Goal: Transaction & Acquisition: Purchase product/service

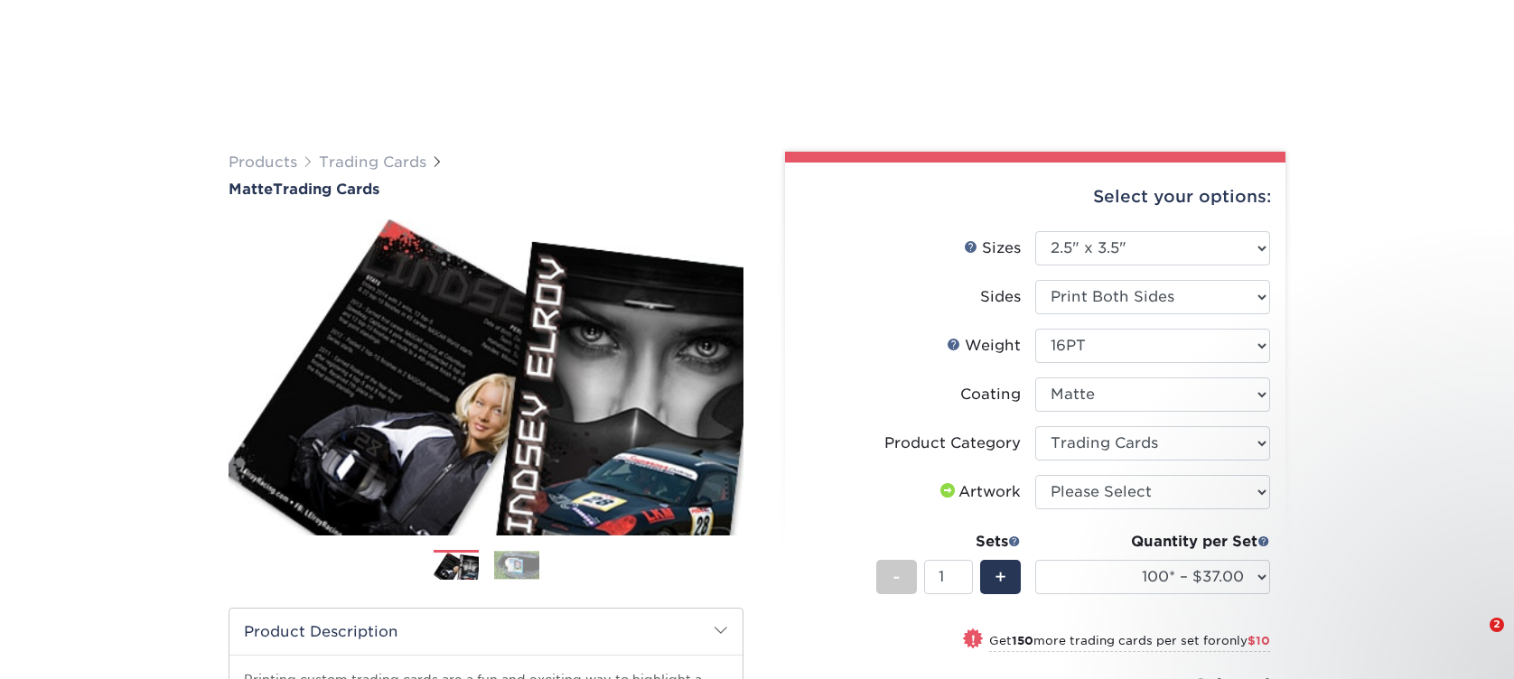
select select "2.50x3.50"
select select "c2f9bce9-36c2-409d-b101-c29d9d031e18"
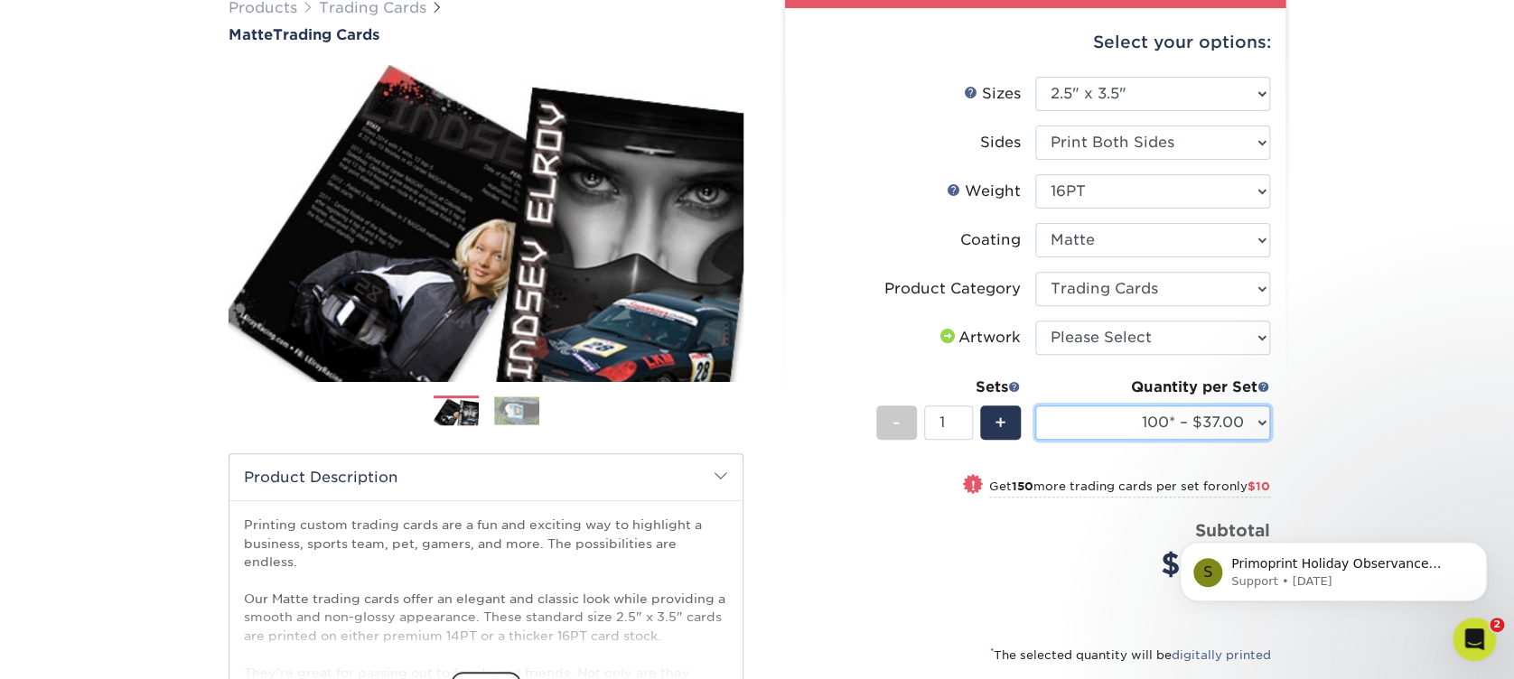
scroll to position [120, 0]
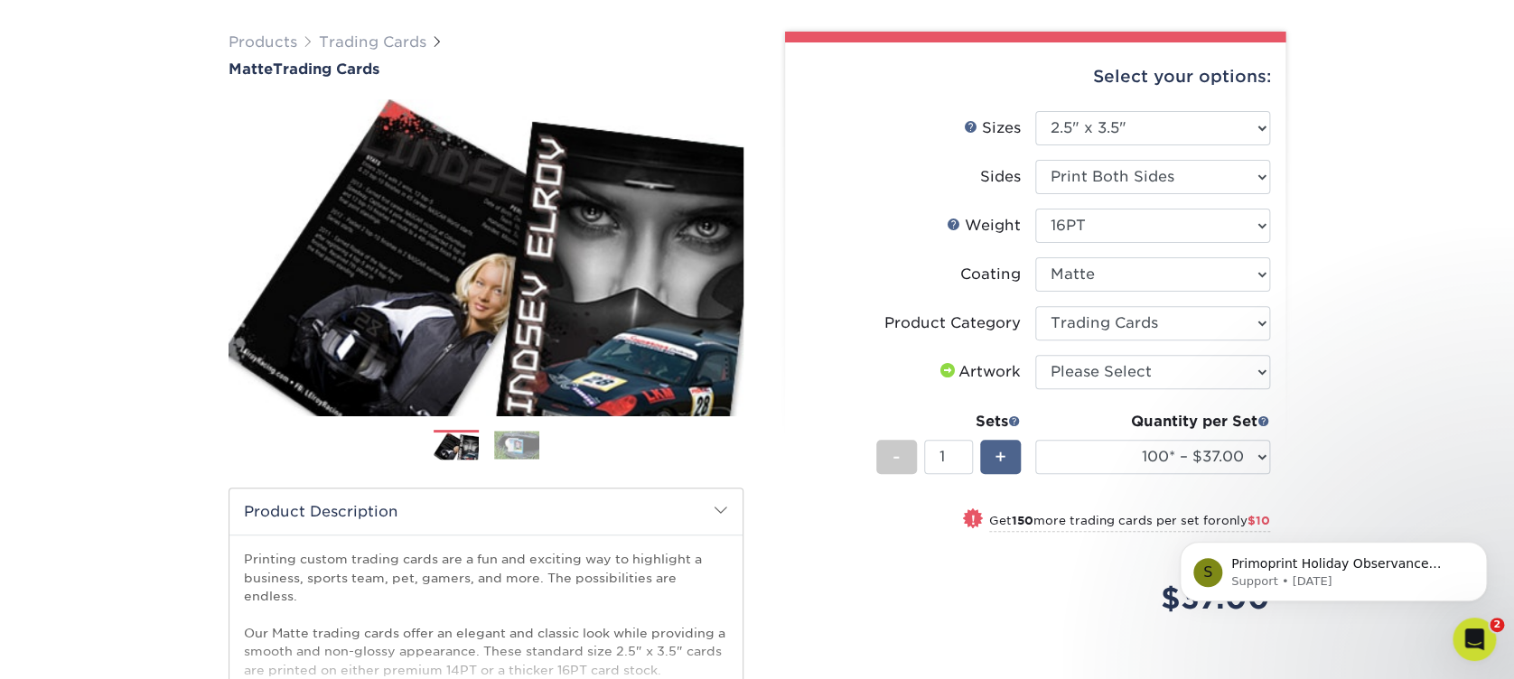
click at [997, 454] on span "+" at bounding box center [1001, 457] width 12 height 27
type input "5"
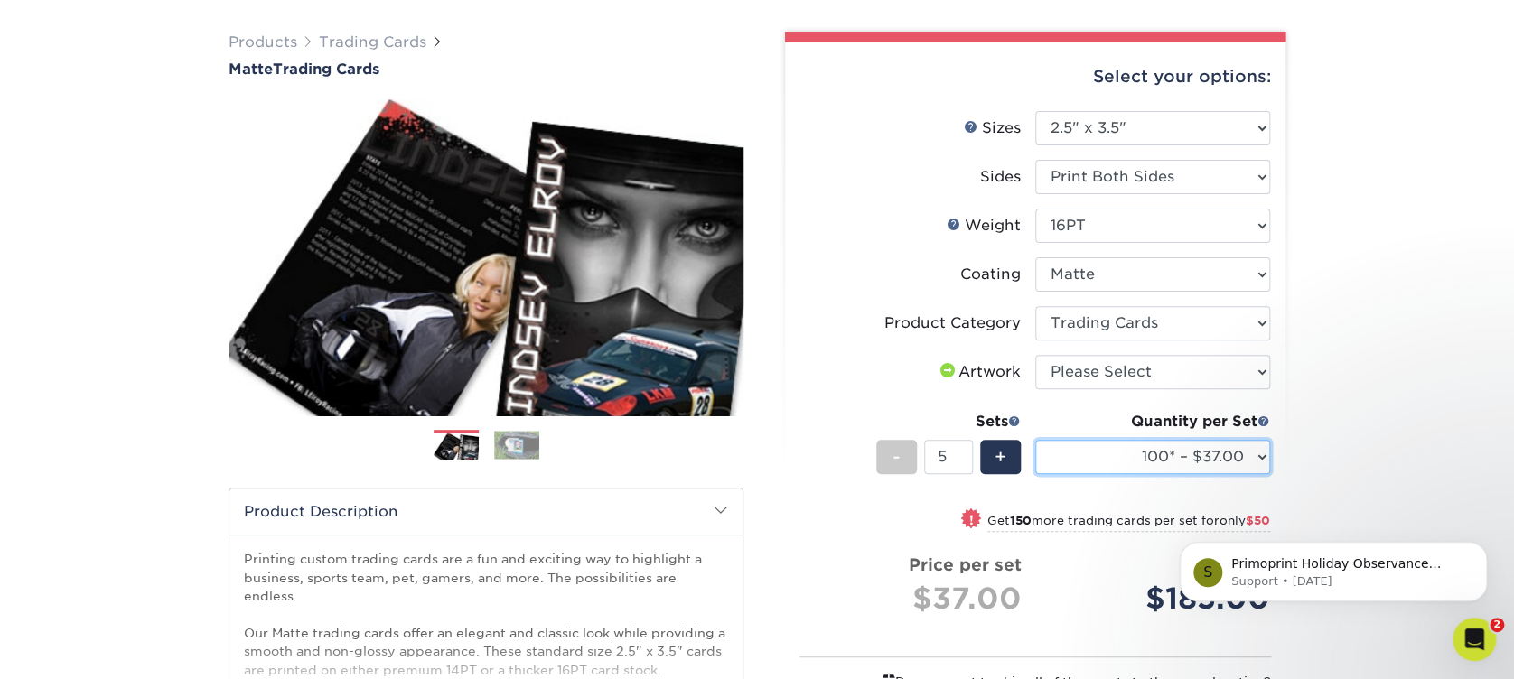
click at [1101, 472] on select "100* – $37.00 250* – $47.00 500* – $58.00 1000 – $71.00 2500 – $141.00 5000 – $…" at bounding box center [1152, 457] width 235 height 34
select select "500* – $58.00"
click at [1035, 440] on select "100* – $37.00 250* – $47.00 500* – $58.00 1000 – $71.00 2500 – $141.00 5000 – $…" at bounding box center [1152, 457] width 235 height 34
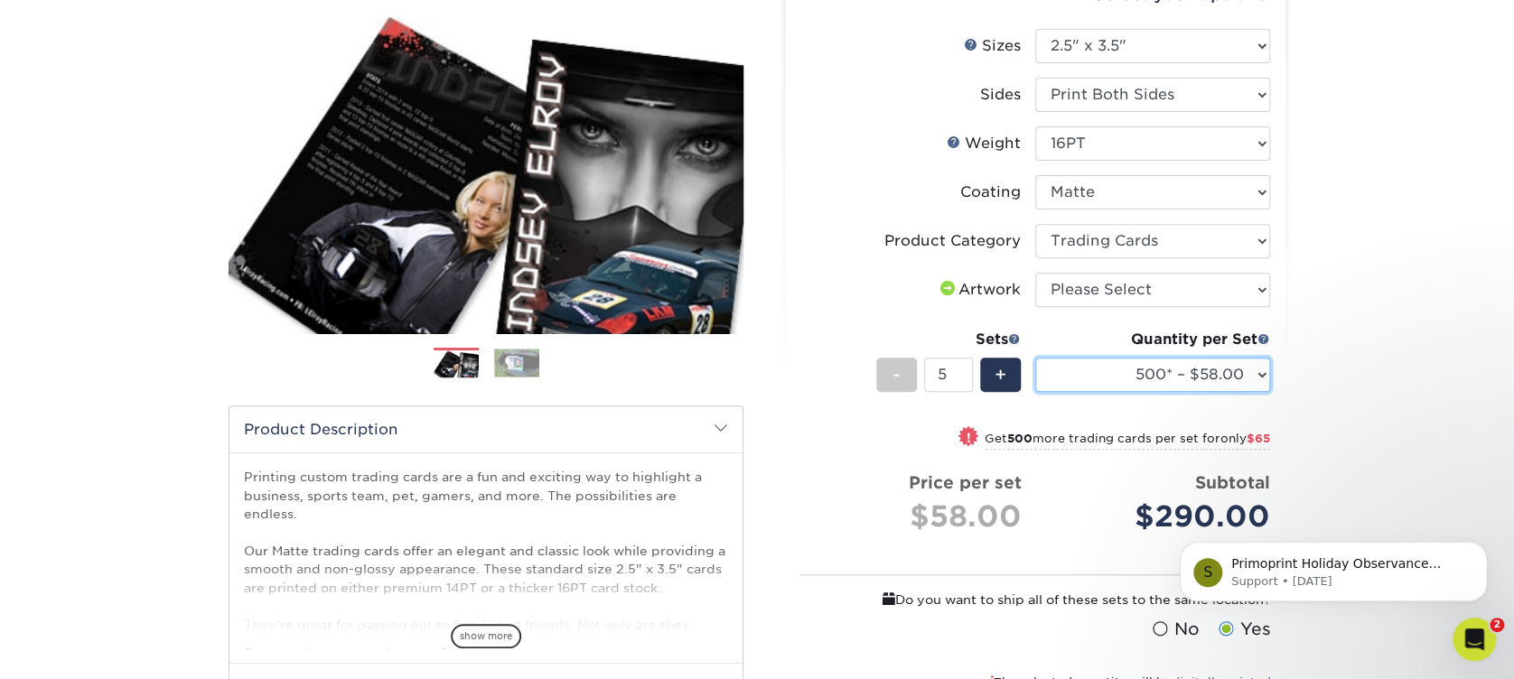
scroll to position [240, 0]
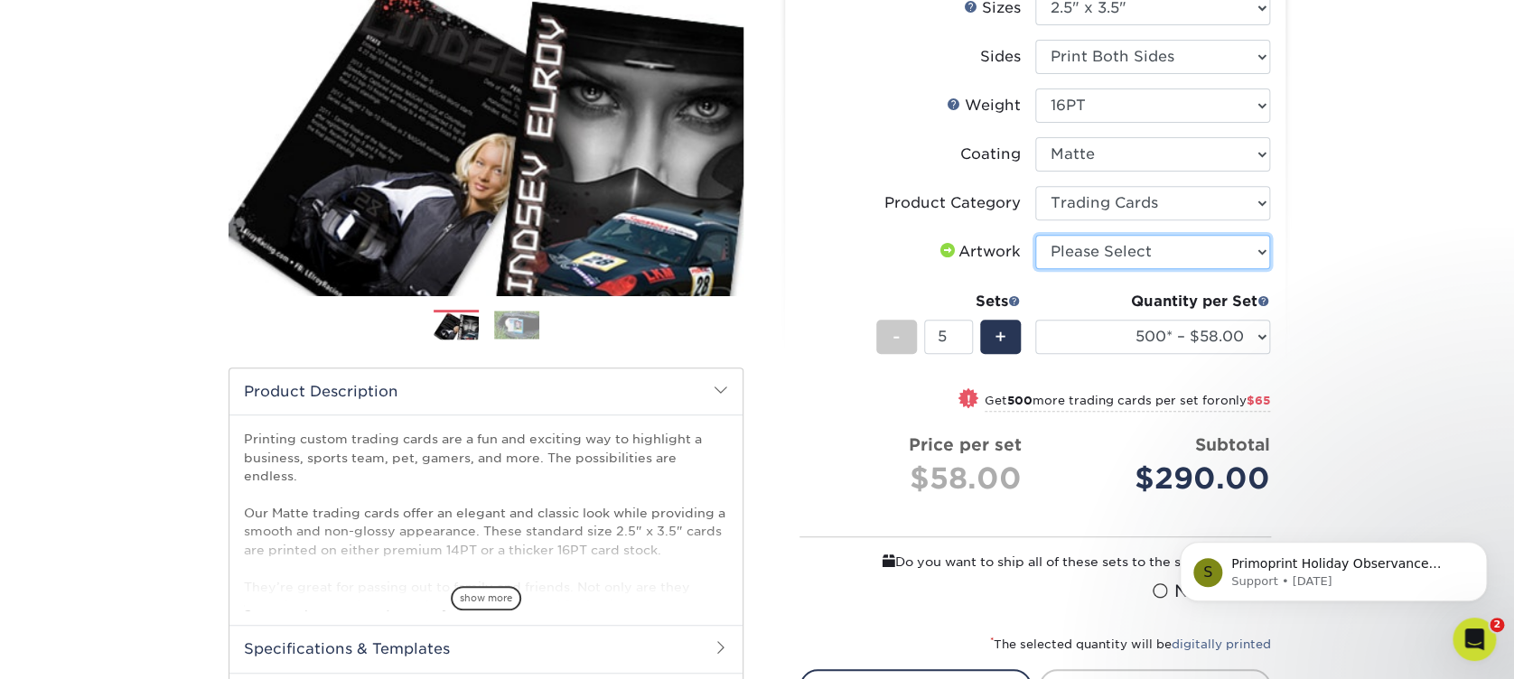
click at [1098, 253] on select "Please Select I will upload files I need a design - $100" at bounding box center [1152, 252] width 235 height 34
select select "upload"
click at [1035, 235] on select "Please Select I will upload files I need a design - $100" at bounding box center [1152, 252] width 235 height 34
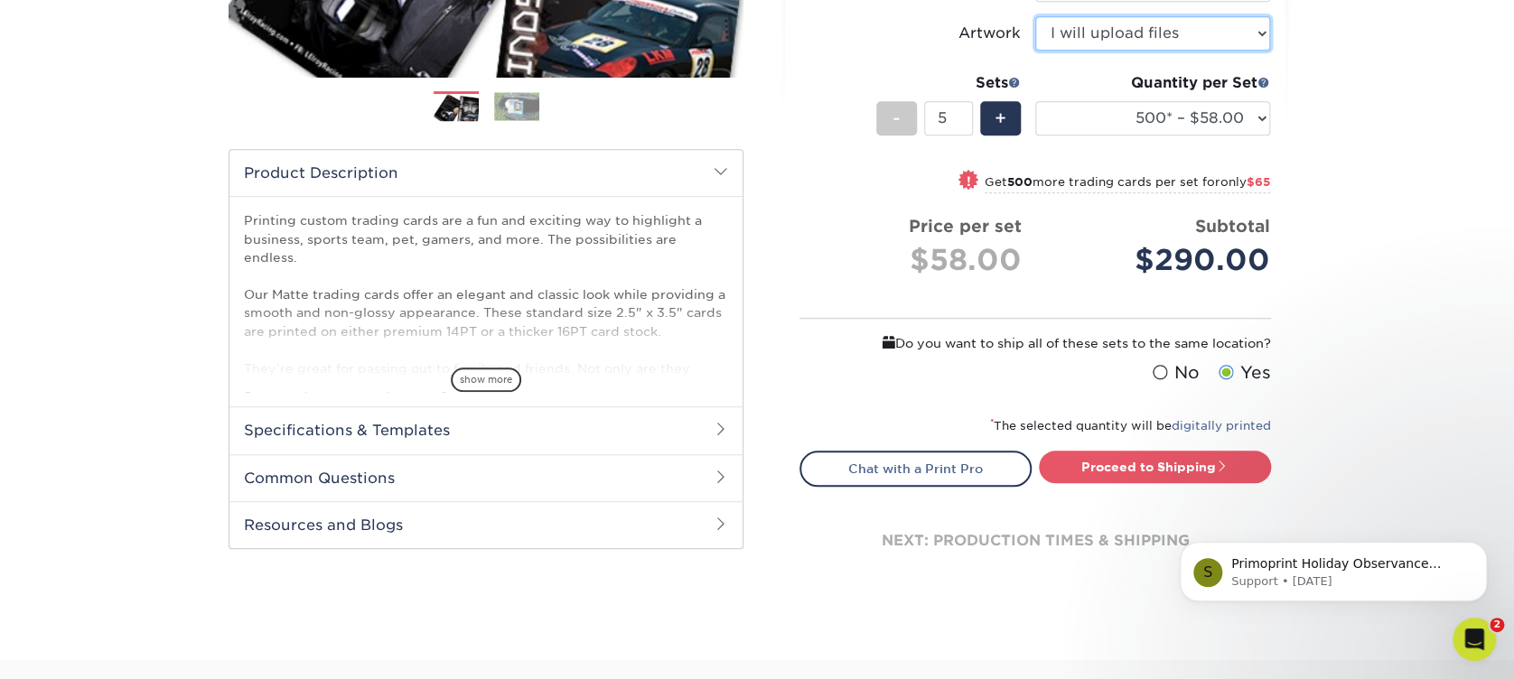
scroll to position [482, 0]
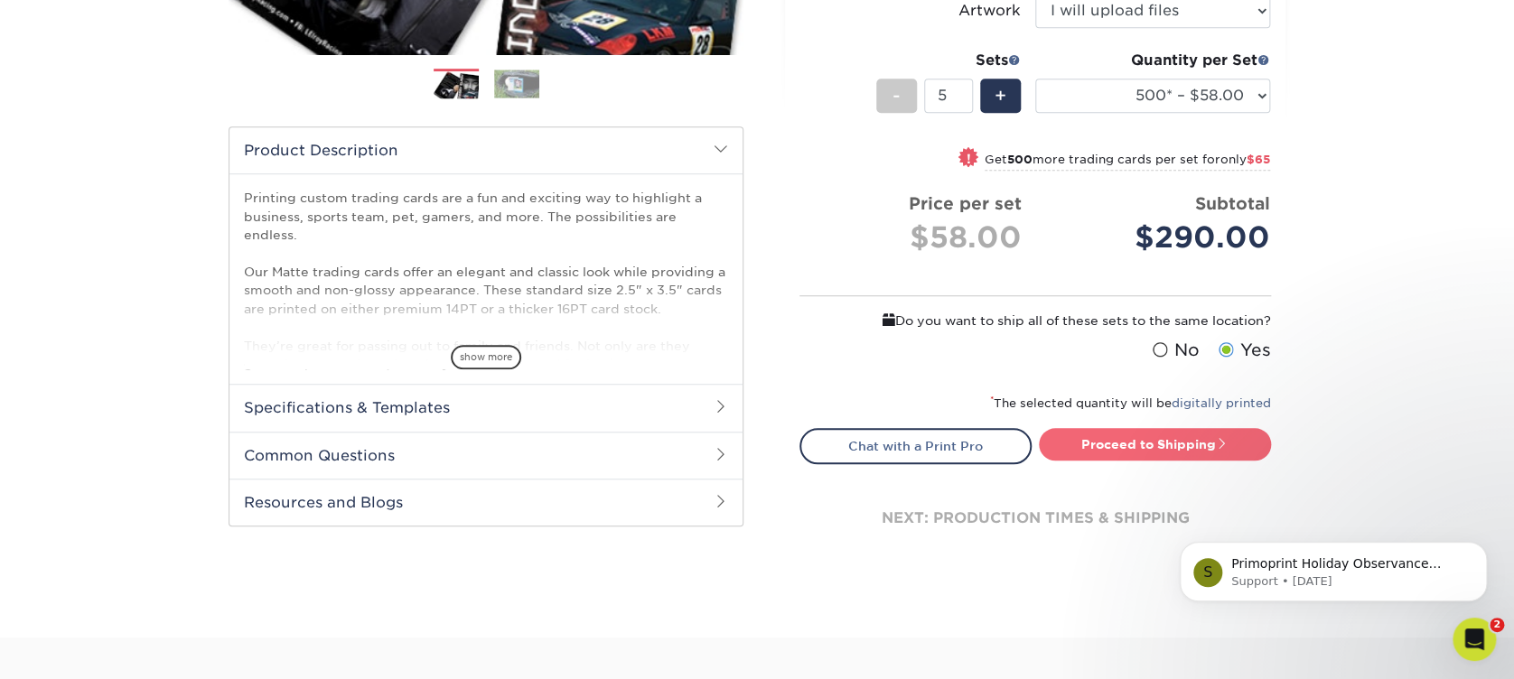
click at [1118, 435] on link "Proceed to Shipping" at bounding box center [1155, 444] width 232 height 33
type input "Set 1"
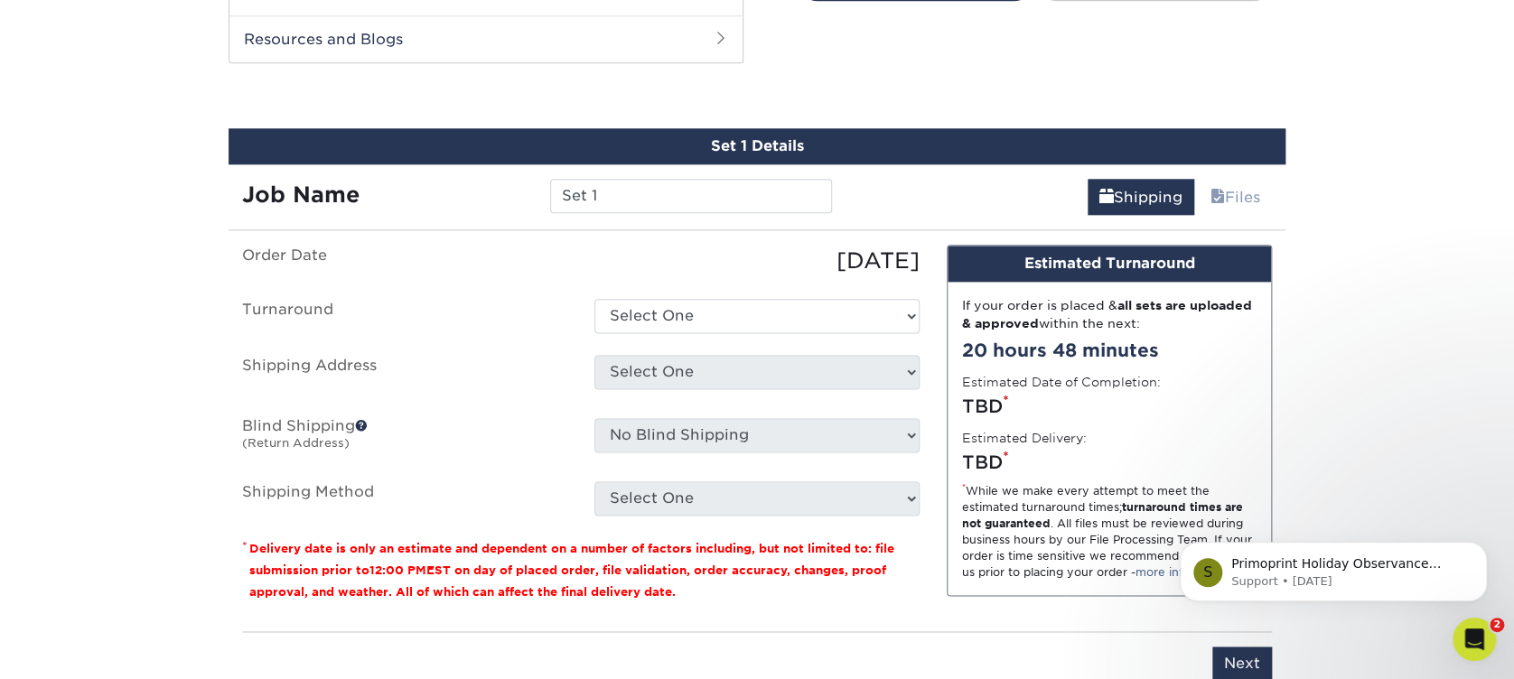
scroll to position [956, 0]
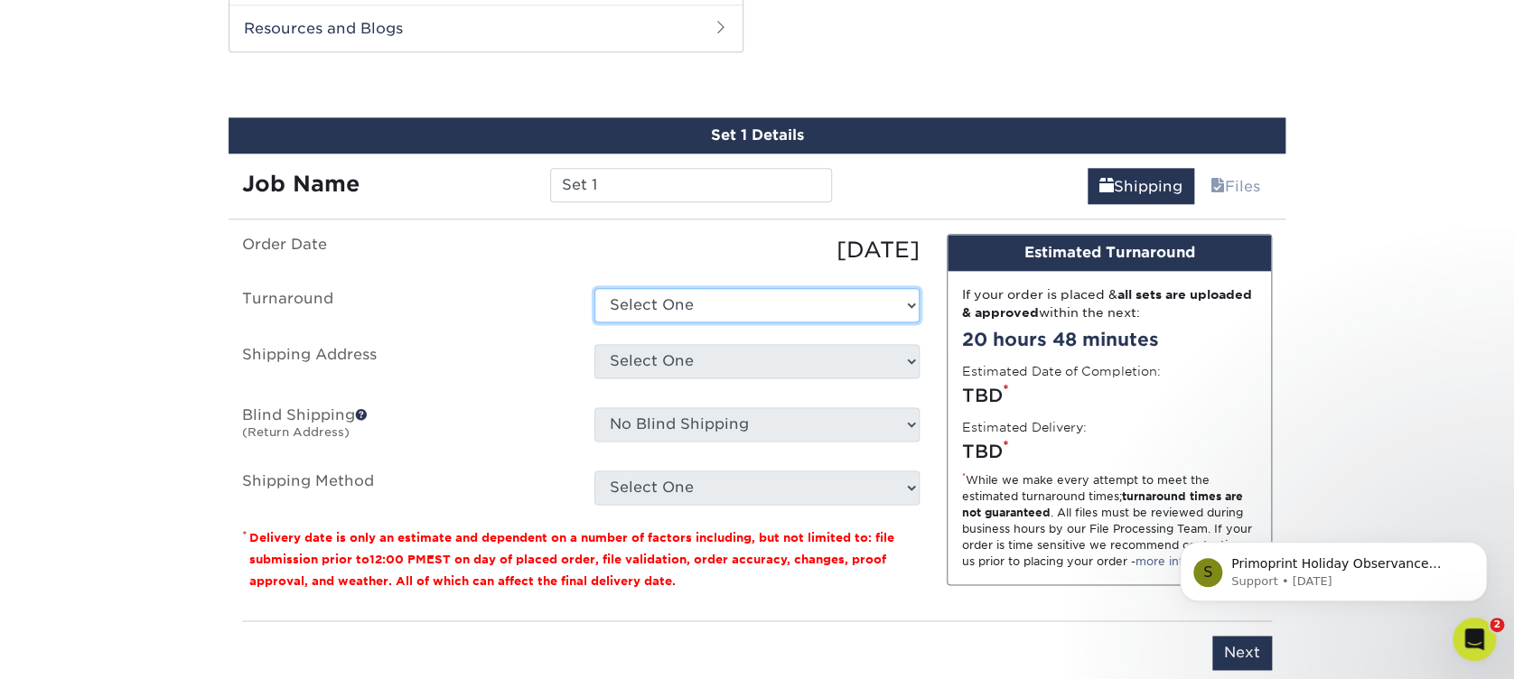
click at [776, 301] on select "Select One 2-4 Business Days 2 Day Next Business Day" at bounding box center [757, 305] width 325 height 34
select select "e445cc5e-4cb8-41ef-a1f1-3d00c6165647"
click at [595, 288] on select "Select One 2-4 Business Days 2 Day Next Business Day" at bounding box center [757, 305] width 325 height 34
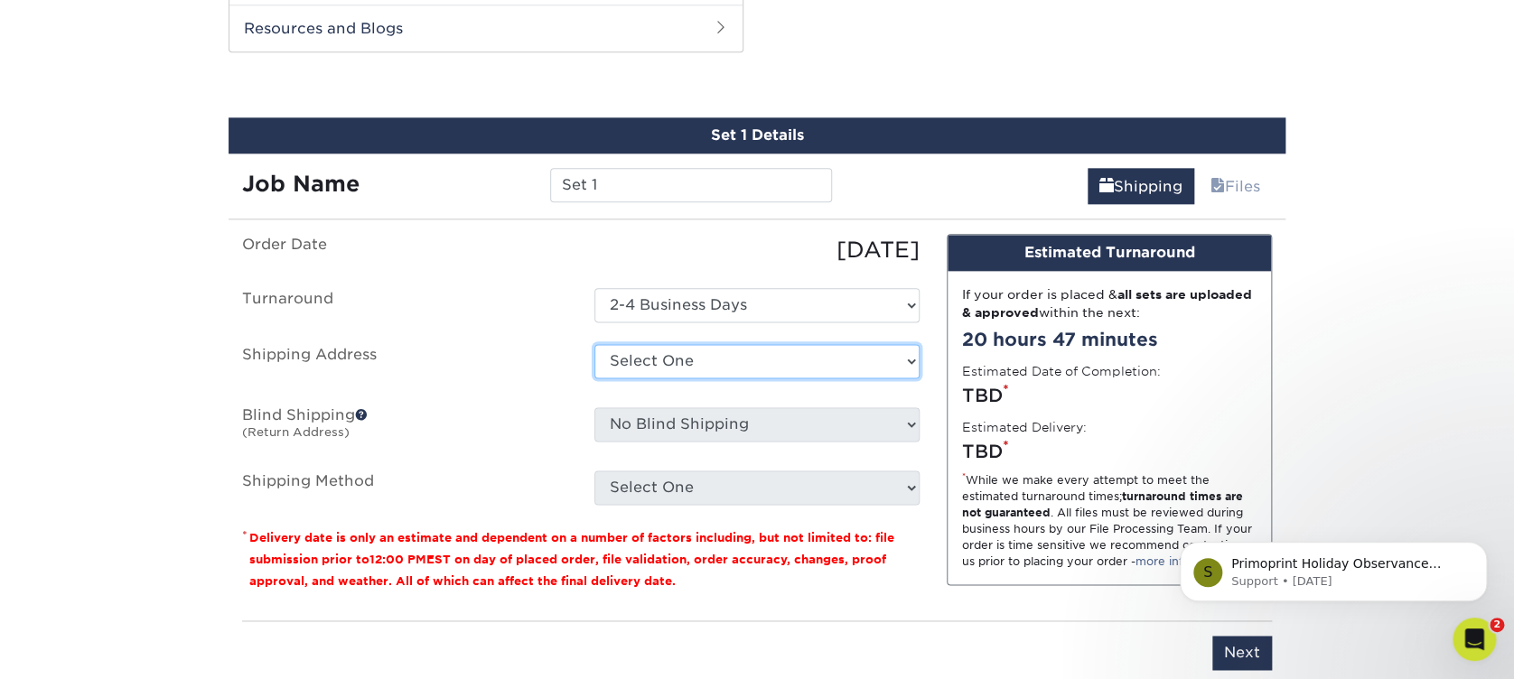
click at [766, 358] on select "Select One AAI AF ASGCT Direct Bene Home DM herr Hop Office Houston Jake G Jake…" at bounding box center [757, 361] width 325 height 34
select select "280817"
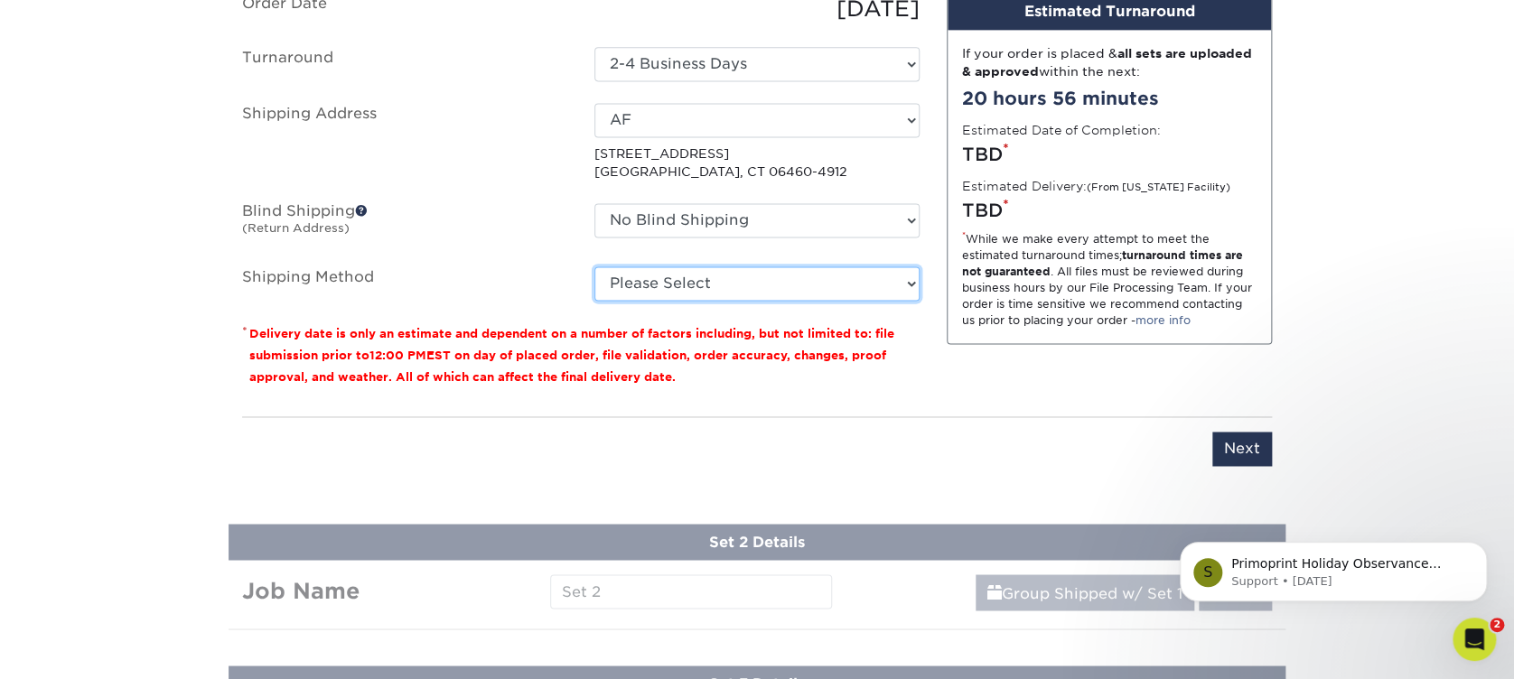
click at [614, 286] on ul "Order Date 08/25/2025 Turnaround Select One 2-4 Business Days 2 Day Next Busine…" at bounding box center [581, 147] width 678 height 308
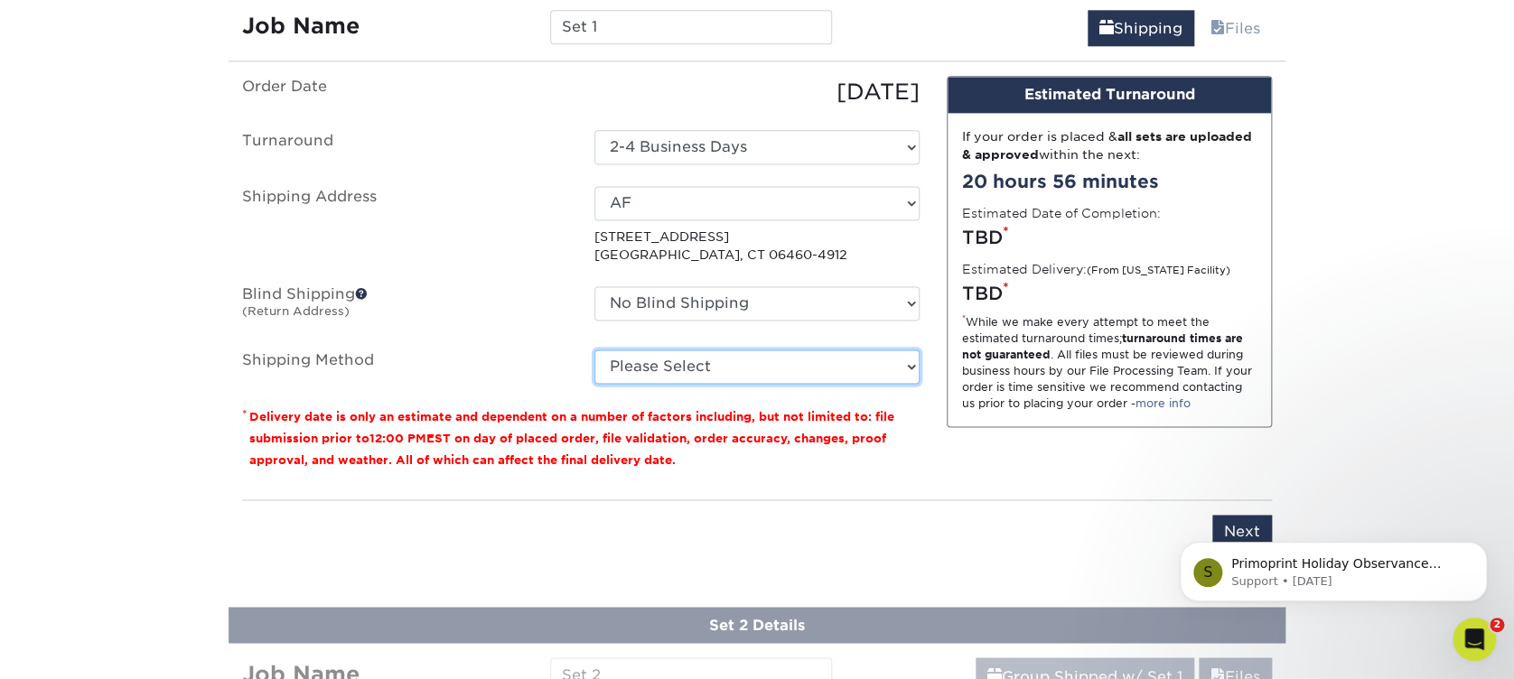
scroll to position [1077, 0]
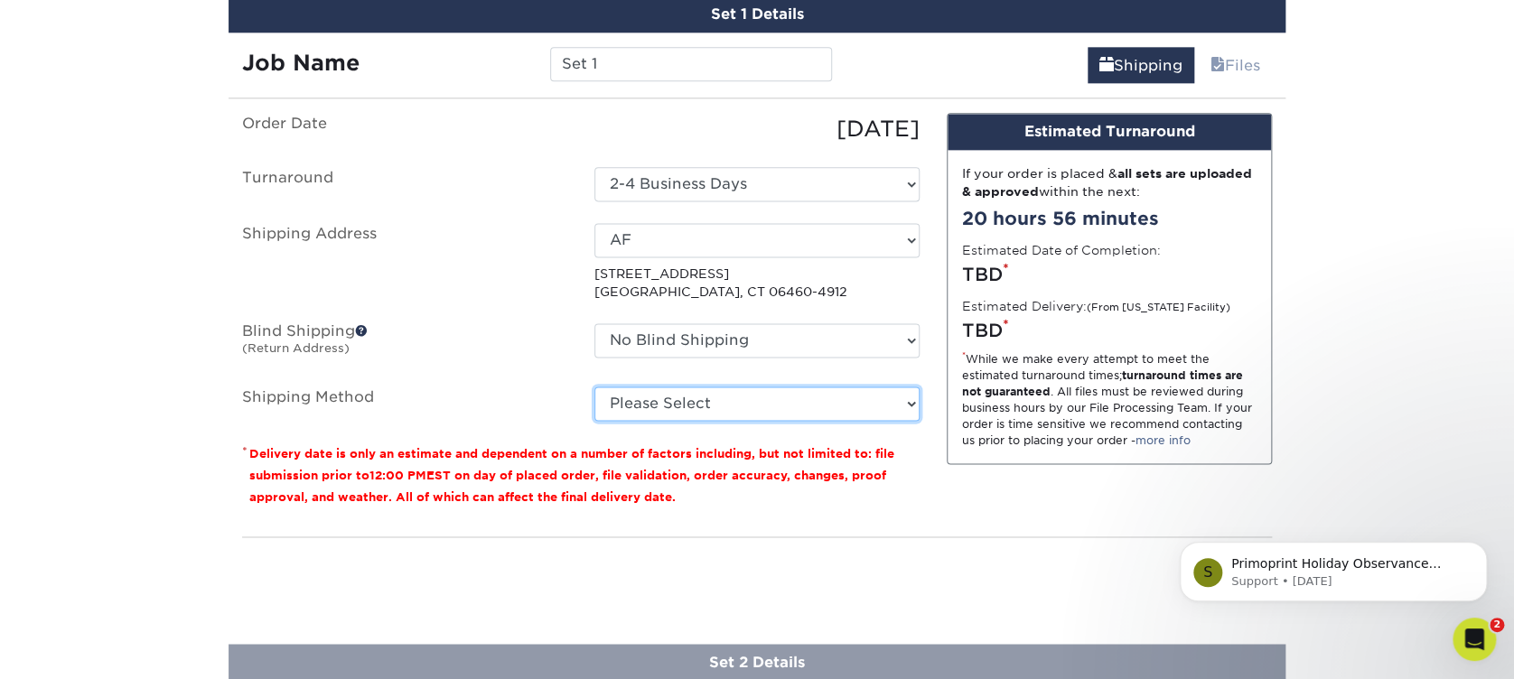
click at [651, 396] on select "Please Select Ground Shipping (+$25.20) 3 Day Shipping Service (+$32.23) 2 Day …" at bounding box center [757, 404] width 325 height 34
select select "03"
click at [595, 387] on select "Please Select Ground Shipping (+$25.20) 3 Day Shipping Service (+$32.23) 2 Day …" at bounding box center [757, 404] width 325 height 34
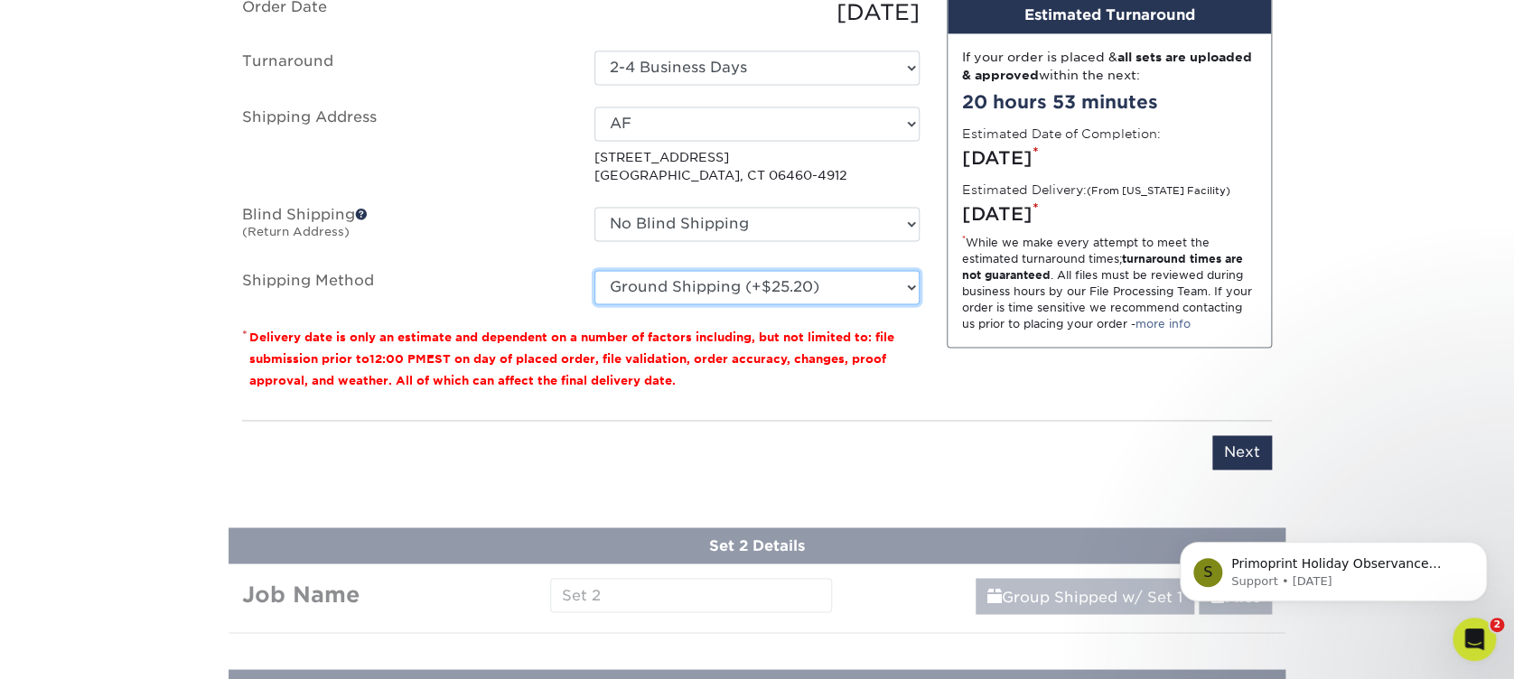
scroll to position [1197, 0]
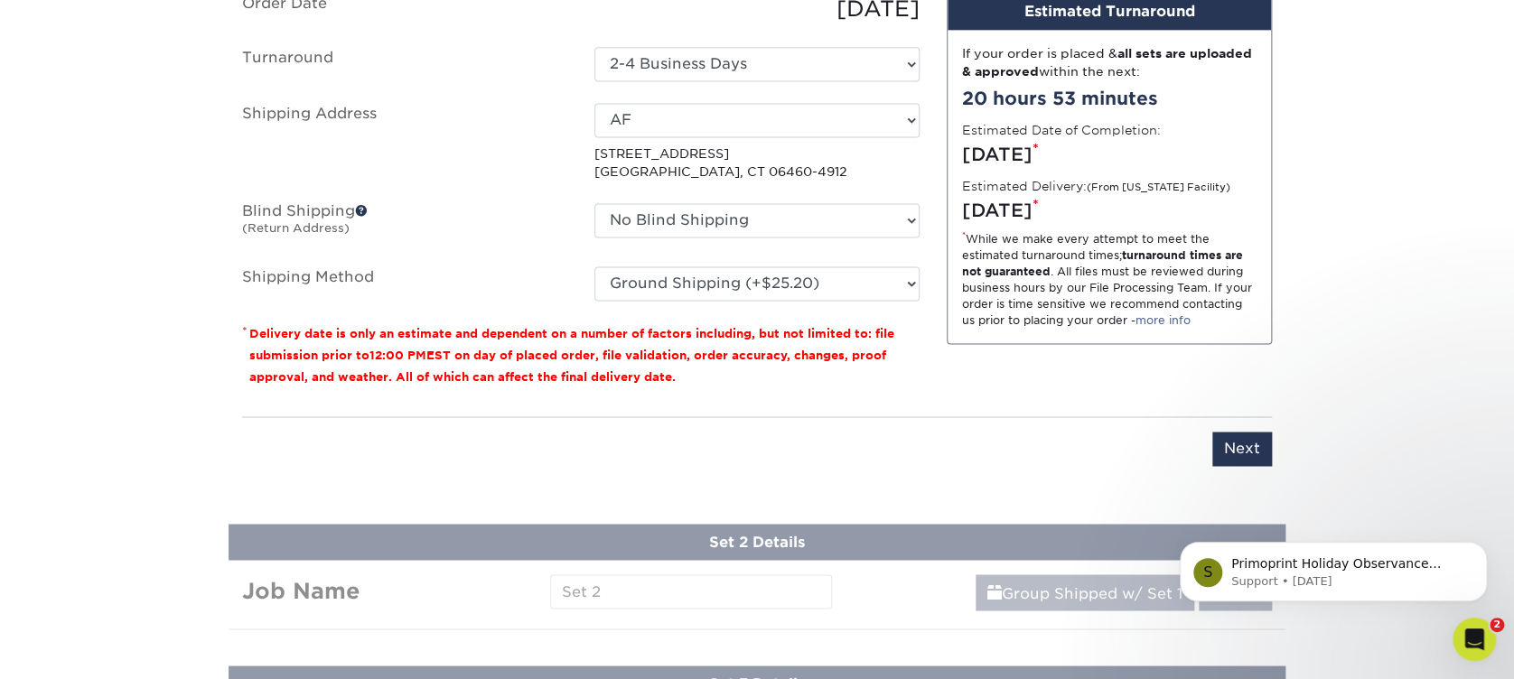
click at [1238, 447] on div "S Primoprint Holiday Observance Please note that our customer service departmen…" at bounding box center [1333, 489] width 332 height 226
click at [1247, 444] on input "Next" at bounding box center [1243, 449] width 60 height 34
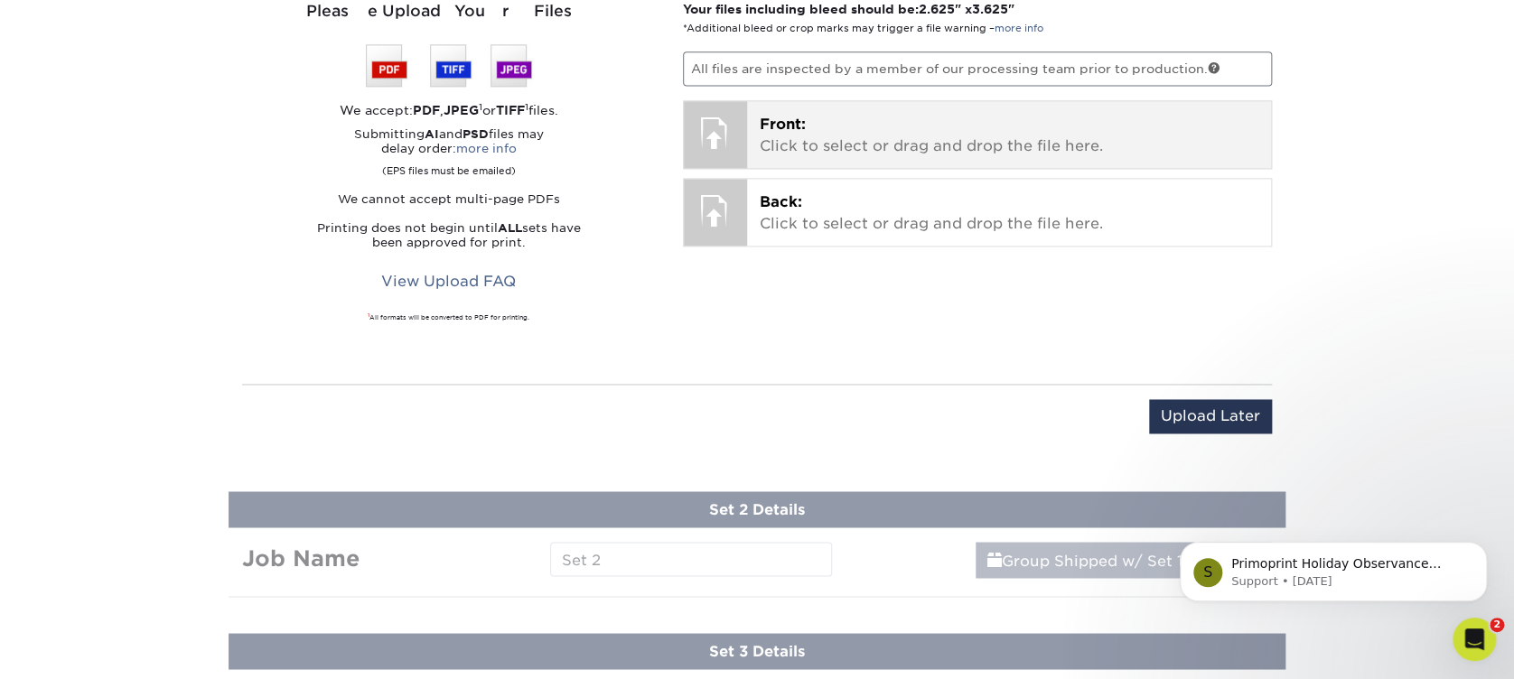
click at [849, 115] on p "Front: Click to select or drag and drop the file here." at bounding box center [1010, 135] width 500 height 43
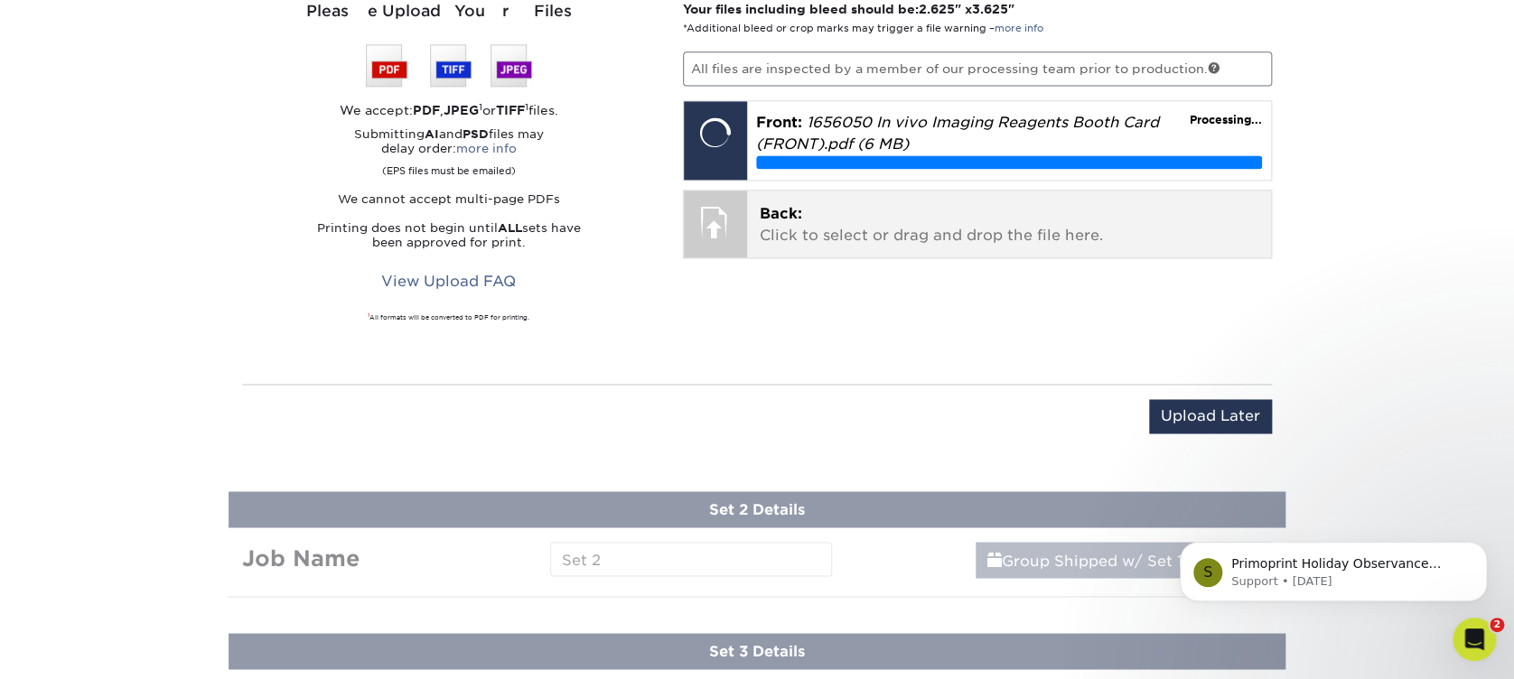
click at [802, 239] on p "Back: Click to select or drag and drop the file here." at bounding box center [1010, 224] width 500 height 43
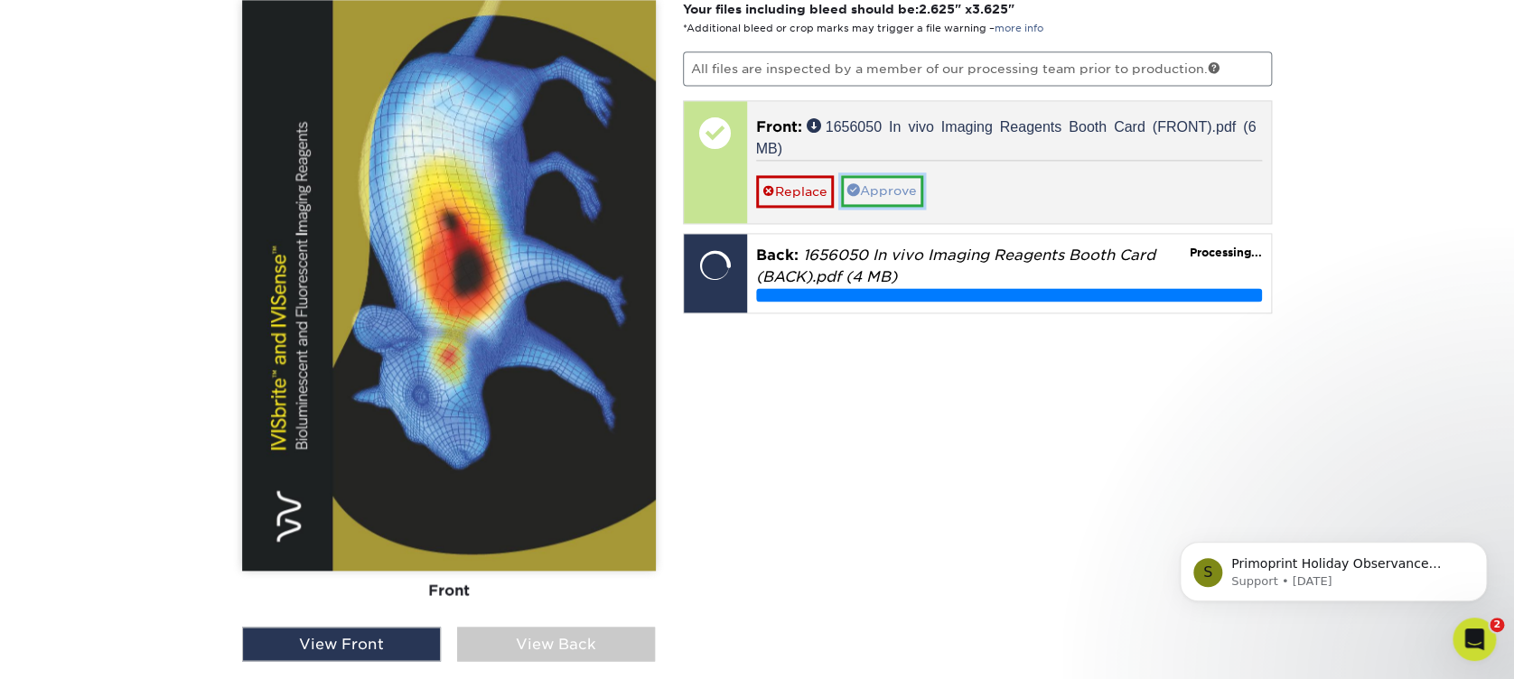
click at [869, 186] on link "Approve" at bounding box center [882, 190] width 82 height 31
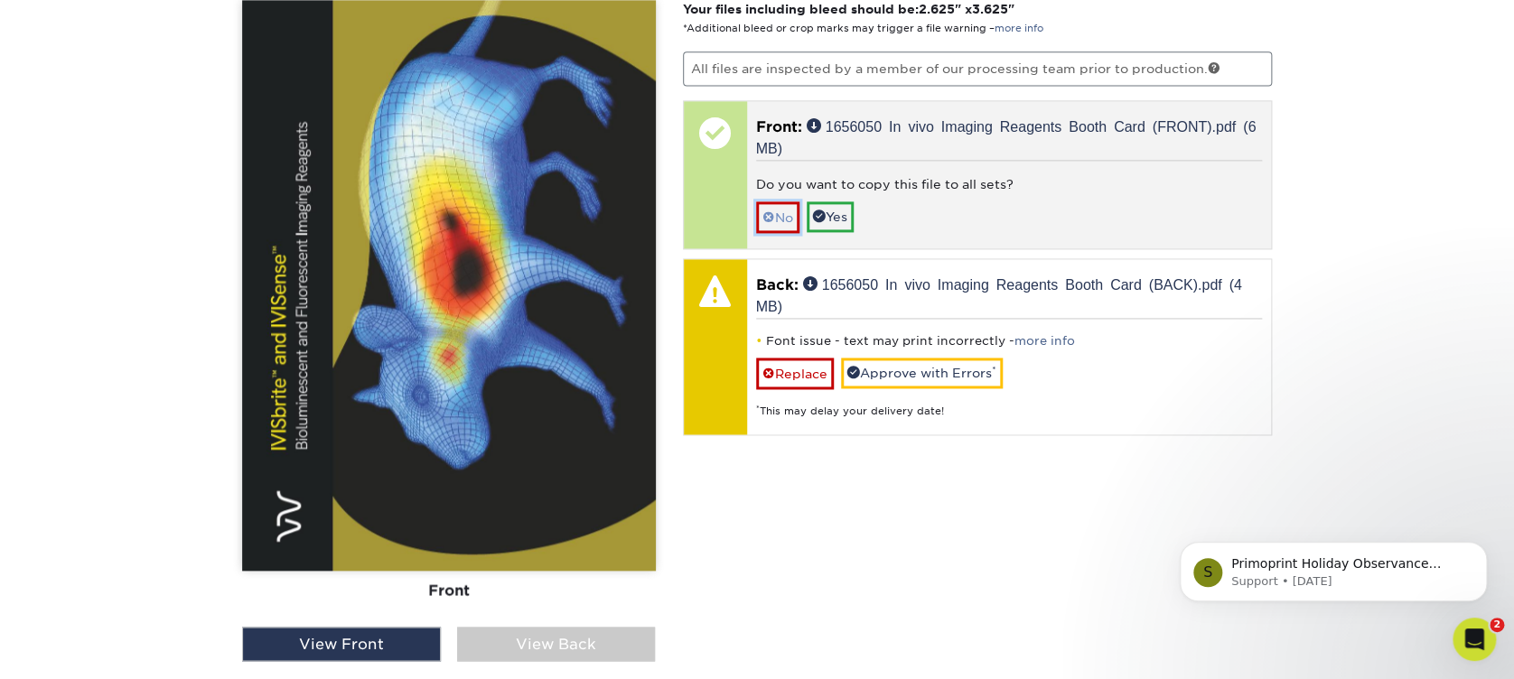
click at [784, 210] on link "No" at bounding box center [777, 217] width 43 height 32
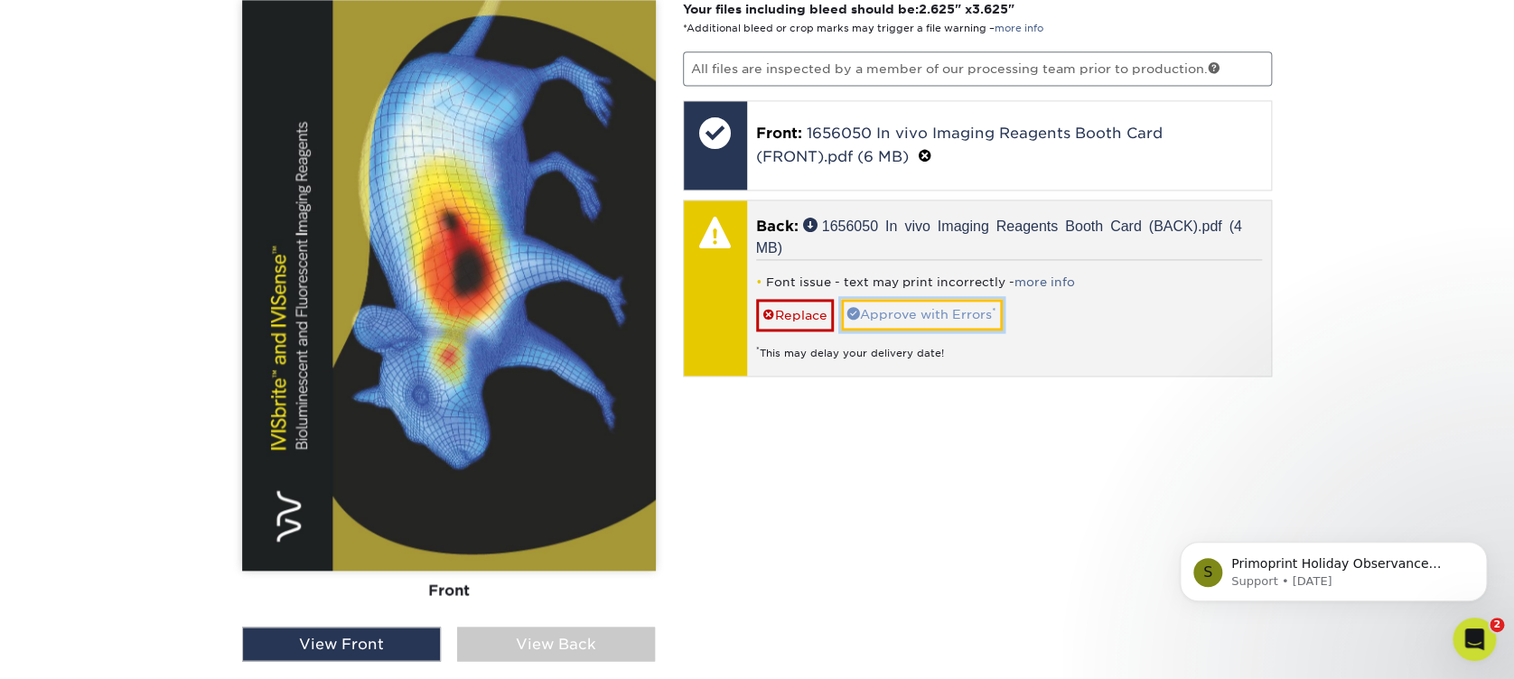
click at [918, 304] on link "Approve with Errors *" at bounding box center [922, 314] width 162 height 31
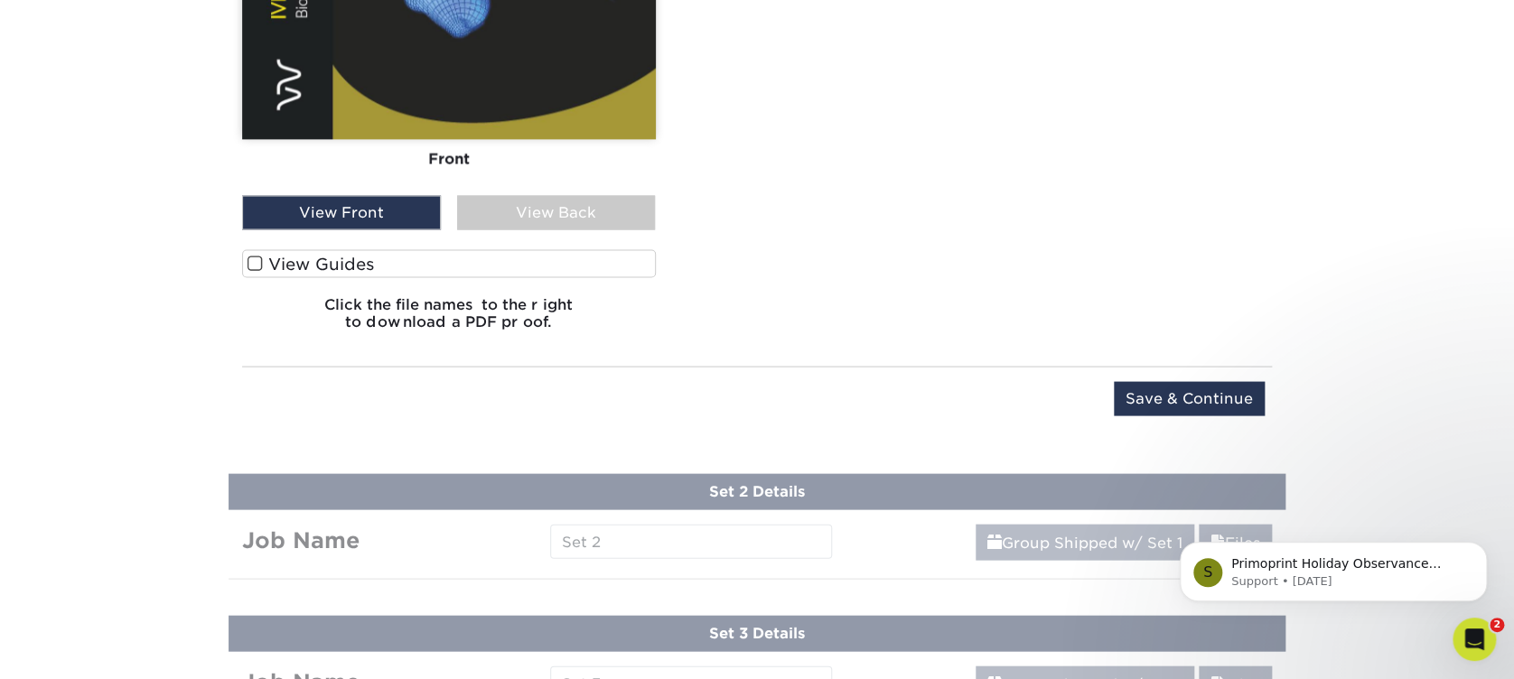
scroll to position [1679, 0]
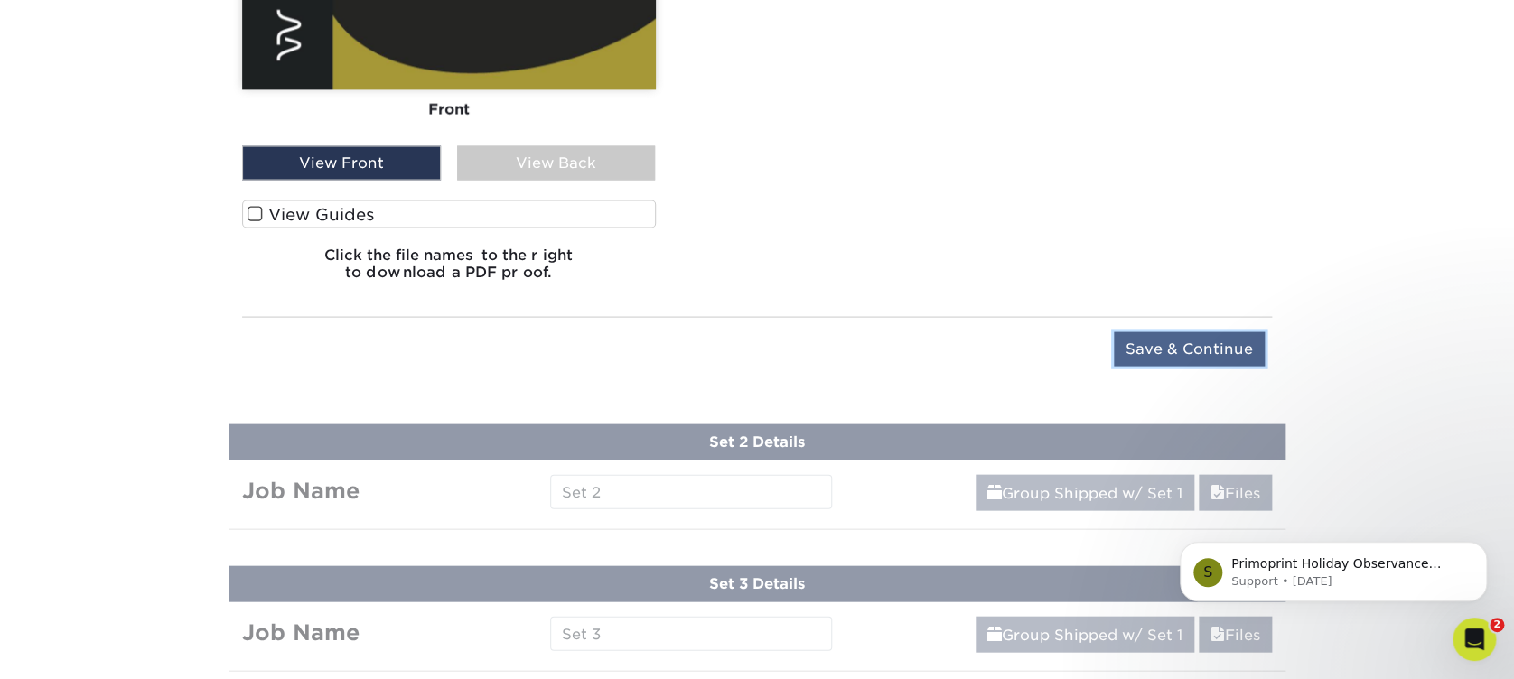
click at [1147, 343] on input "Save & Continue" at bounding box center [1189, 349] width 151 height 34
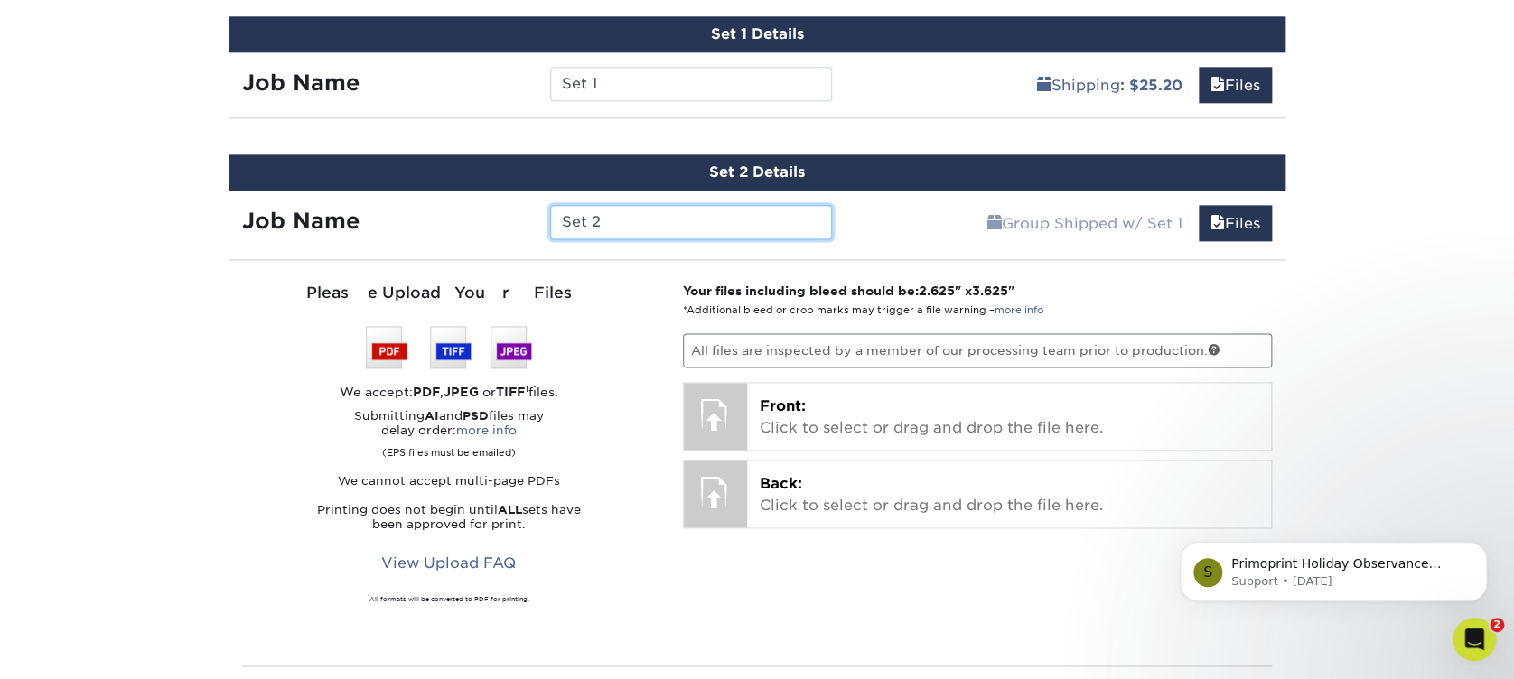
scroll to position [1178, 0]
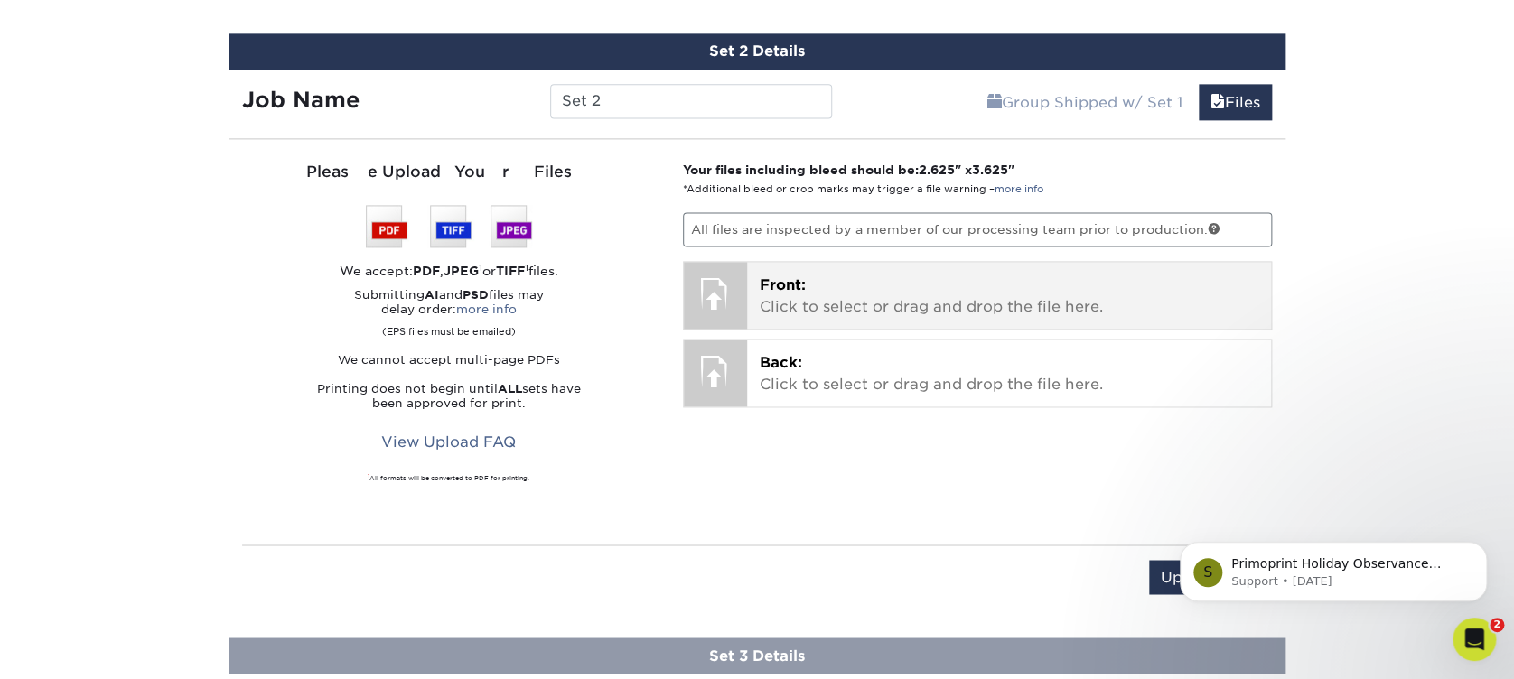
click at [915, 282] on p "Front: Click to select or drag and drop the file here." at bounding box center [1010, 296] width 500 height 43
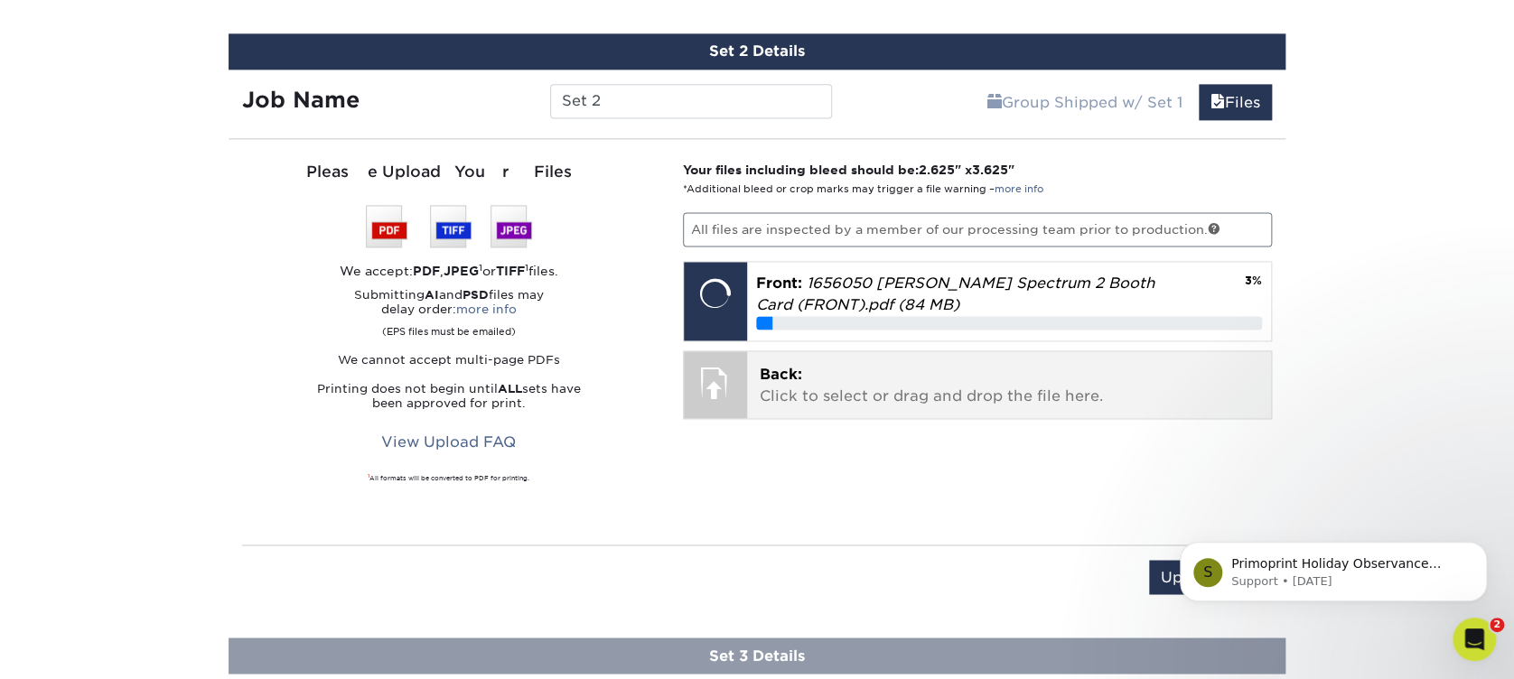
click at [798, 396] on p "Back: Click to select or drag and drop the file here." at bounding box center [1010, 385] width 500 height 43
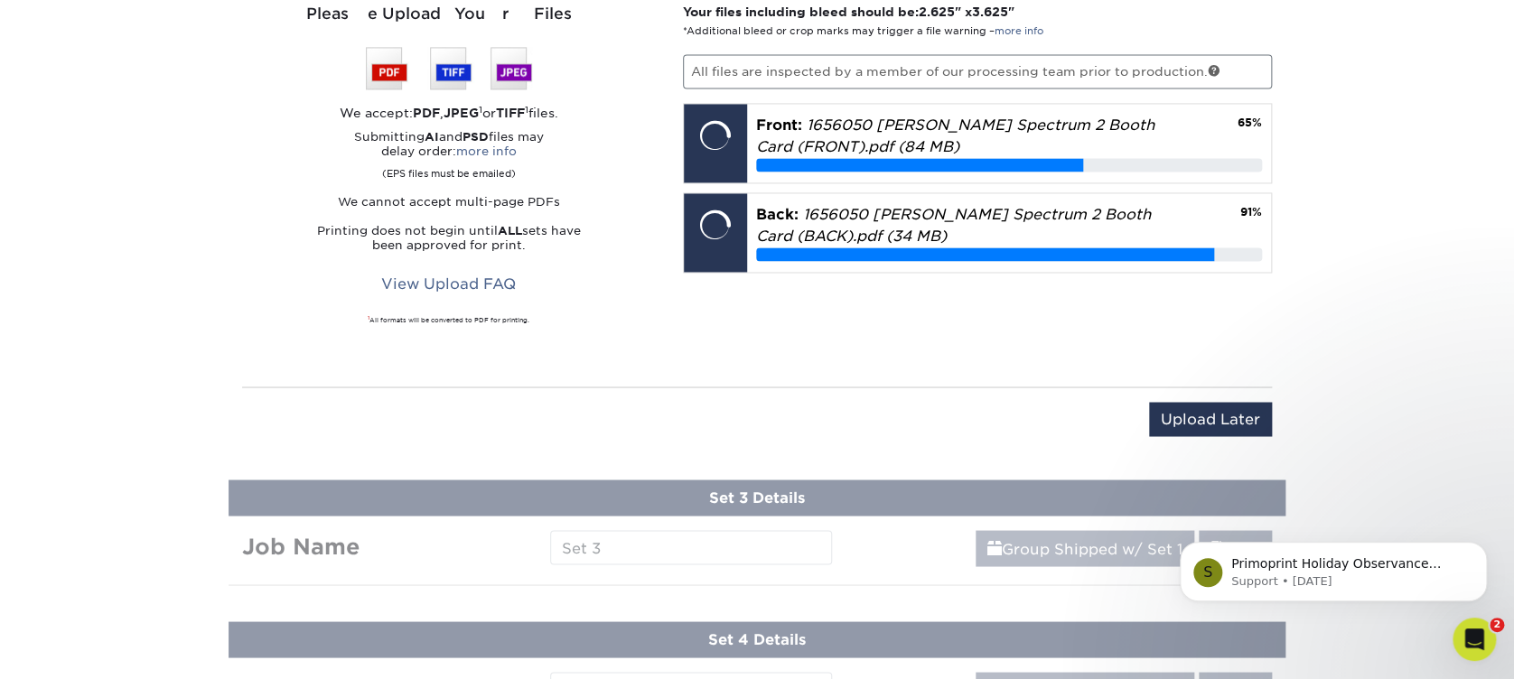
scroll to position [1298, 0]
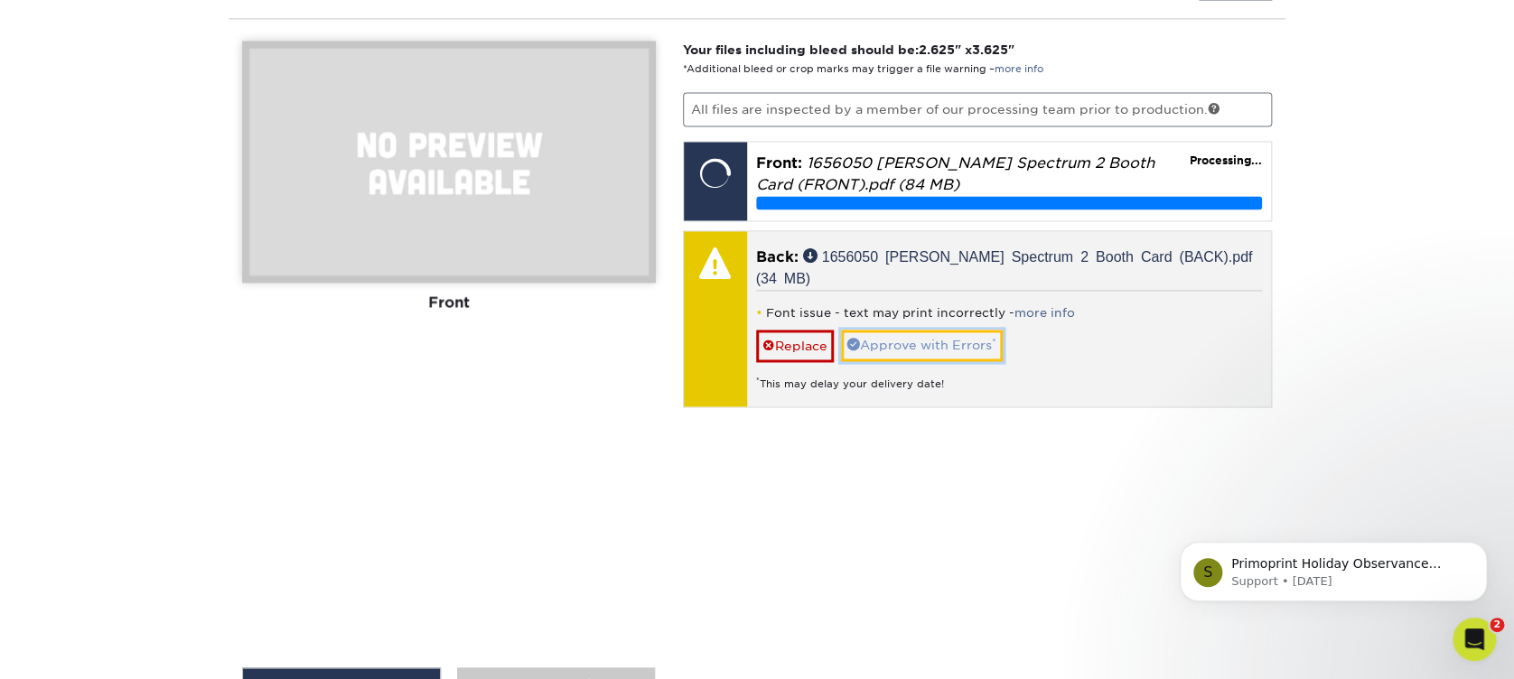
click at [932, 330] on link "Approve with Errors *" at bounding box center [922, 345] width 162 height 31
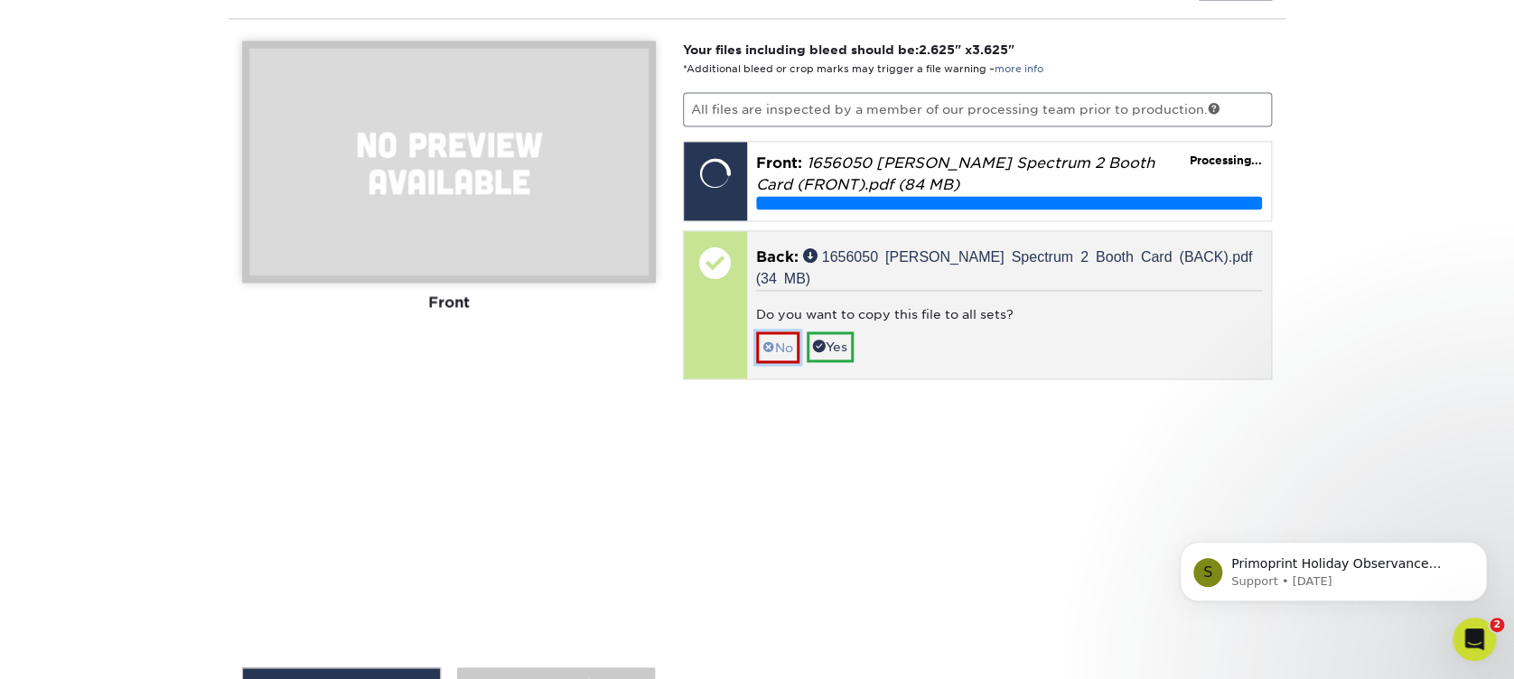
click at [772, 341] on span at bounding box center [769, 348] width 13 height 14
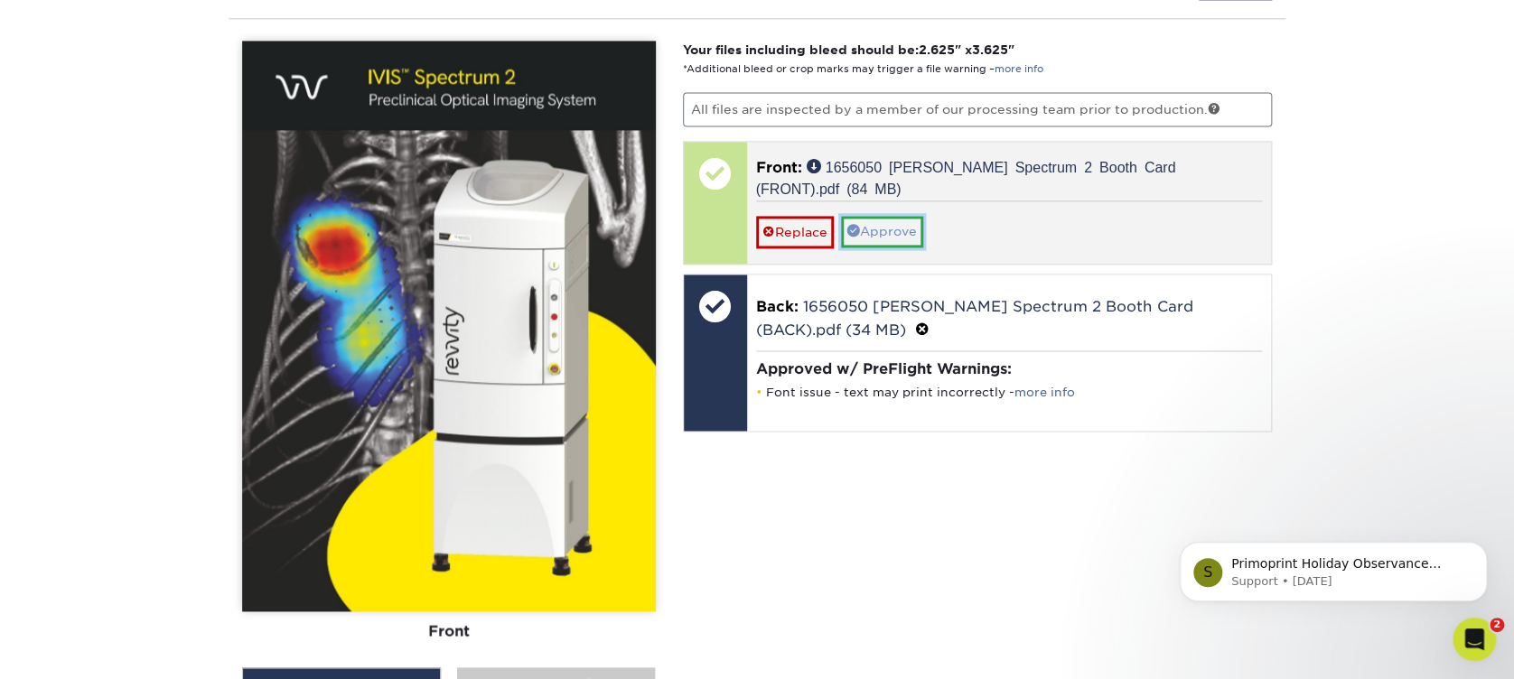
click at [880, 216] on link "Approve" at bounding box center [882, 231] width 82 height 31
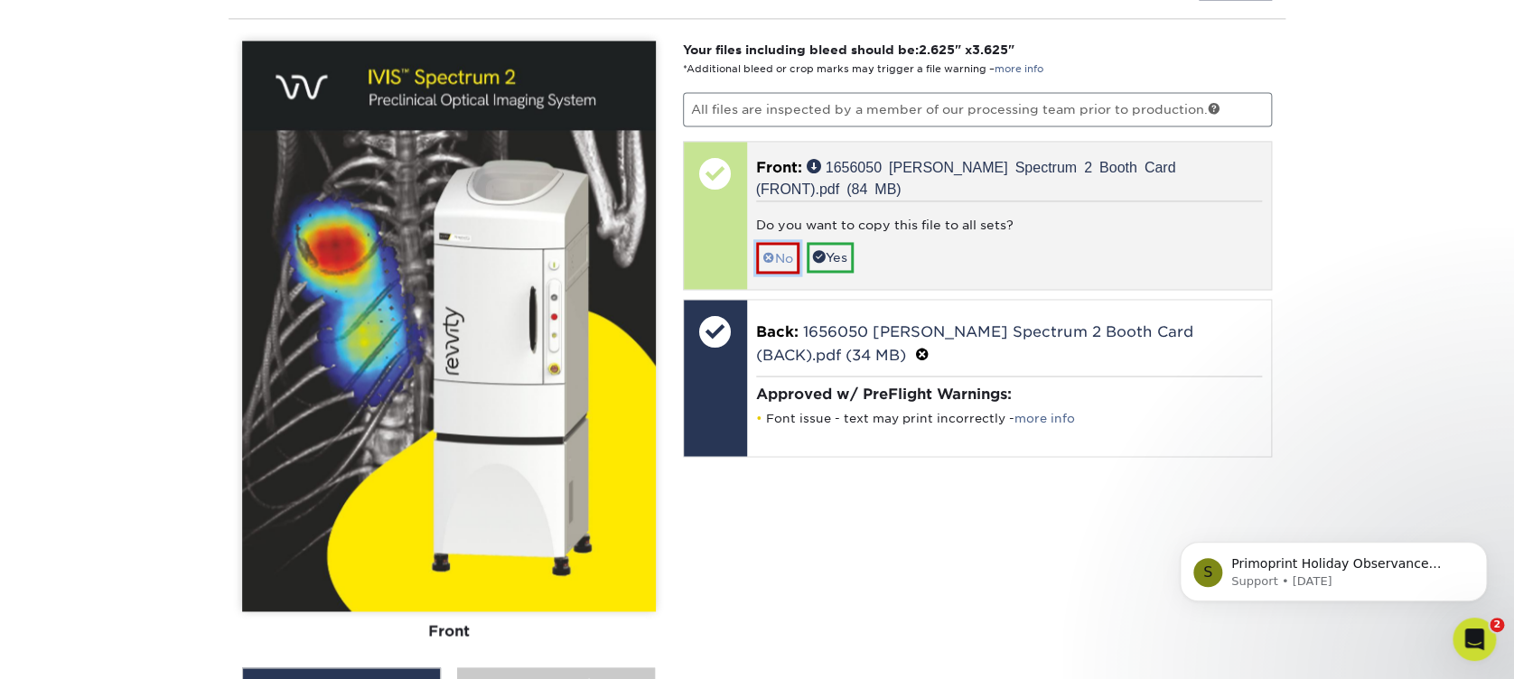
click at [782, 242] on link "No" at bounding box center [777, 258] width 43 height 32
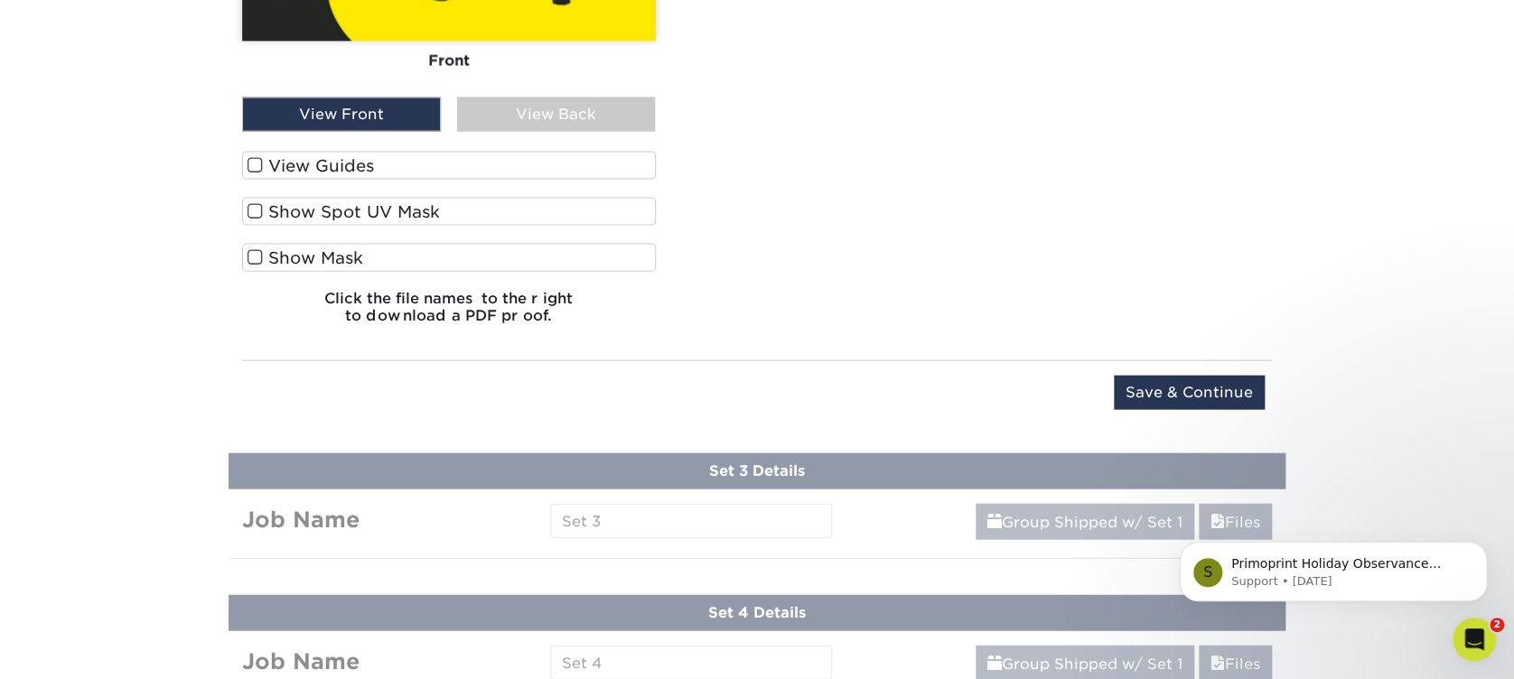
scroll to position [1901, 0]
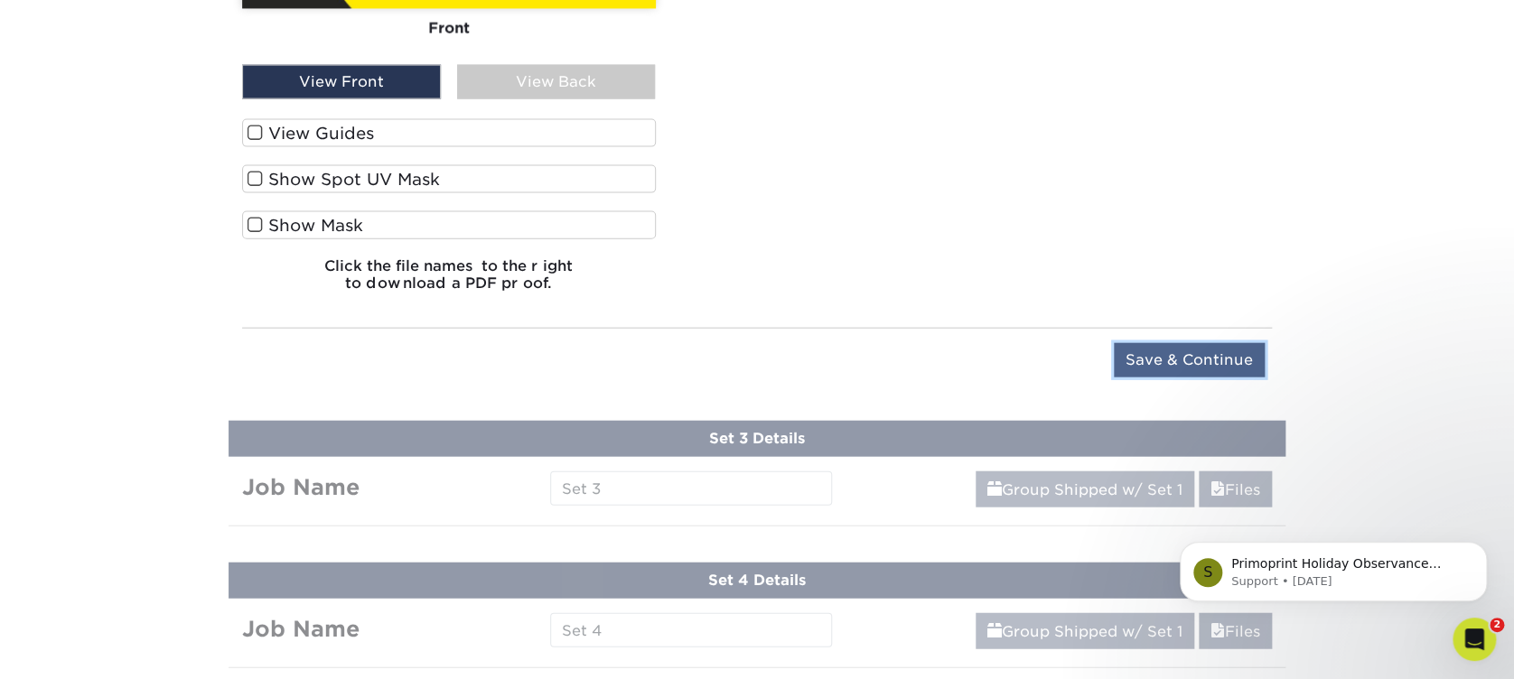
click at [1164, 354] on input "Save & Continue" at bounding box center [1189, 360] width 151 height 34
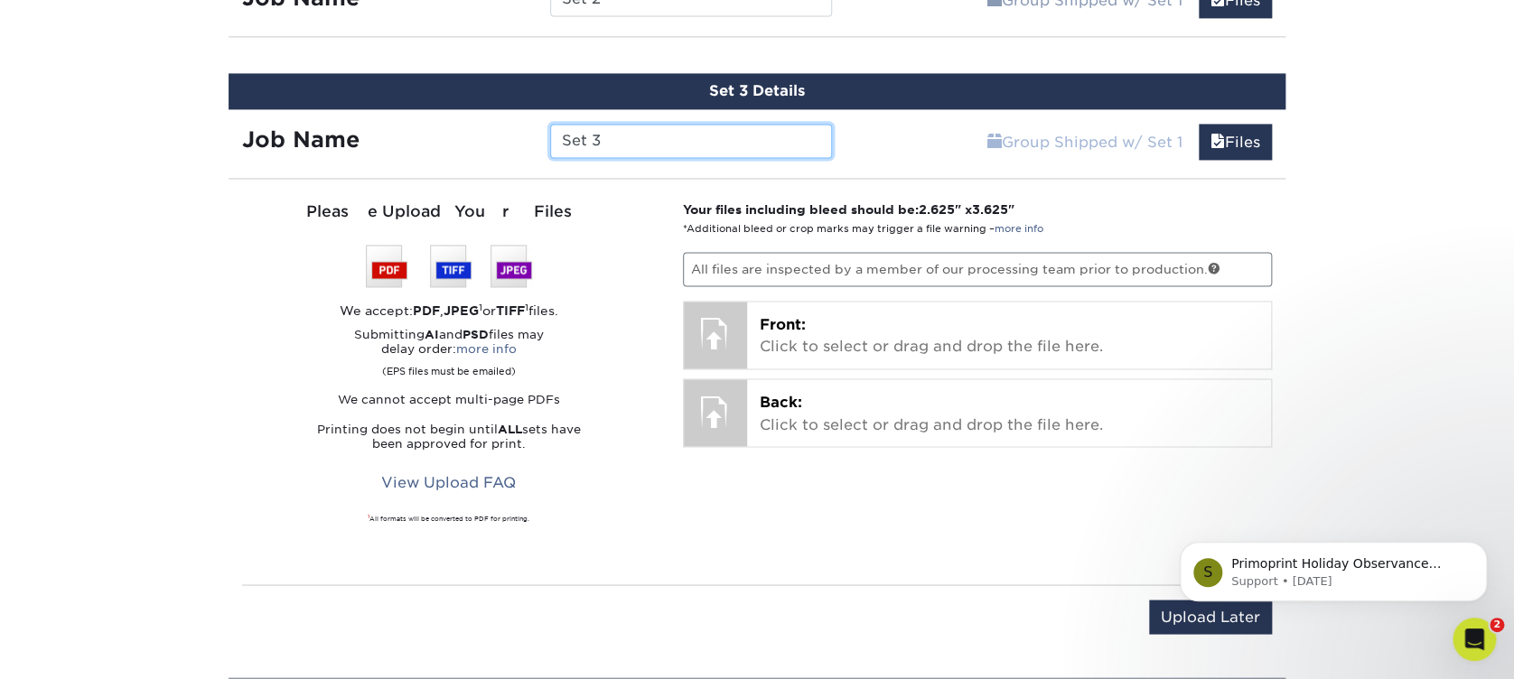
scroll to position [1318, 0]
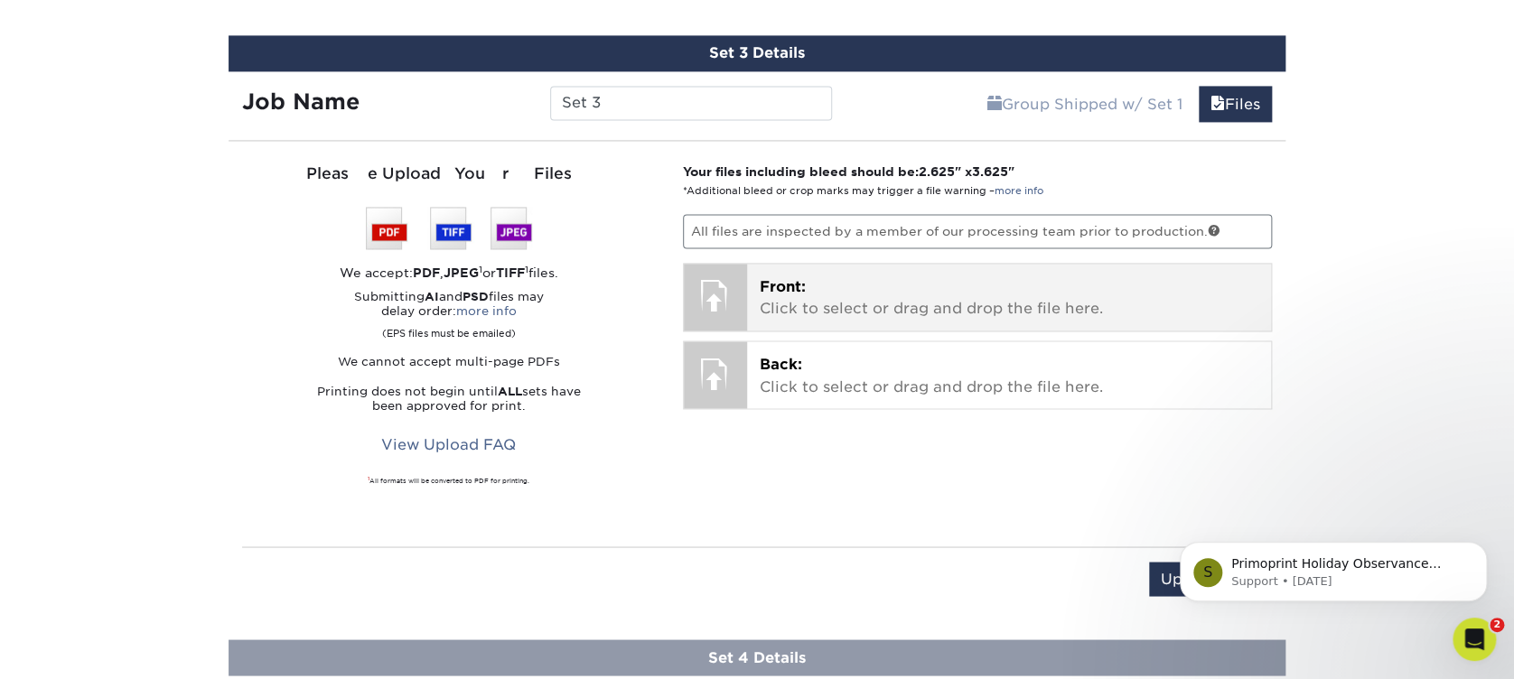
click at [938, 287] on p "Front: Click to select or drag and drop the file here." at bounding box center [1010, 297] width 500 height 43
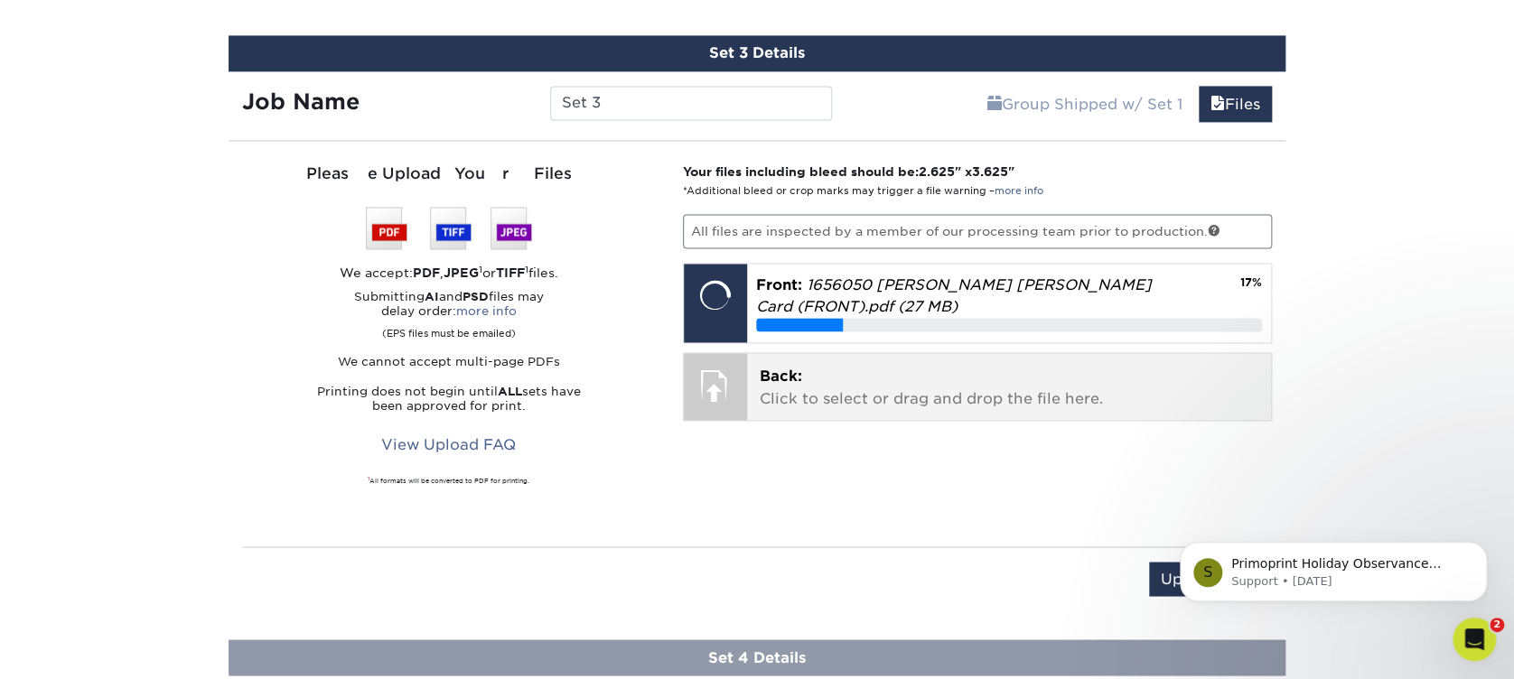
click at [769, 376] on p "Back: Click to select or drag and drop the file here." at bounding box center [1010, 387] width 500 height 43
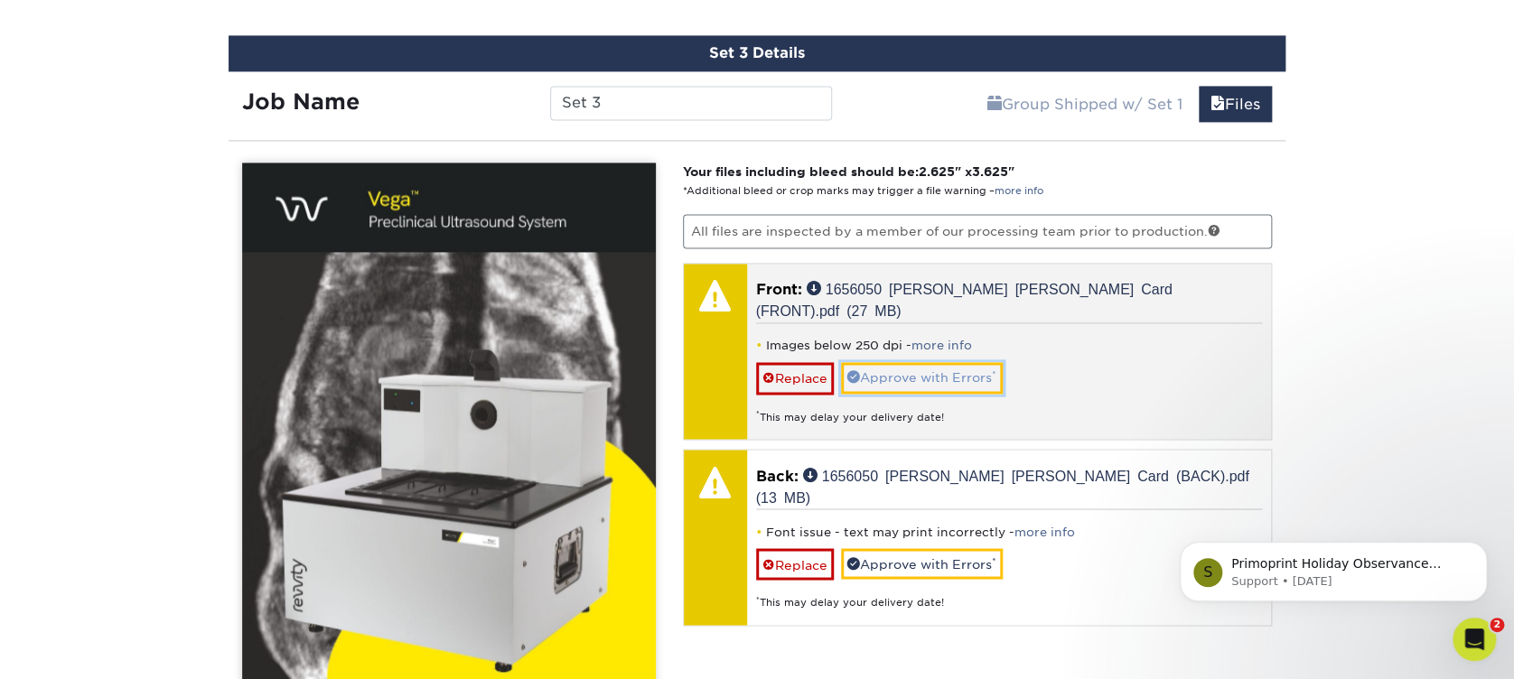
click at [896, 362] on link "Approve with Errors *" at bounding box center [922, 377] width 162 height 31
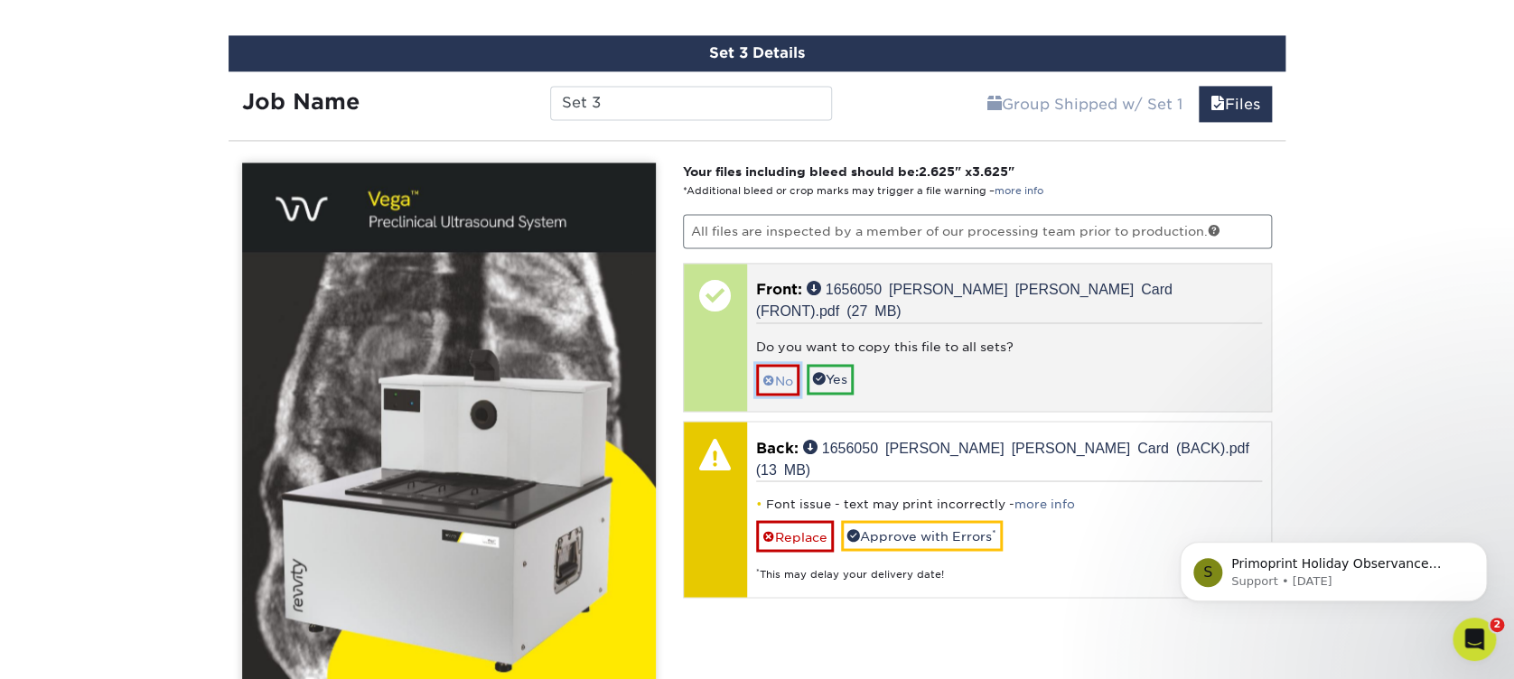
click at [778, 364] on link "No" at bounding box center [777, 380] width 43 height 32
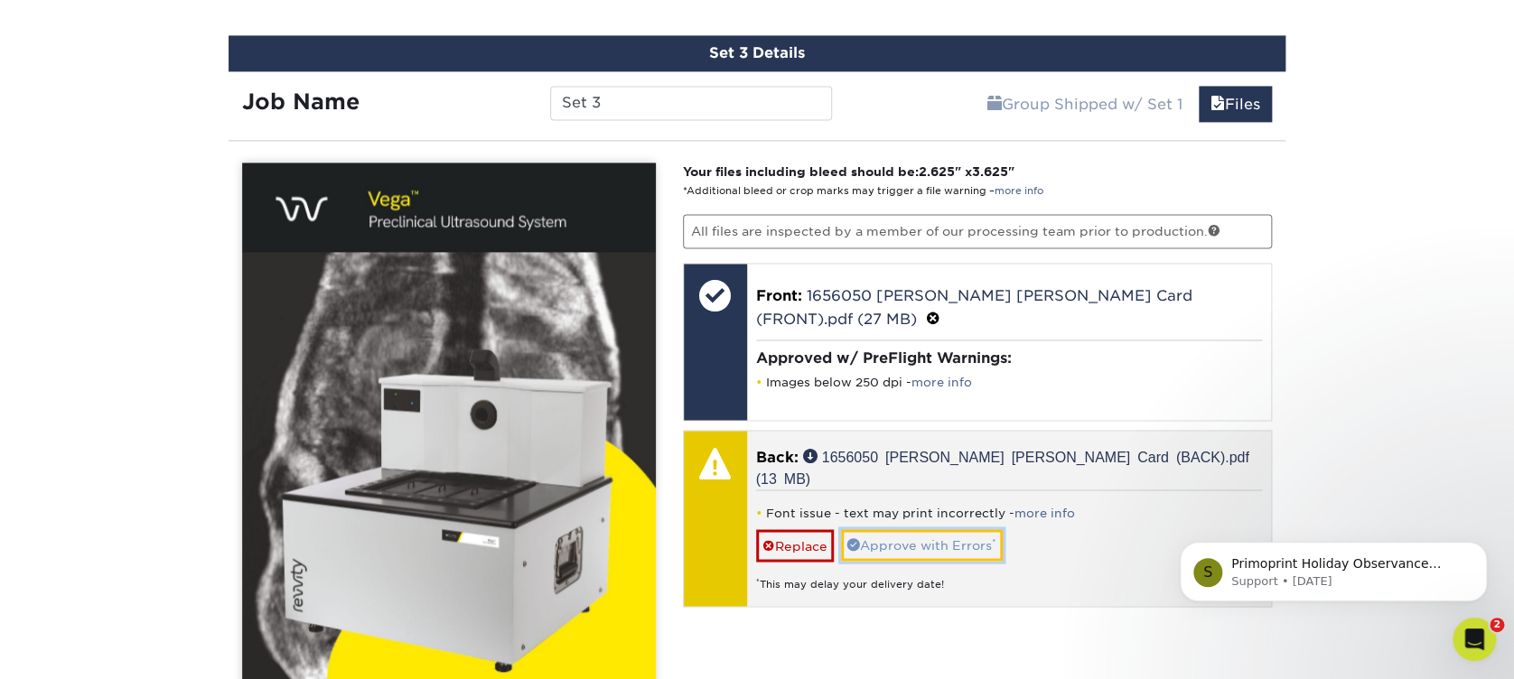
click at [898, 529] on link "Approve with Errors *" at bounding box center [922, 544] width 162 height 31
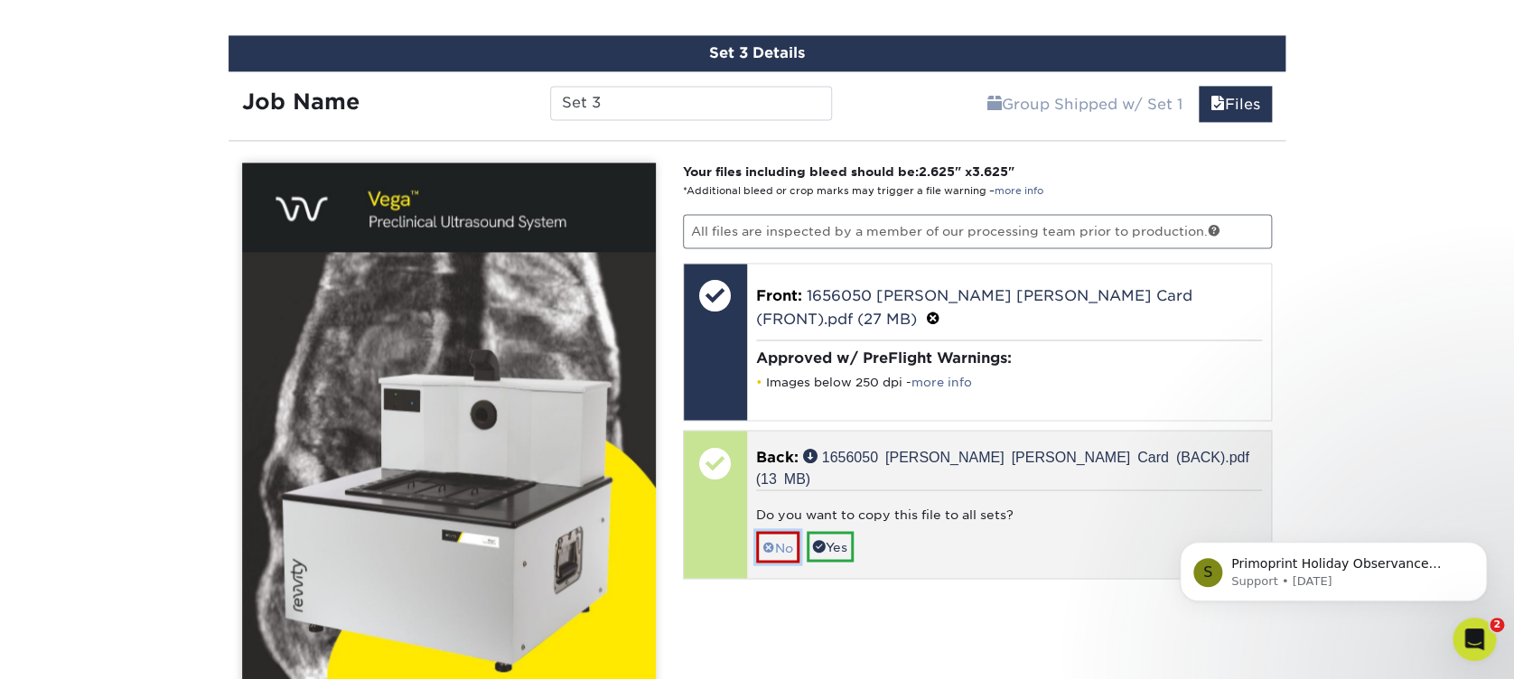
click at [775, 531] on link "No" at bounding box center [777, 547] width 43 height 32
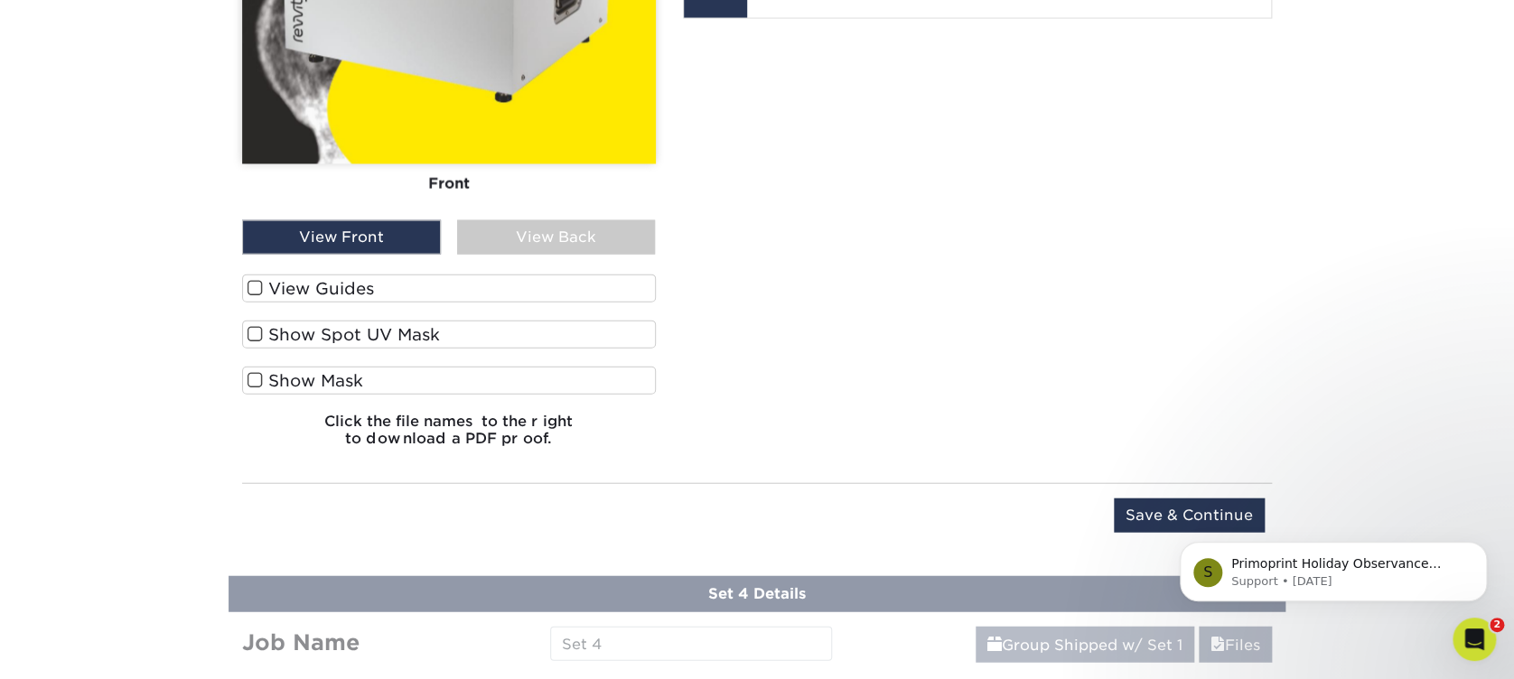
scroll to position [1921, 0]
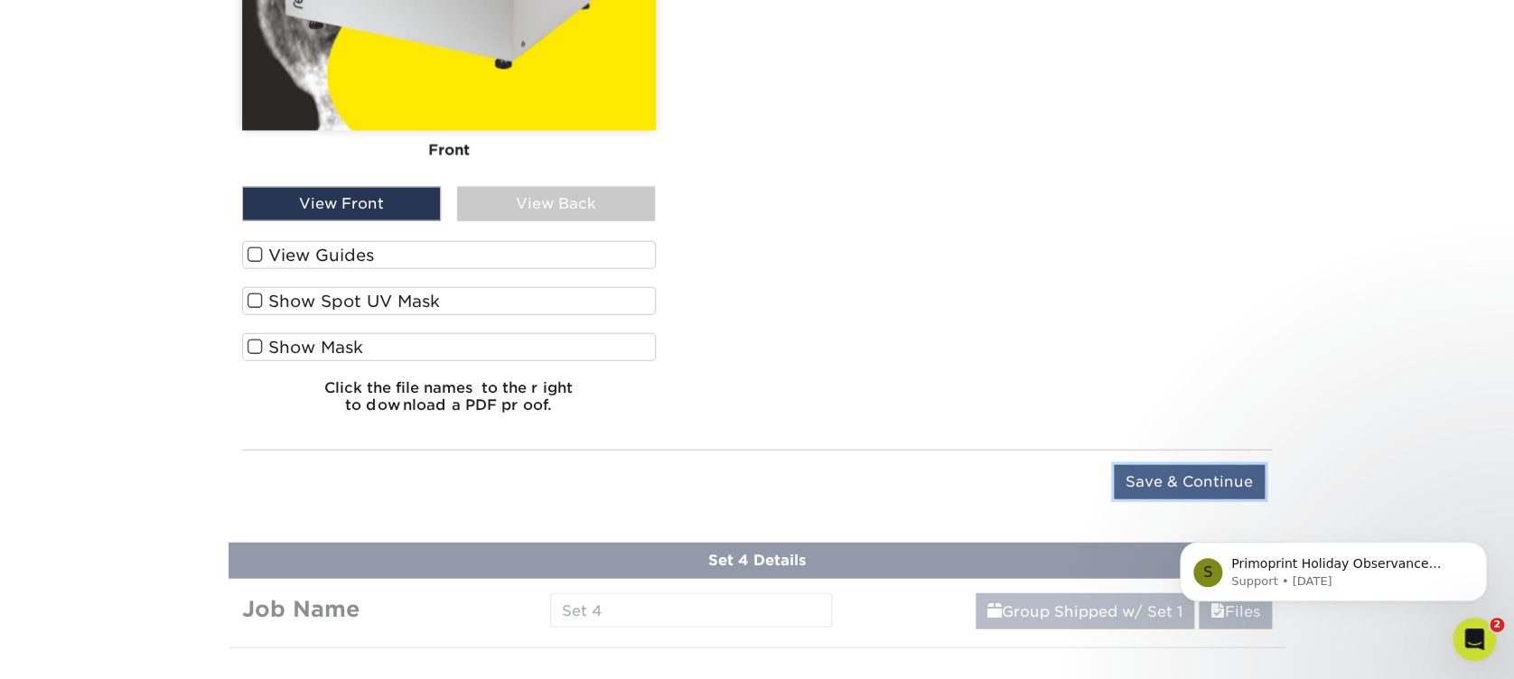
click at [1132, 482] on input "Save & Continue" at bounding box center [1189, 482] width 151 height 34
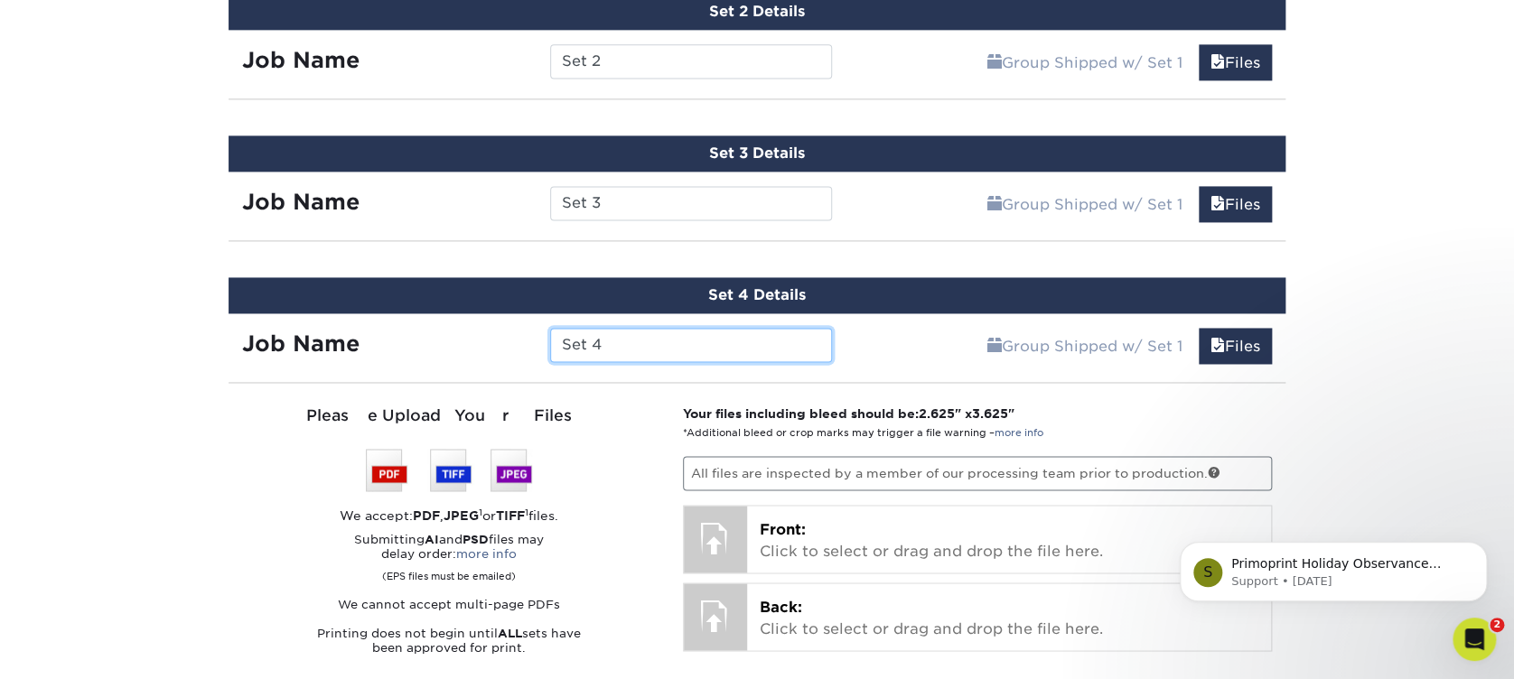
scroll to position [1338, 0]
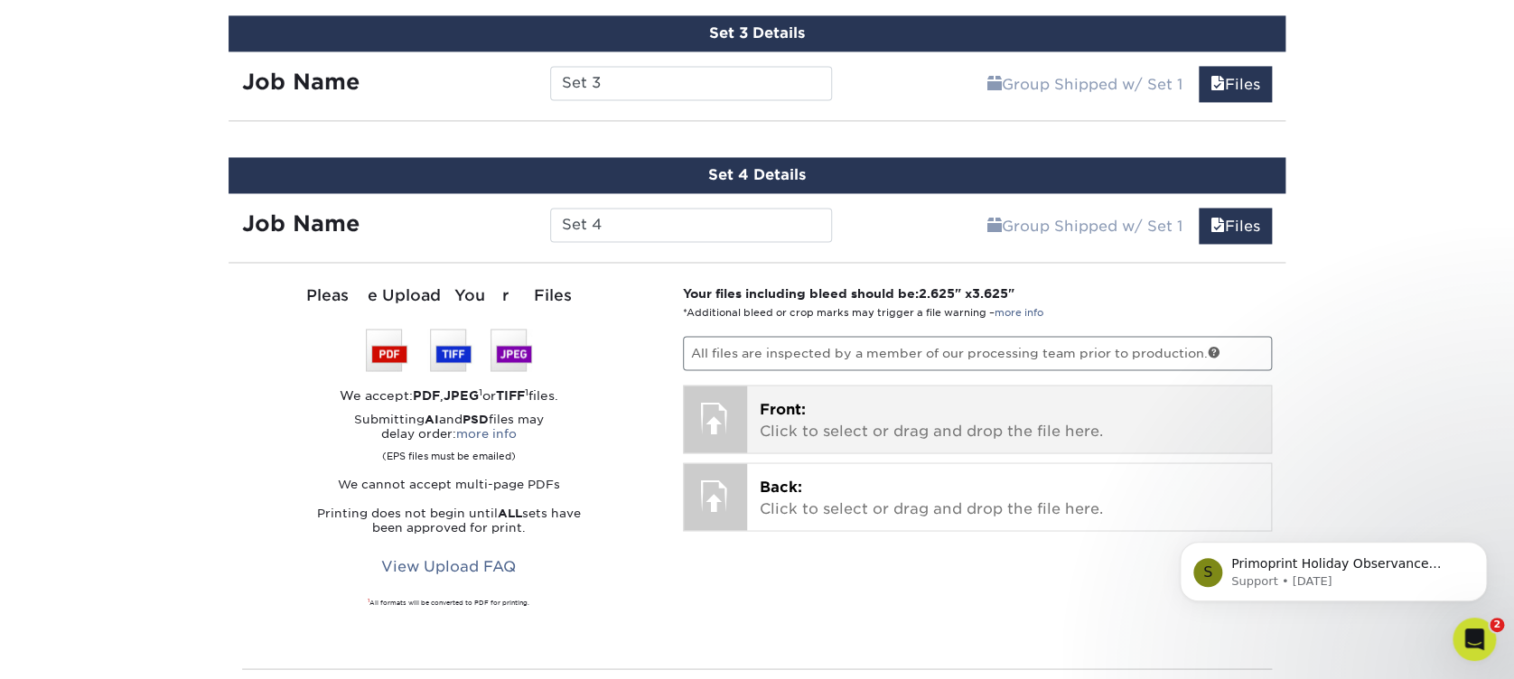
click at [920, 400] on p "Front: Click to select or drag and drop the file here." at bounding box center [1010, 419] width 500 height 43
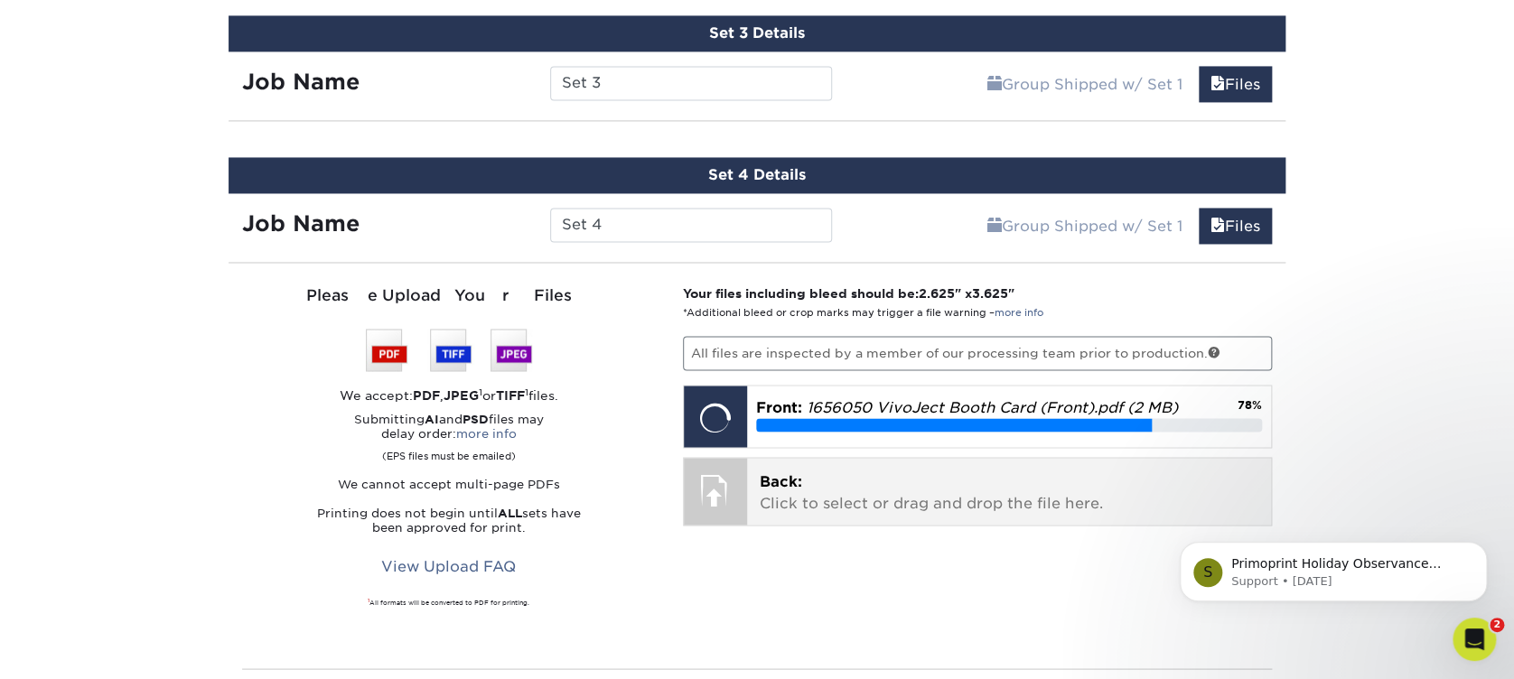
click at [809, 495] on p "Back: Click to select or drag and drop the file here." at bounding box center [1010, 492] width 500 height 43
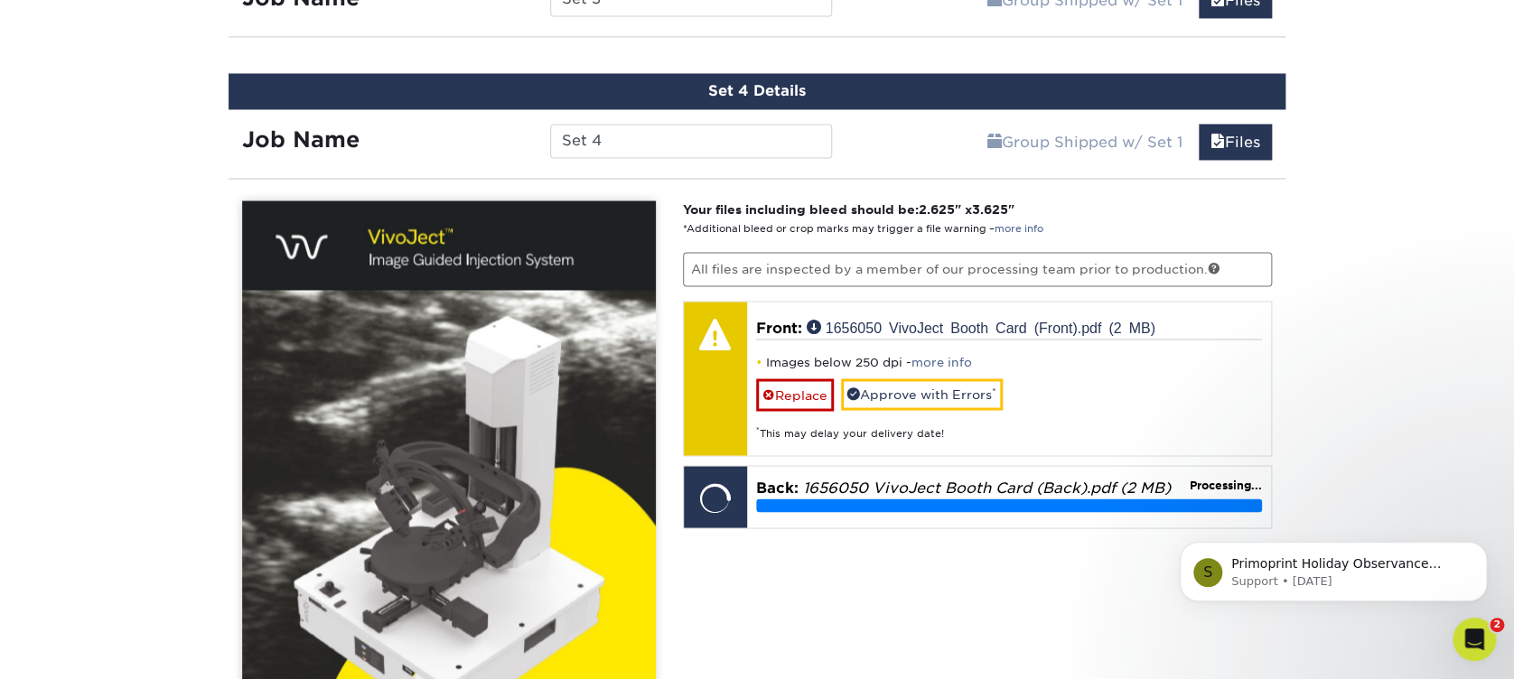
scroll to position [1459, 0]
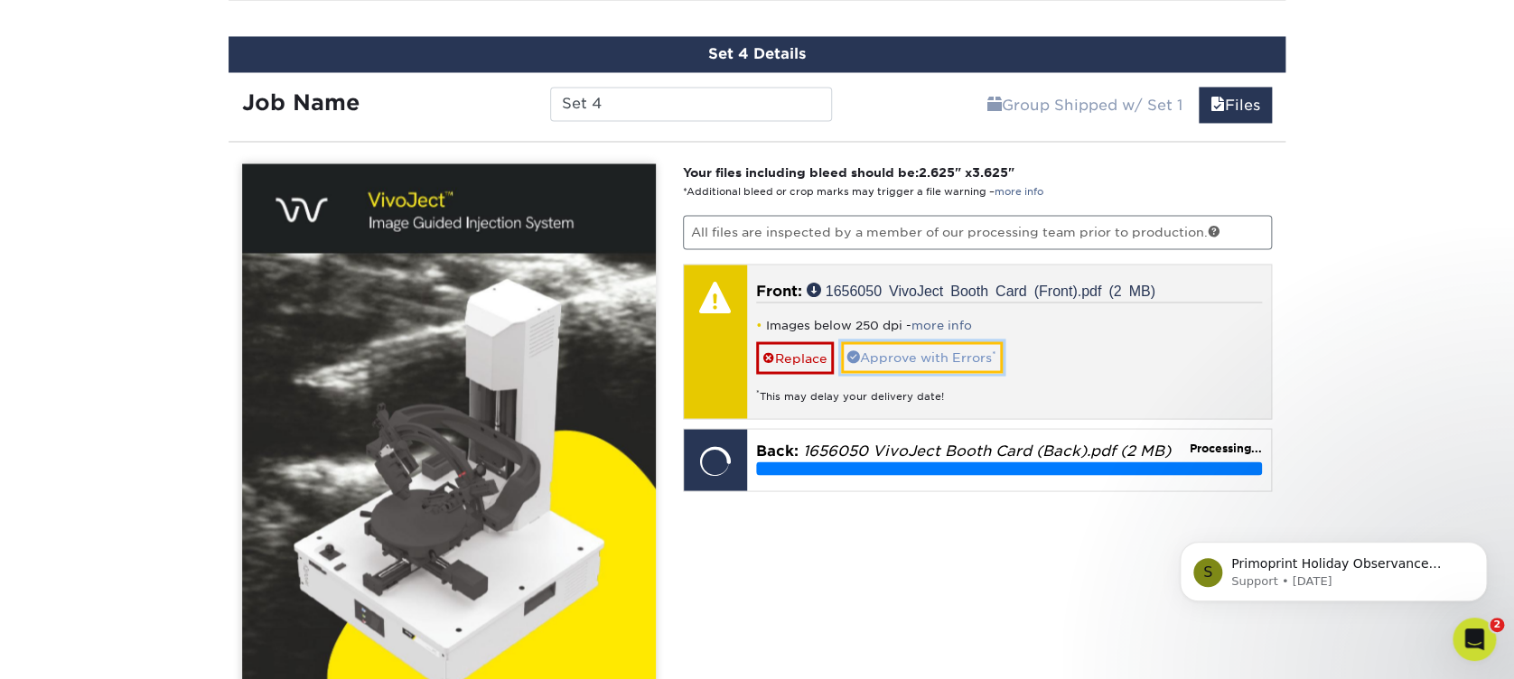
click at [875, 351] on link "Approve with Errors *" at bounding box center [922, 357] width 162 height 31
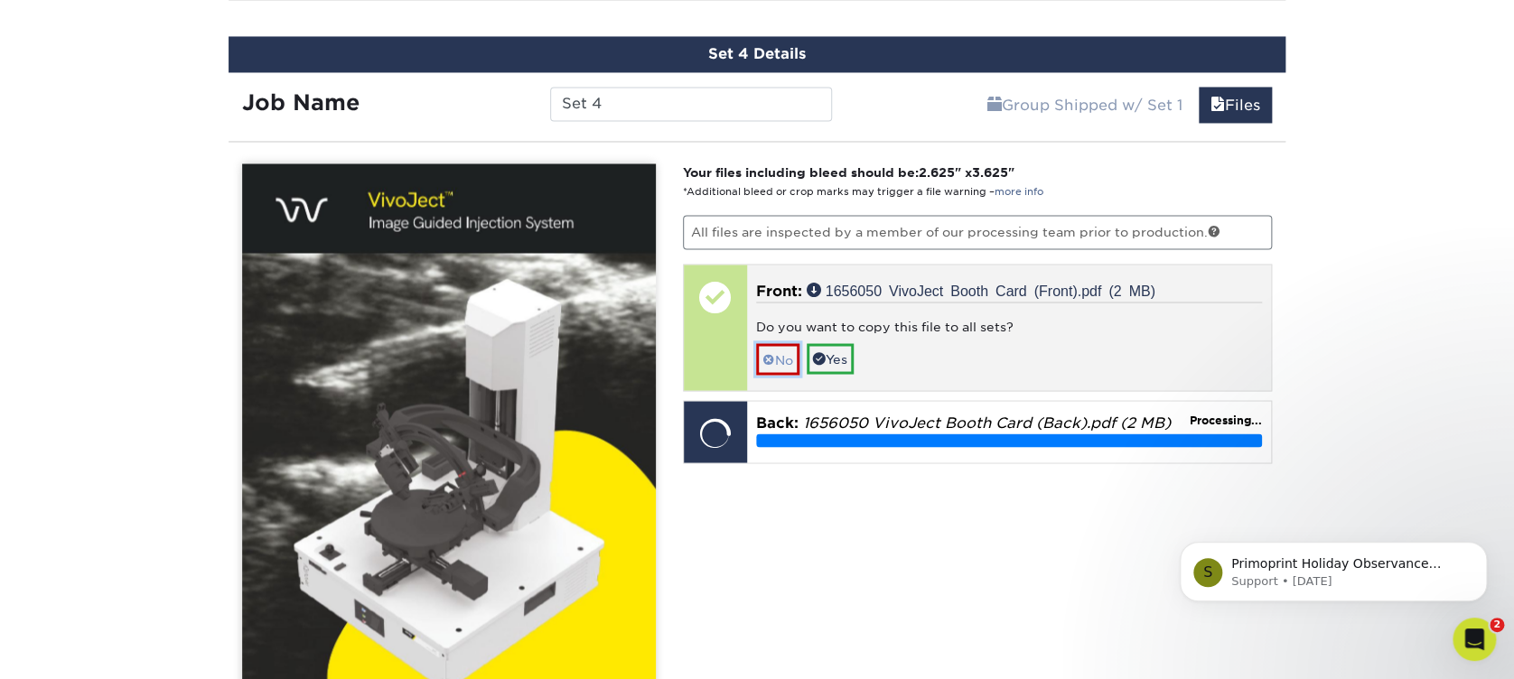
click at [763, 352] on span at bounding box center [769, 359] width 13 height 14
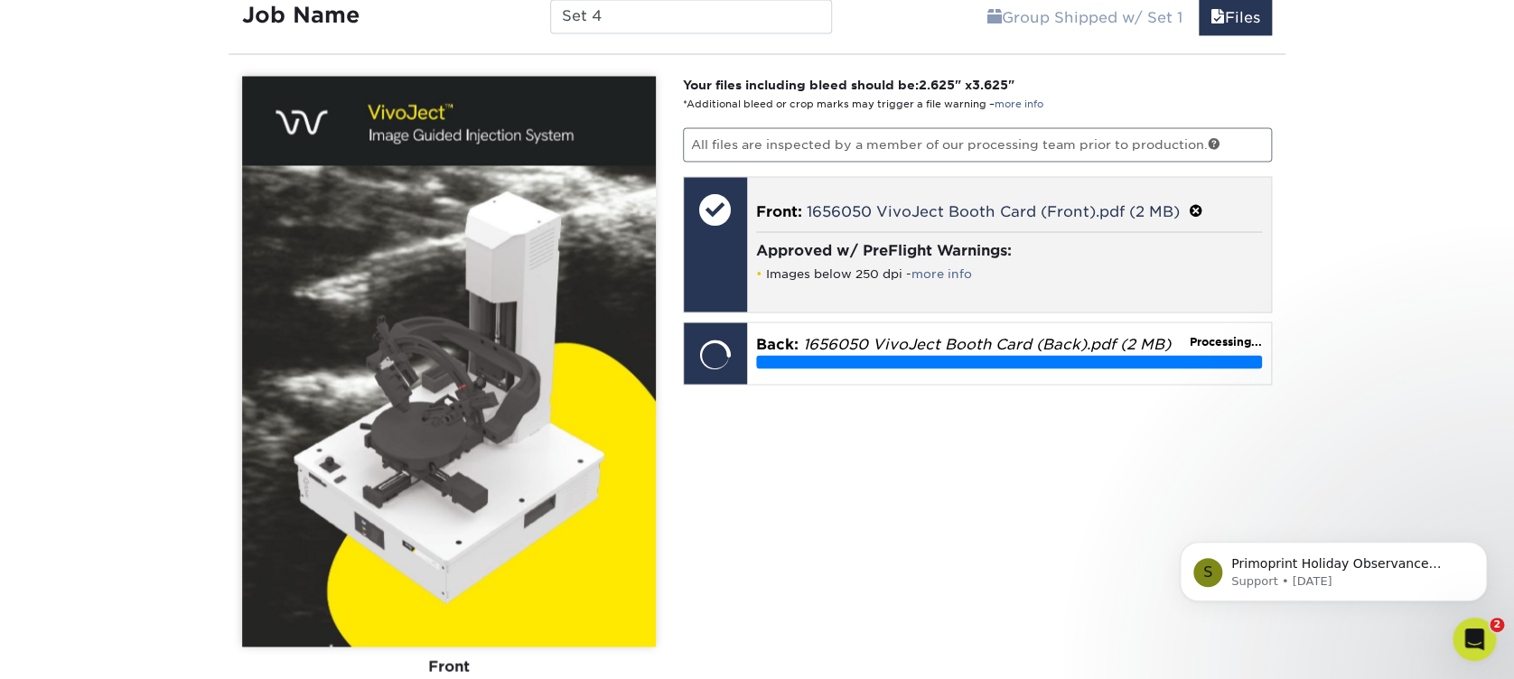
scroll to position [1579, 0]
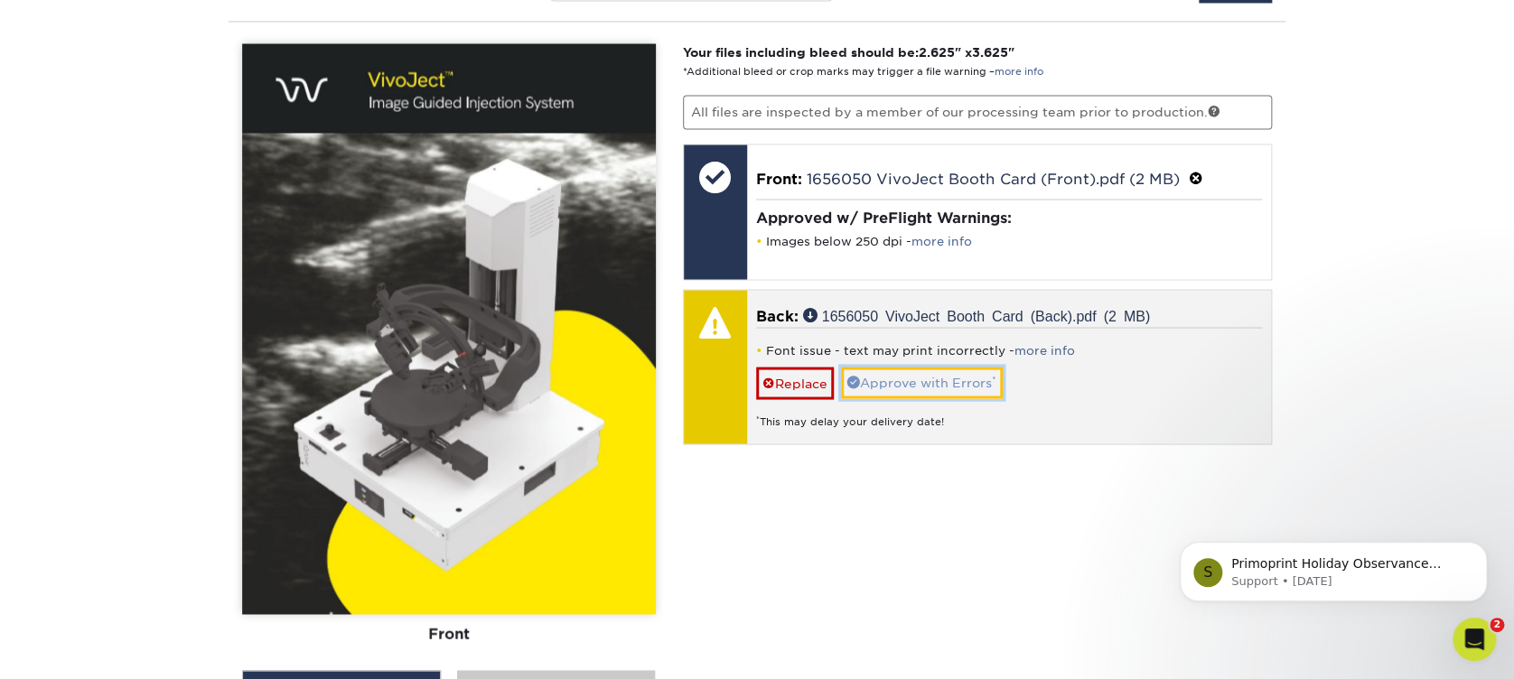
click at [933, 376] on link "Approve with Errors *" at bounding box center [922, 382] width 162 height 31
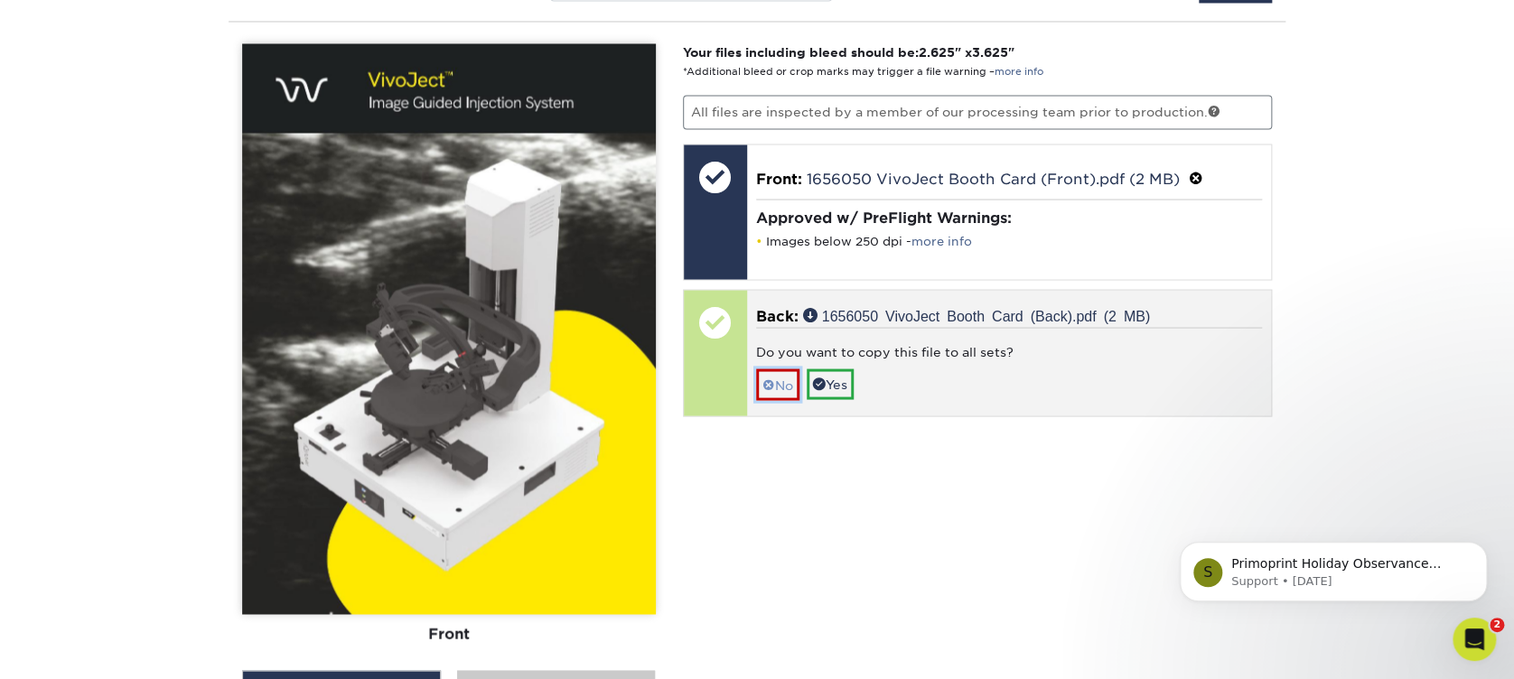
click at [778, 369] on link "No" at bounding box center [777, 385] width 43 height 32
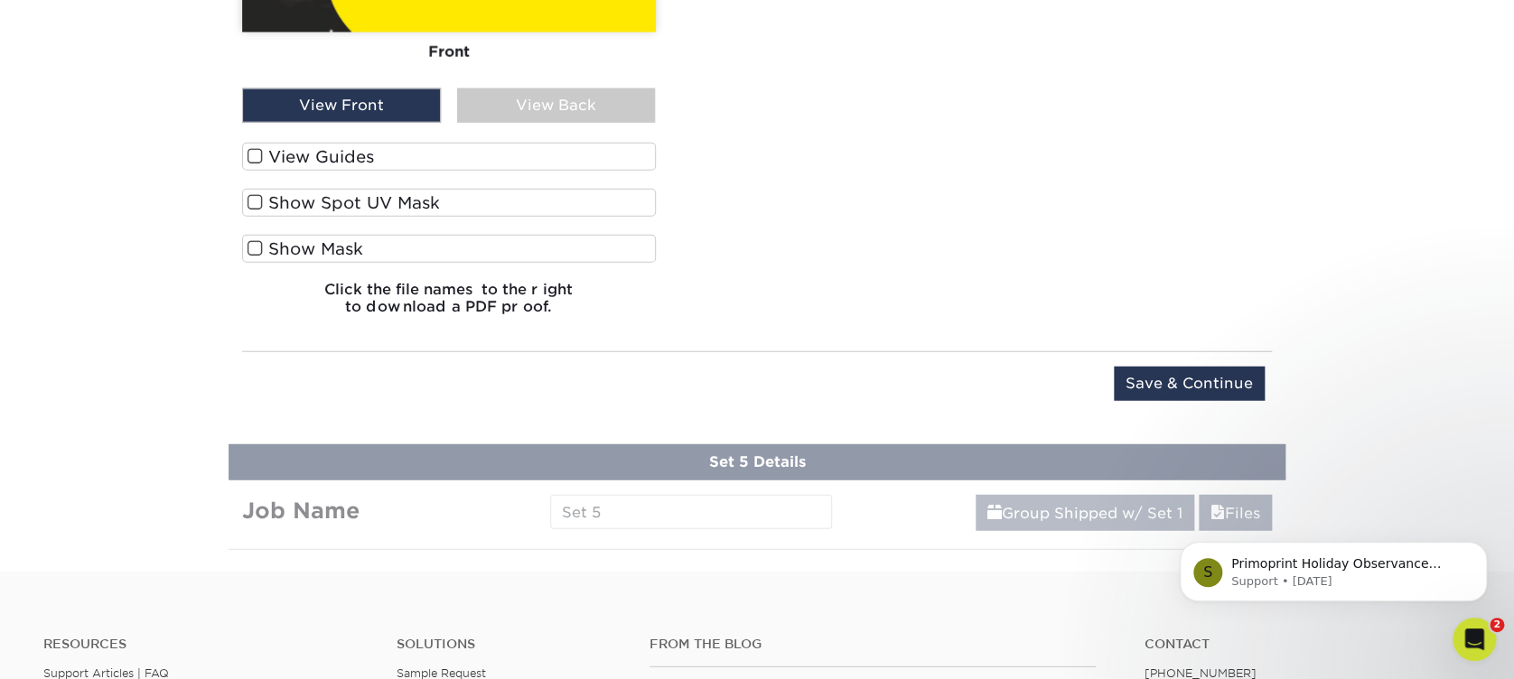
scroll to position [2302, 0]
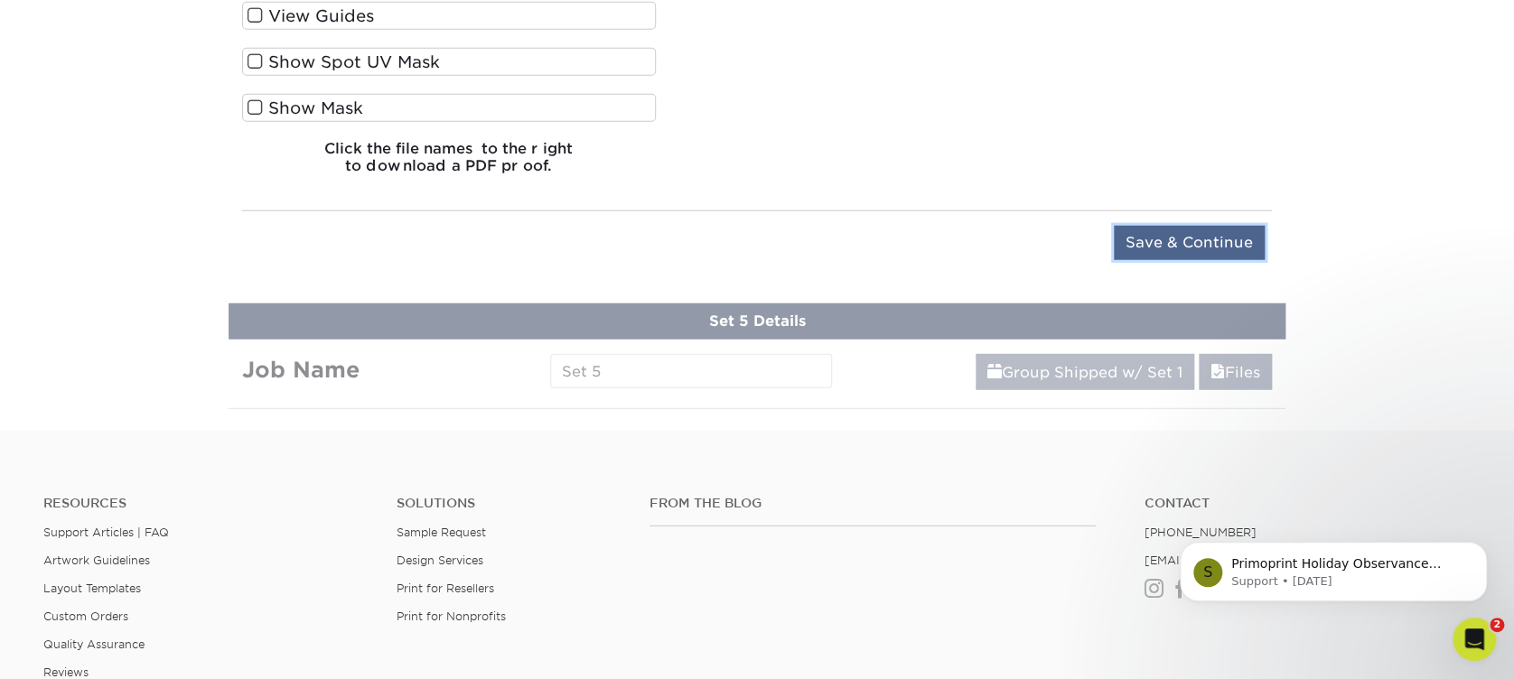
click at [1147, 234] on input "Save & Continue" at bounding box center [1189, 243] width 151 height 34
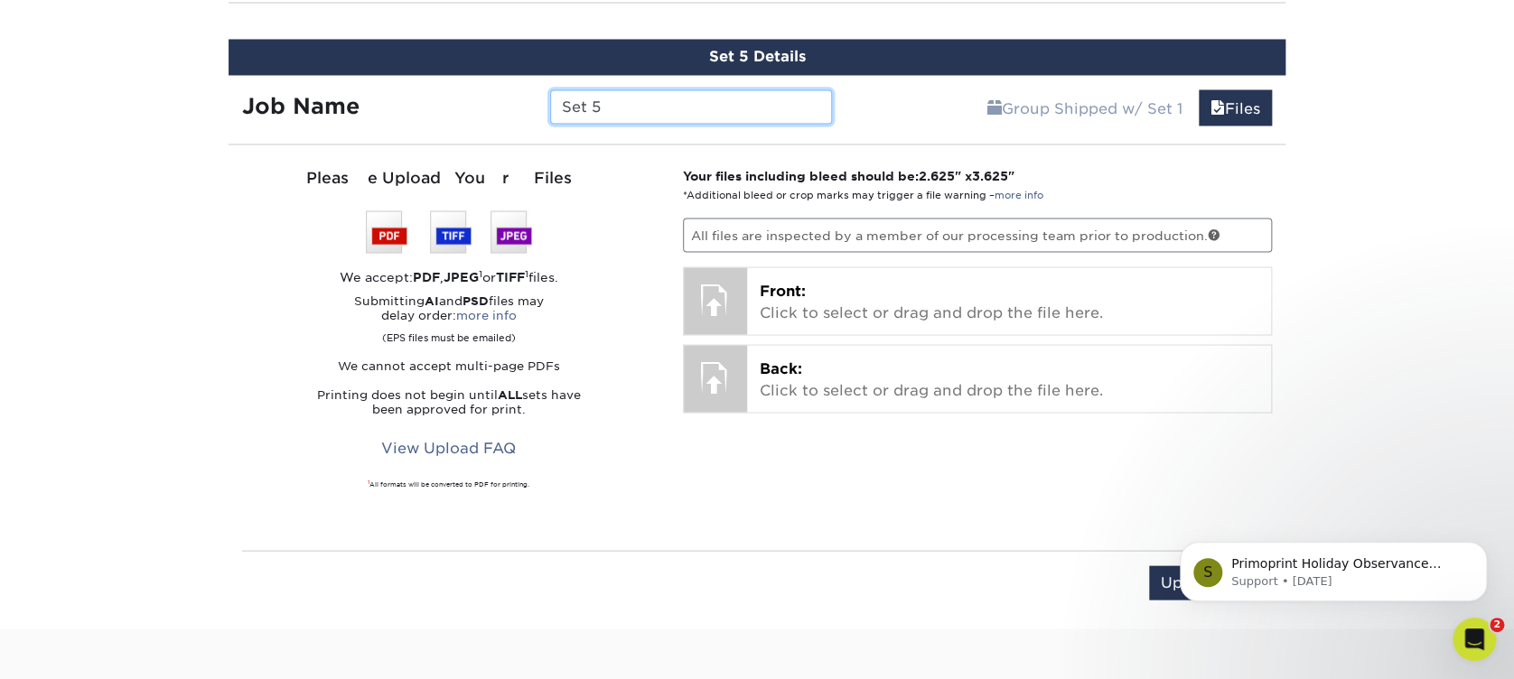
scroll to position [1599, 0]
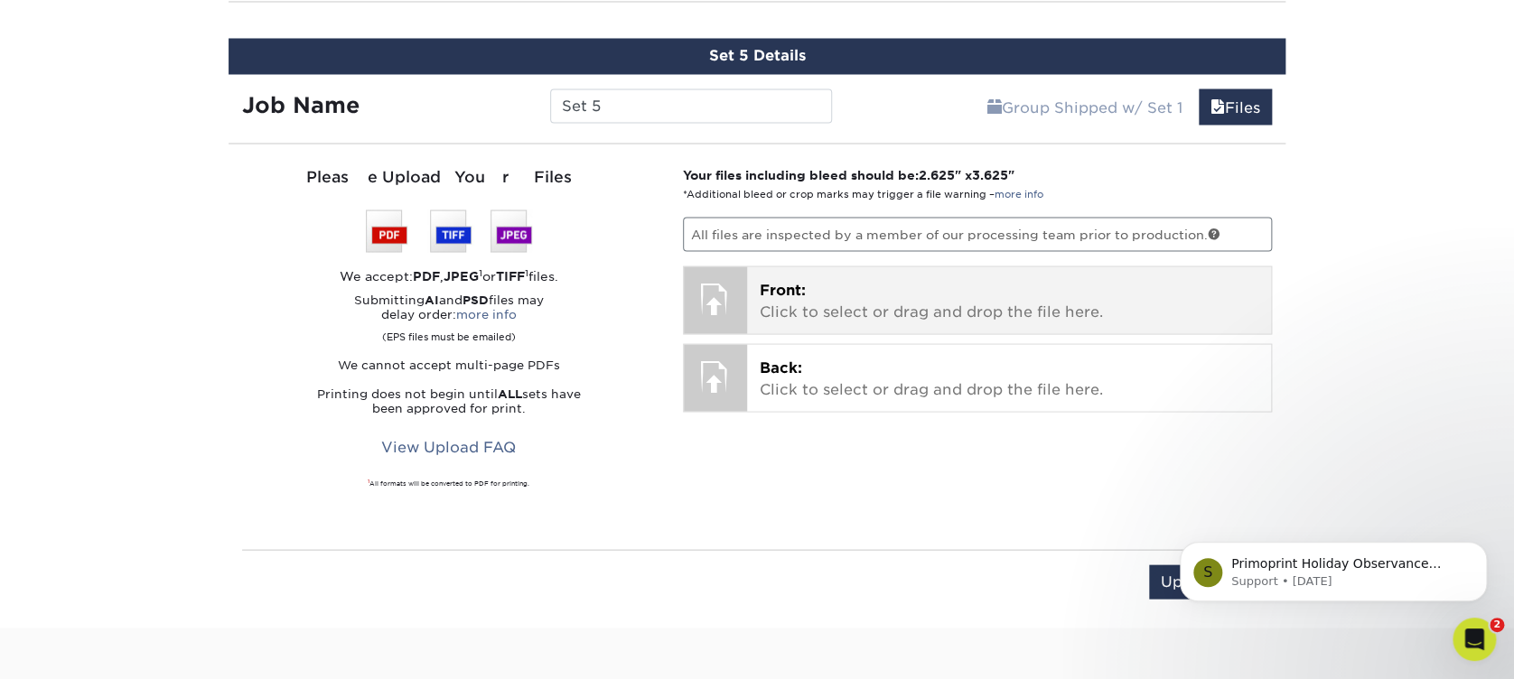
click at [966, 289] on p "Front: Click to select or drag and drop the file here." at bounding box center [1010, 300] width 500 height 43
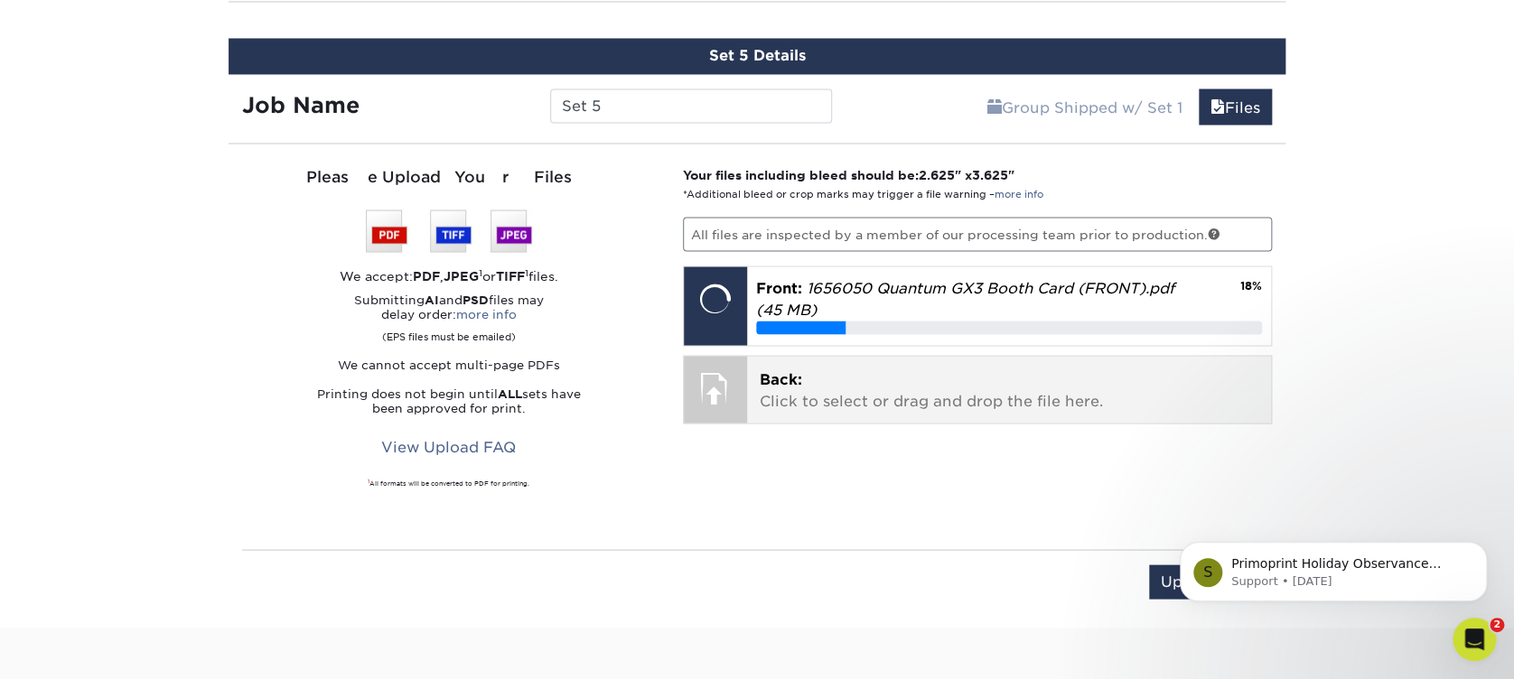
click at [782, 384] on p "Back: Click to select or drag and drop the file here." at bounding box center [1010, 390] width 500 height 43
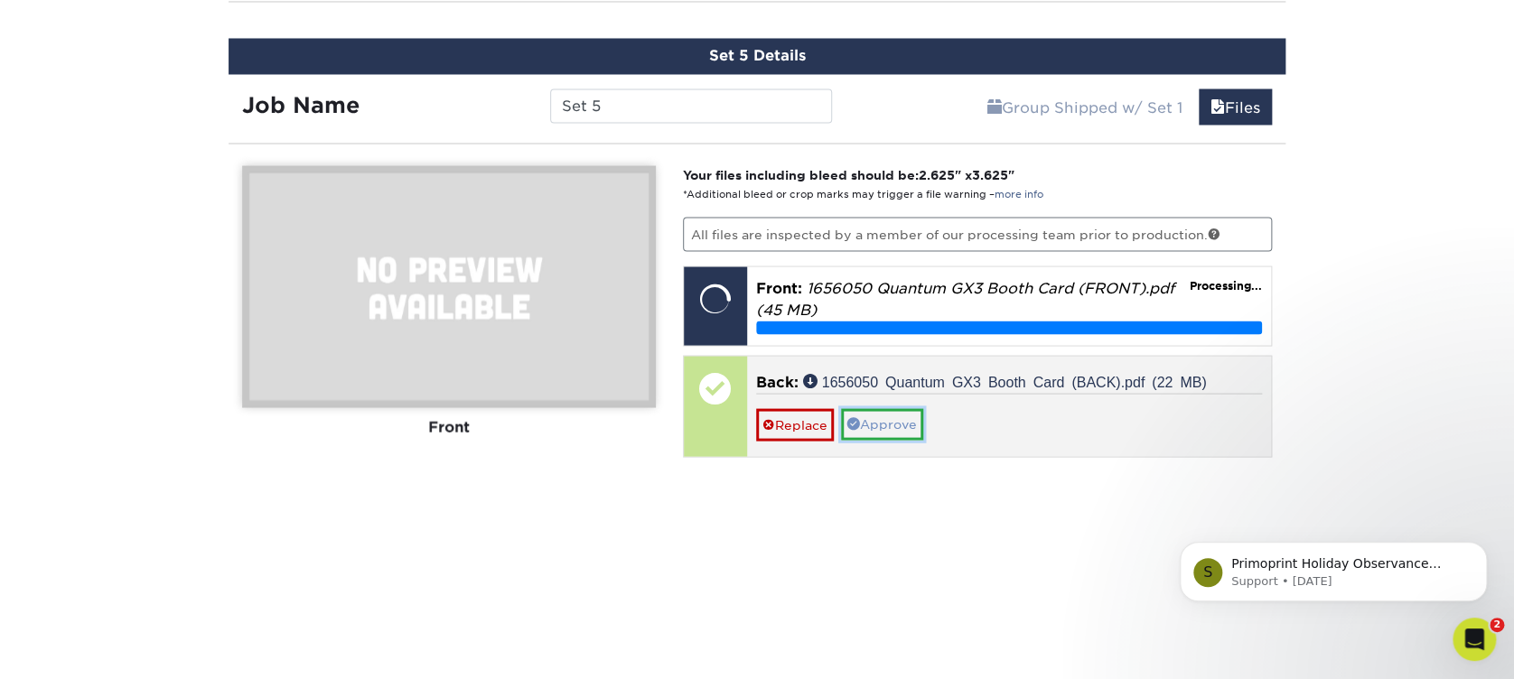
click at [878, 417] on link "Approve" at bounding box center [882, 423] width 82 height 31
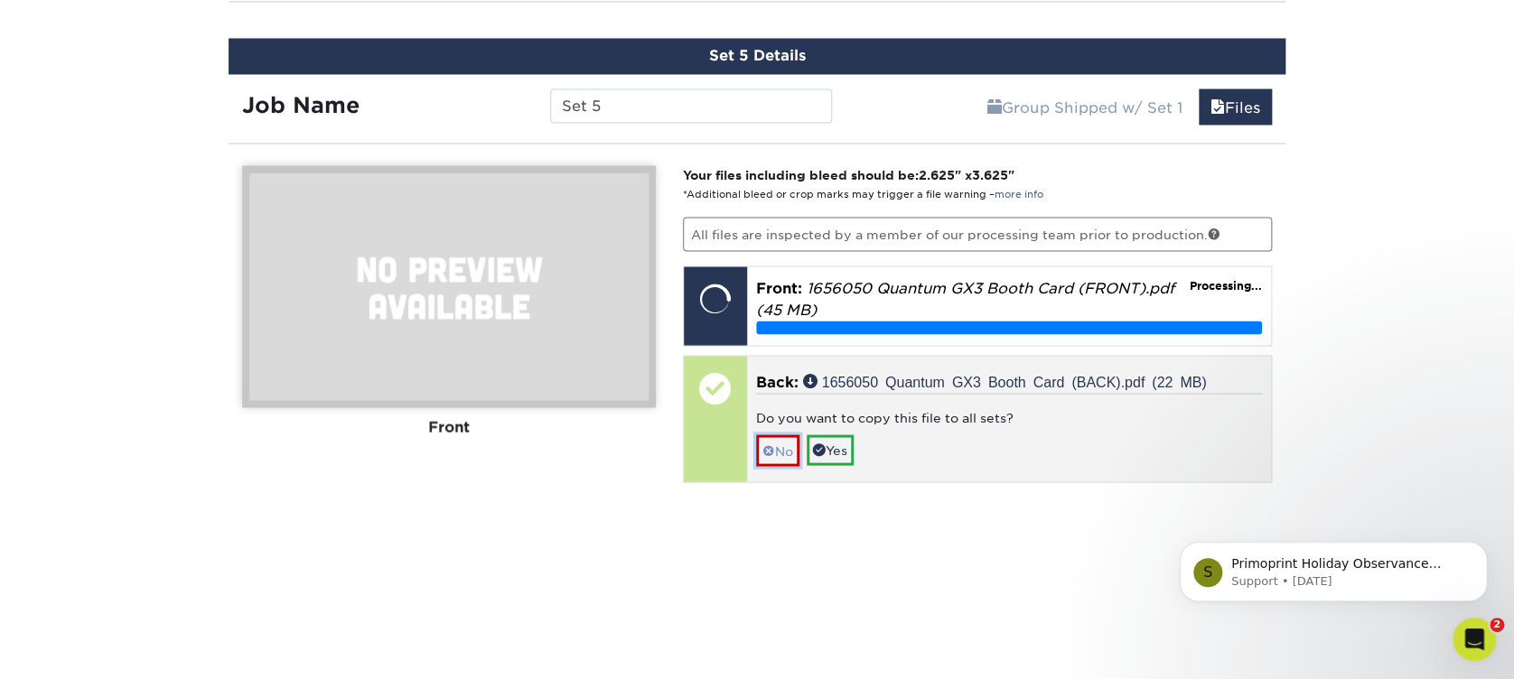
click at [773, 444] on span at bounding box center [769, 451] width 13 height 14
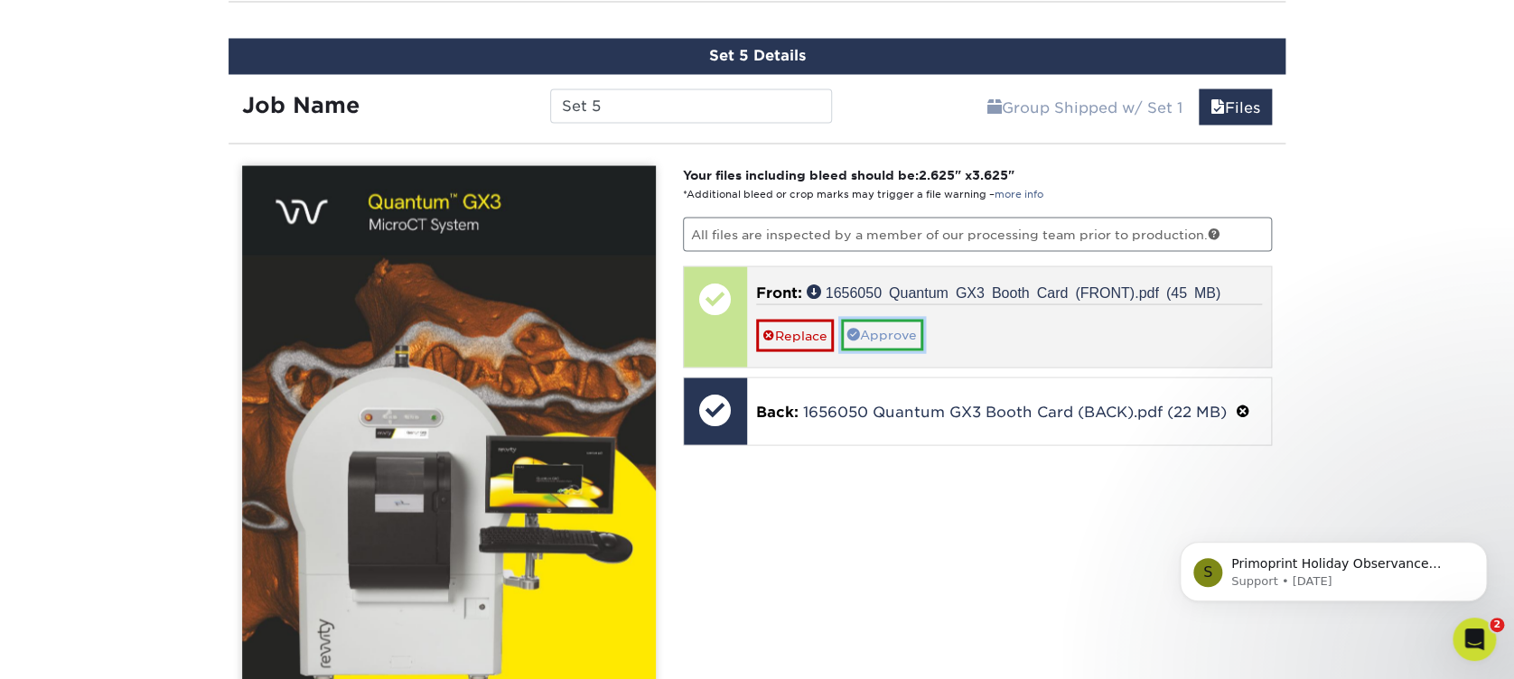
click at [883, 331] on link "Approve" at bounding box center [882, 334] width 82 height 31
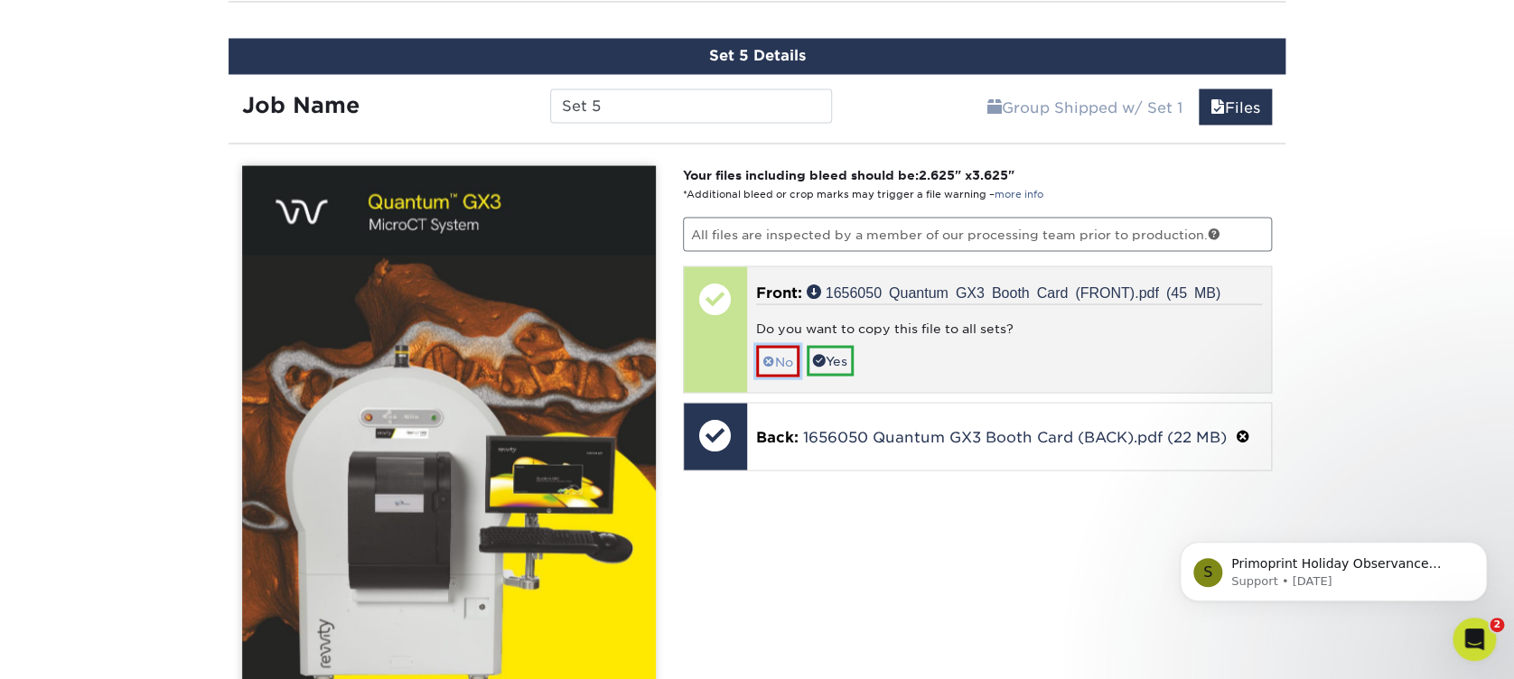
click at [778, 345] on link "No" at bounding box center [777, 361] width 43 height 32
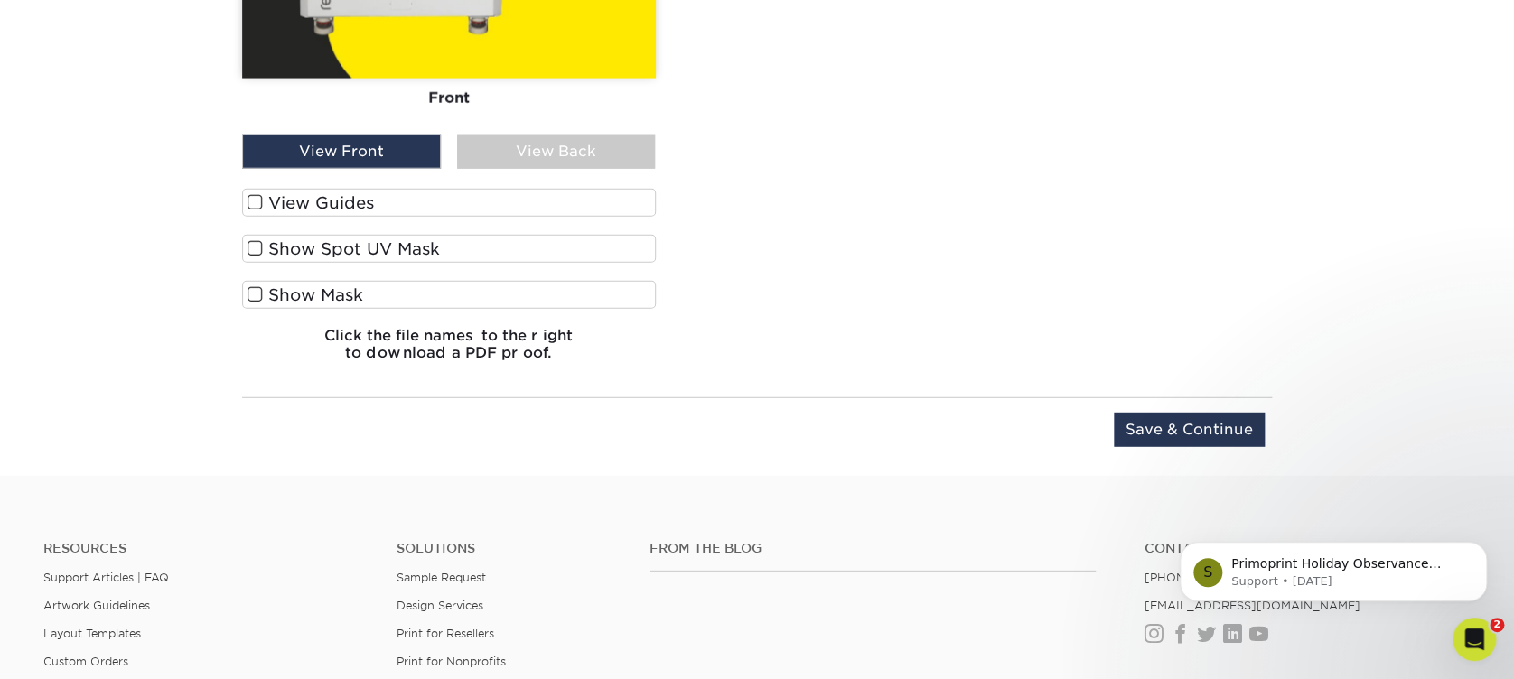
scroll to position [2322, 0]
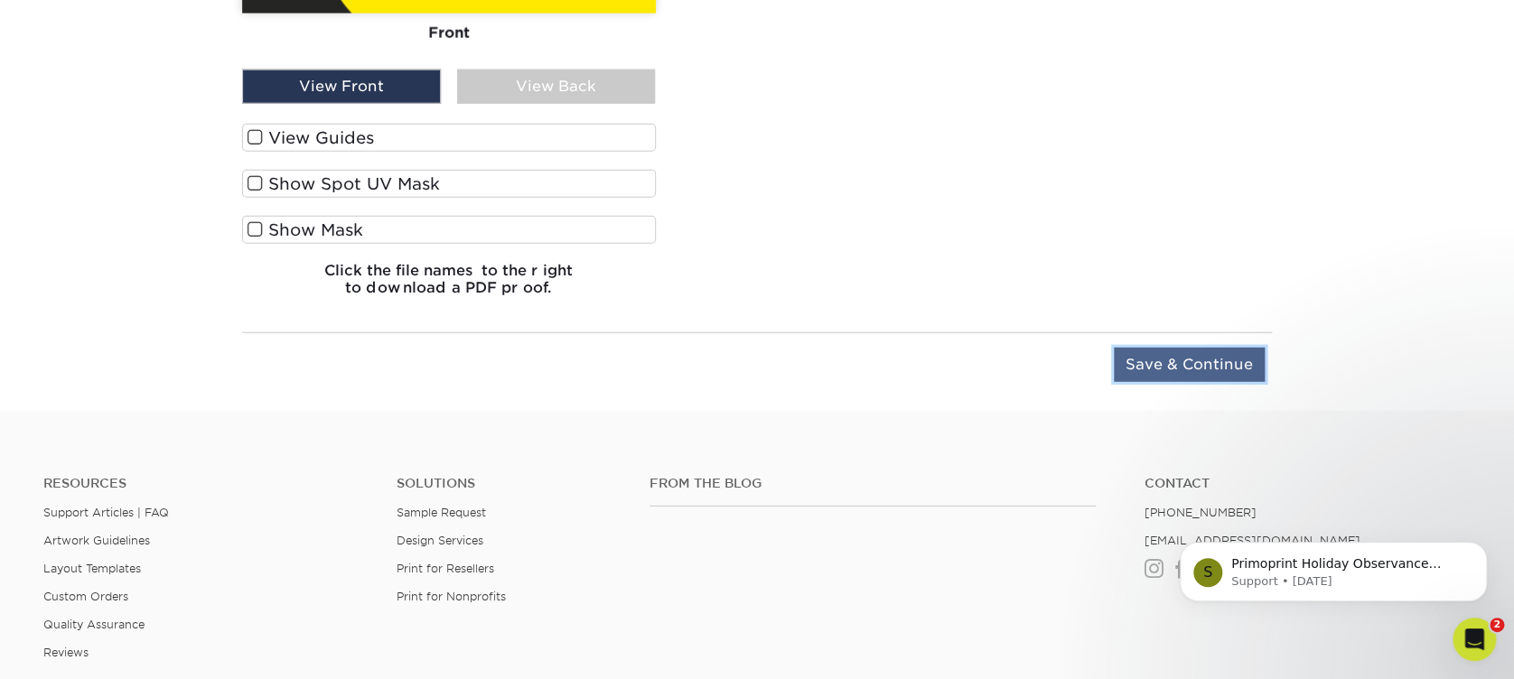
click at [1145, 356] on input "Save & Continue" at bounding box center [1189, 365] width 151 height 34
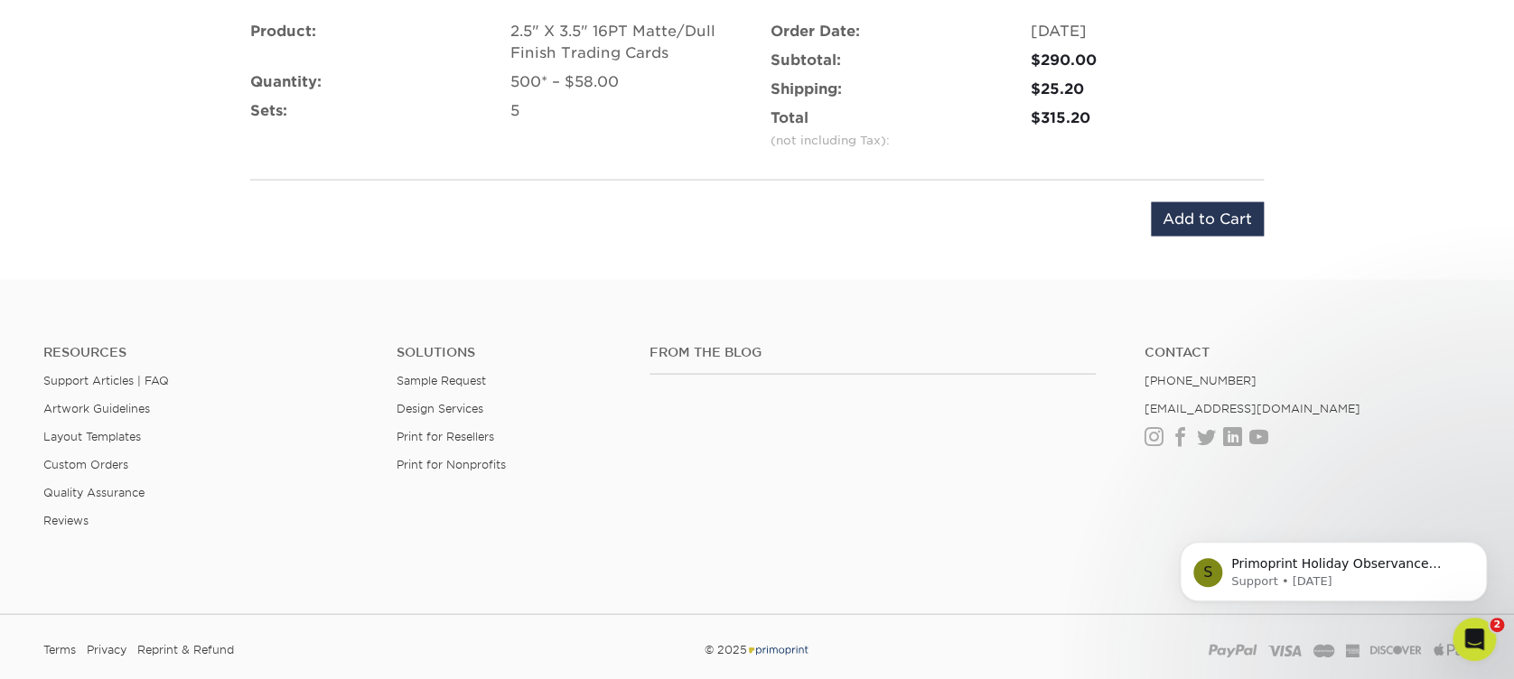
scroll to position [1674, 0]
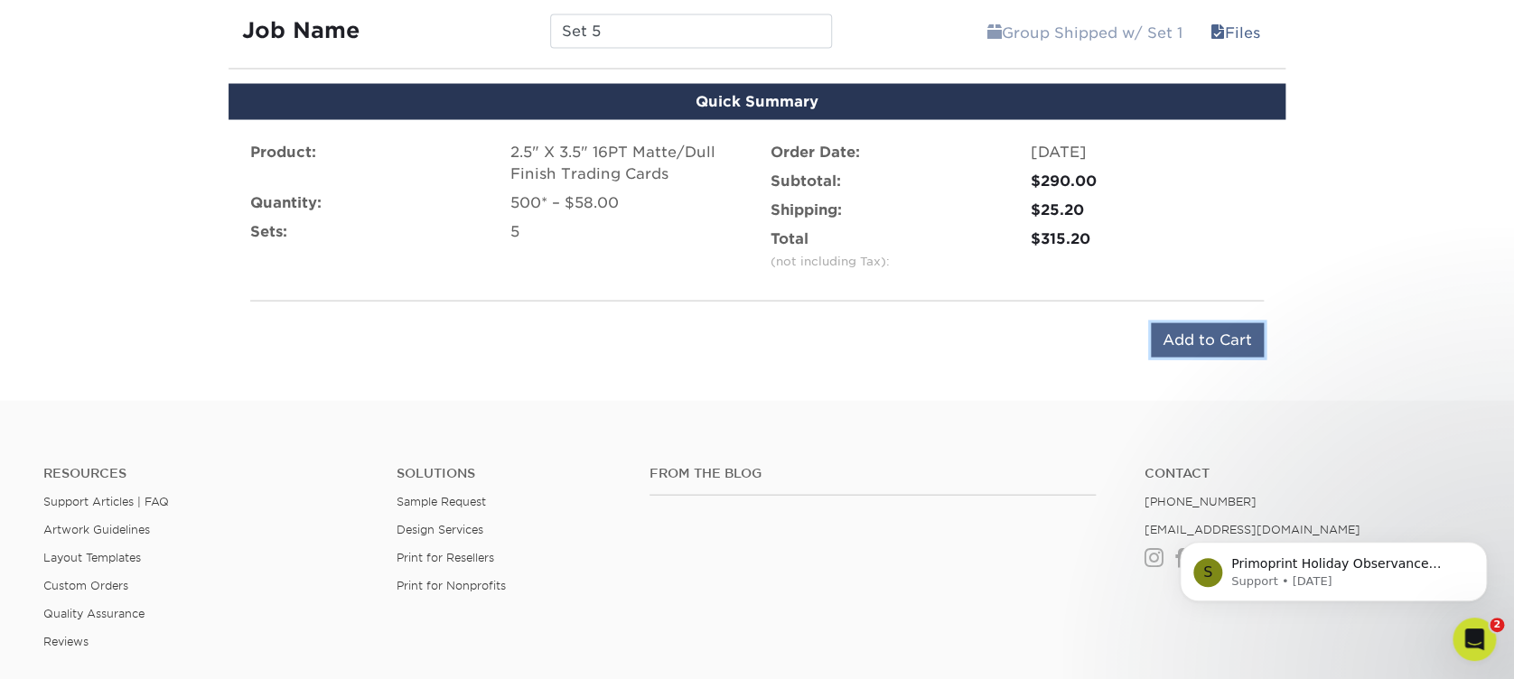
click at [1199, 337] on input "Add to Cart" at bounding box center [1207, 340] width 113 height 34
click at [0, 0] on div "Submitting..." at bounding box center [0, 0] width 0 height 0
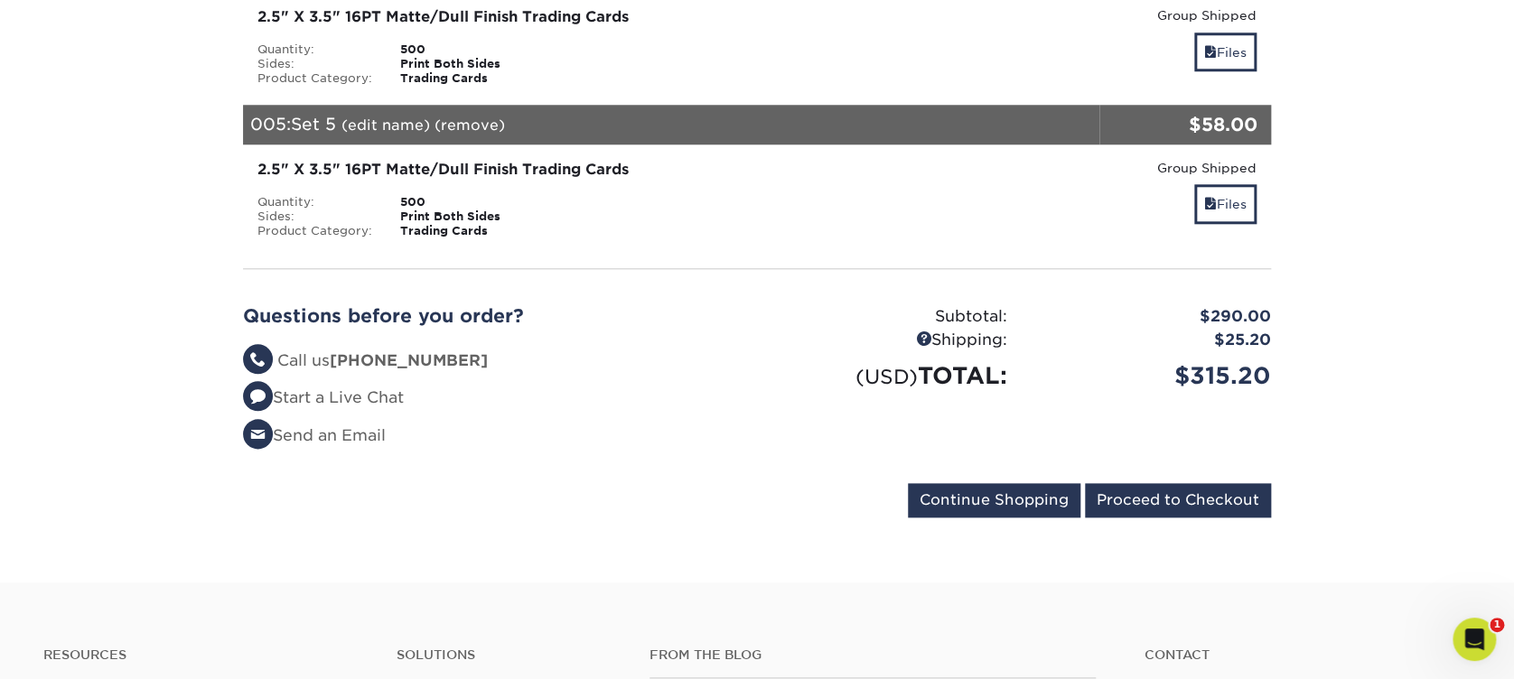
scroll to position [963, 0]
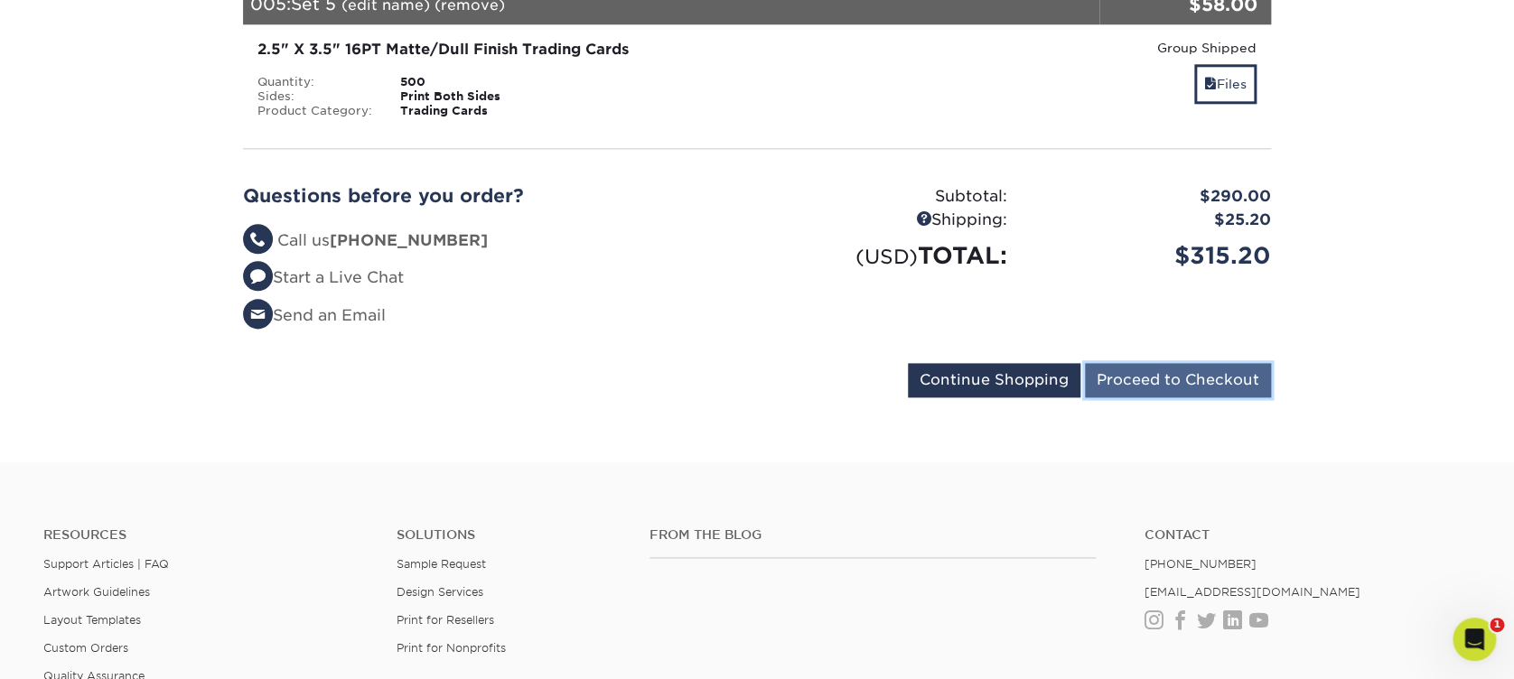
click at [1119, 366] on input "Proceed to Checkout" at bounding box center [1178, 380] width 186 height 34
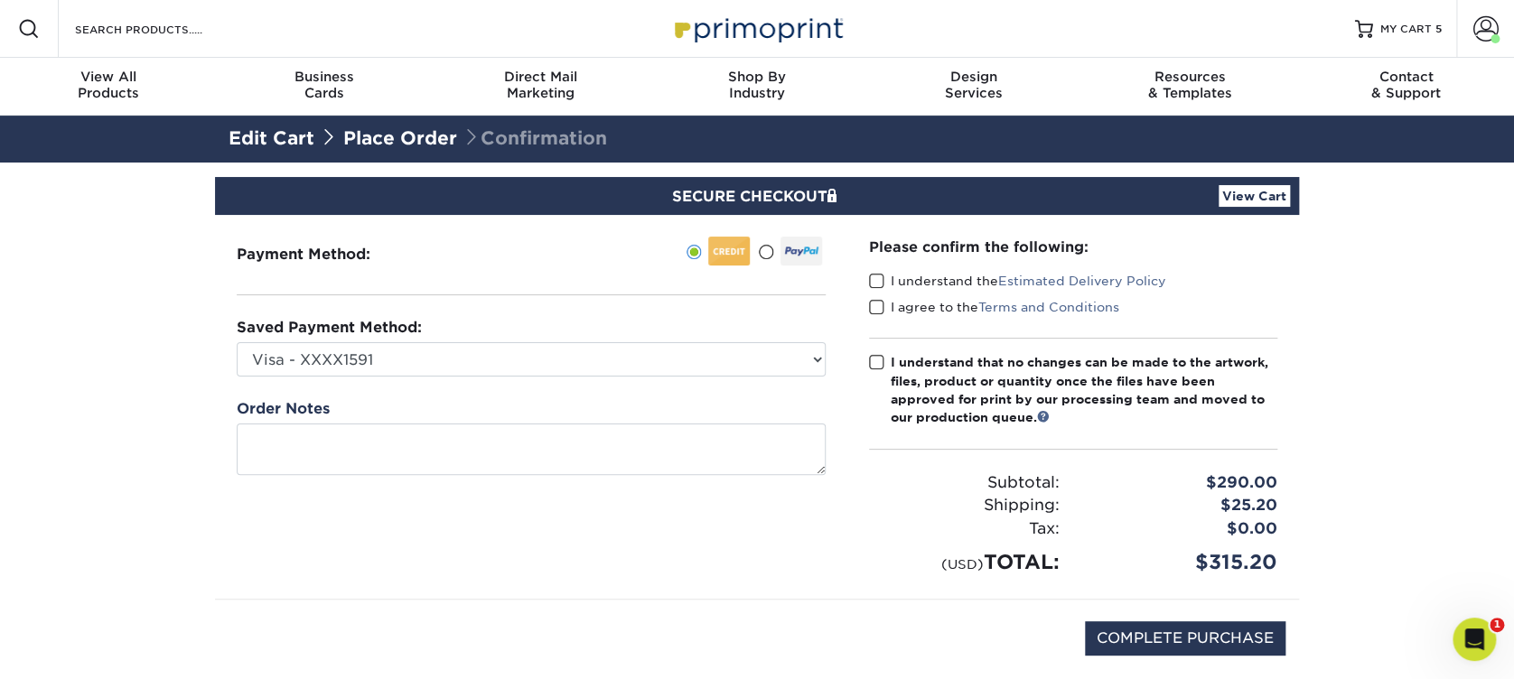
click at [878, 281] on span at bounding box center [876, 281] width 15 height 17
click at [0, 0] on input "I understand the Estimated Delivery Policy" at bounding box center [0, 0] width 0 height 0
click at [878, 281] on span at bounding box center [876, 281] width 15 height 17
click at [0, 0] on input "I understand the Estimated Delivery Policy" at bounding box center [0, 0] width 0 height 0
click at [878, 304] on span at bounding box center [876, 307] width 15 height 17
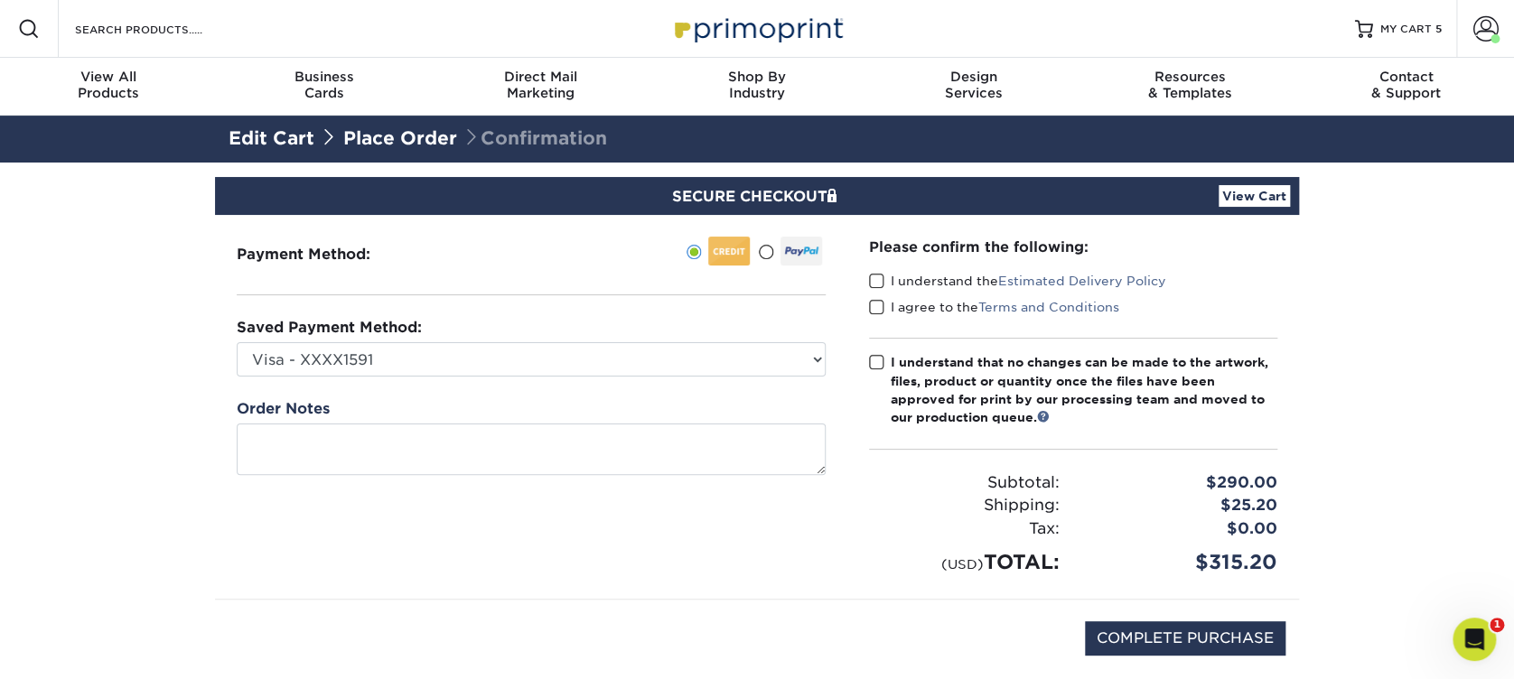
click at [0, 0] on input "I agree to the Terms and Conditions" at bounding box center [0, 0] width 0 height 0
click at [877, 281] on span at bounding box center [876, 281] width 15 height 17
click at [0, 0] on input "I understand the Estimated Delivery Policy" at bounding box center [0, 0] width 0 height 0
click at [874, 361] on span at bounding box center [876, 362] width 15 height 17
click at [0, 0] on input "I understand that no changes can be made to the artwork, files, product or quan…" at bounding box center [0, 0] width 0 height 0
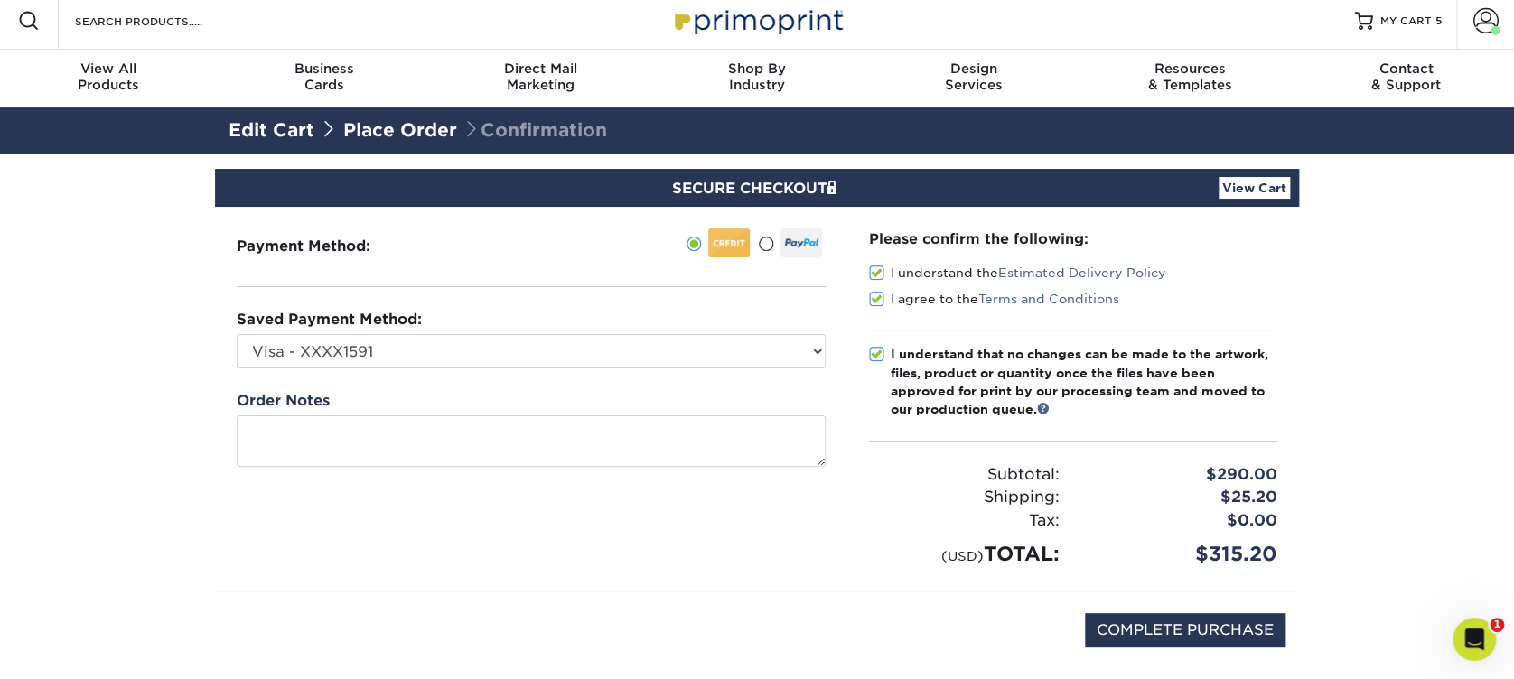
scroll to position [120, 0]
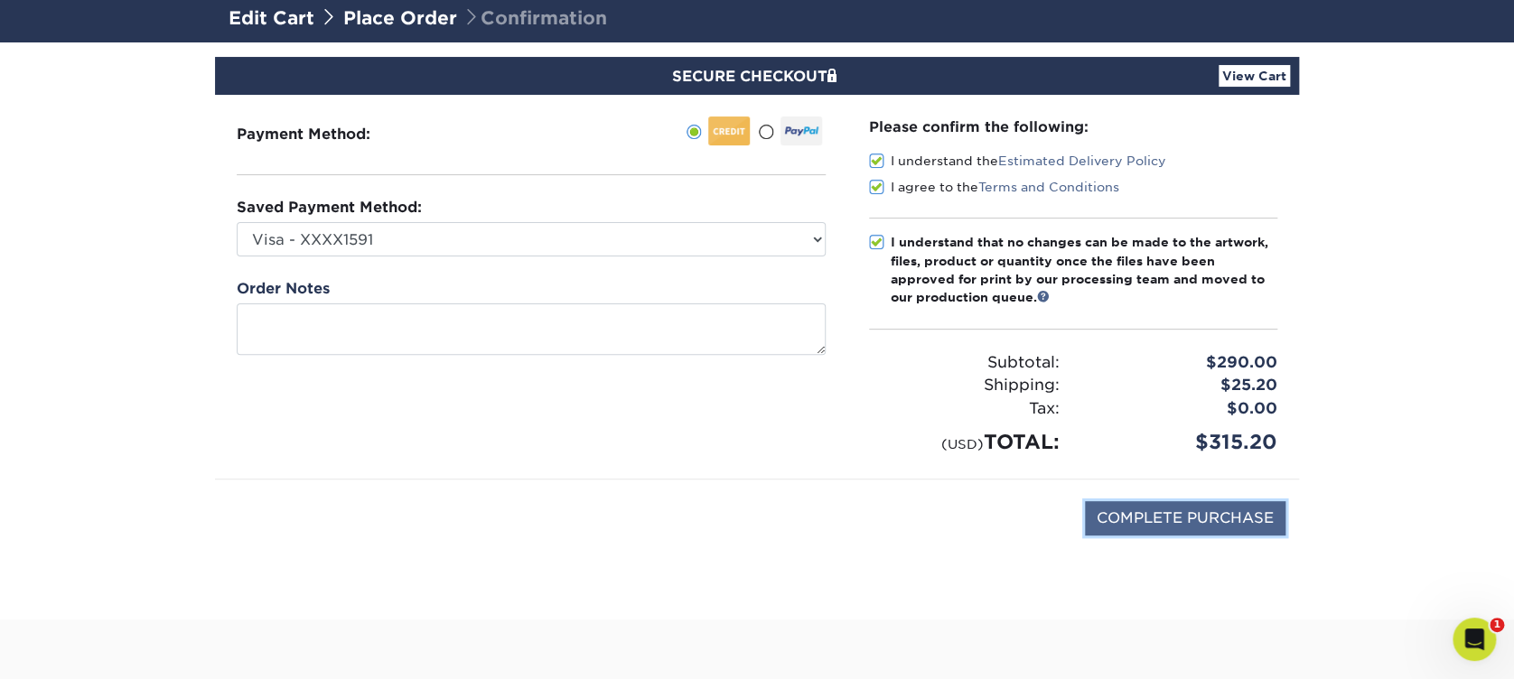
click at [1208, 517] on input "COMPLETE PURCHASE" at bounding box center [1185, 518] width 201 height 34
type input "PROCESSING, PLEASE WAIT..."
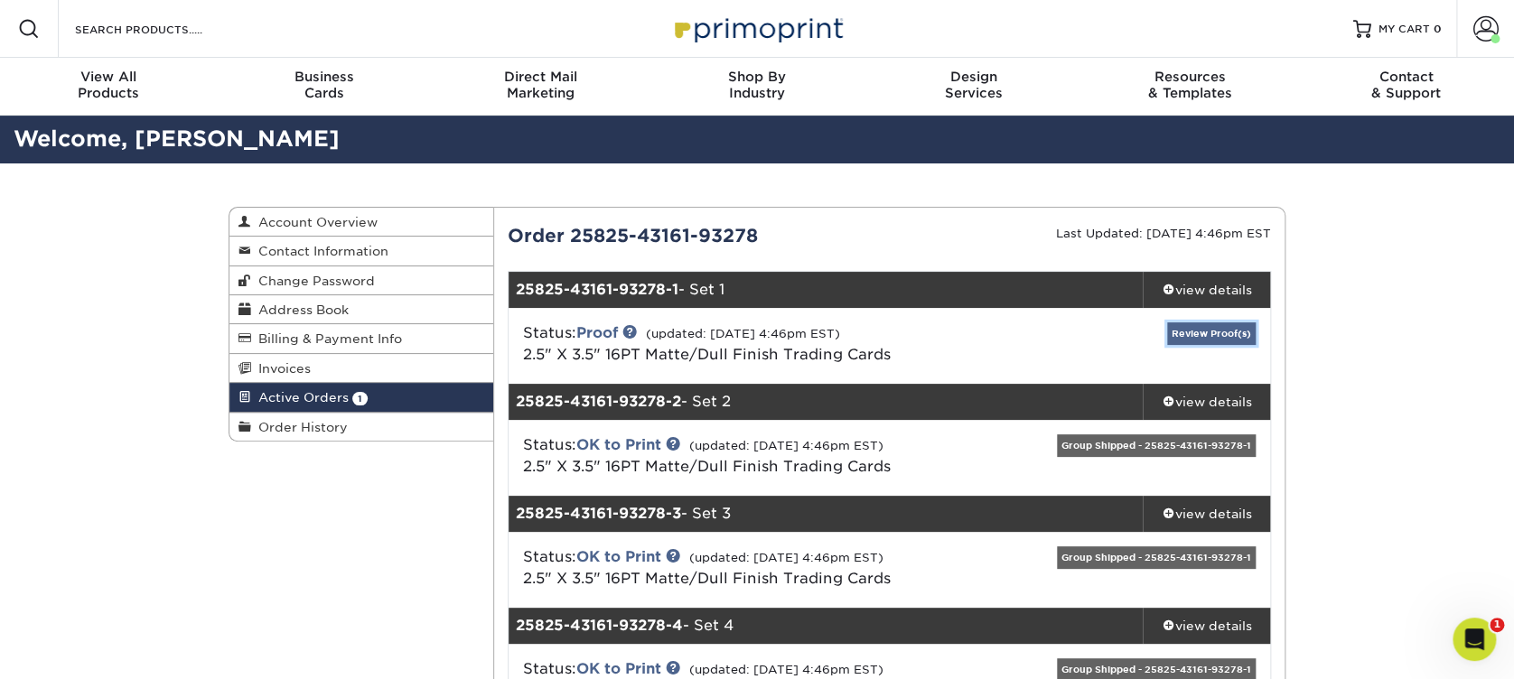
click at [1243, 332] on link "Review Proof(s)" at bounding box center [1211, 334] width 89 height 23
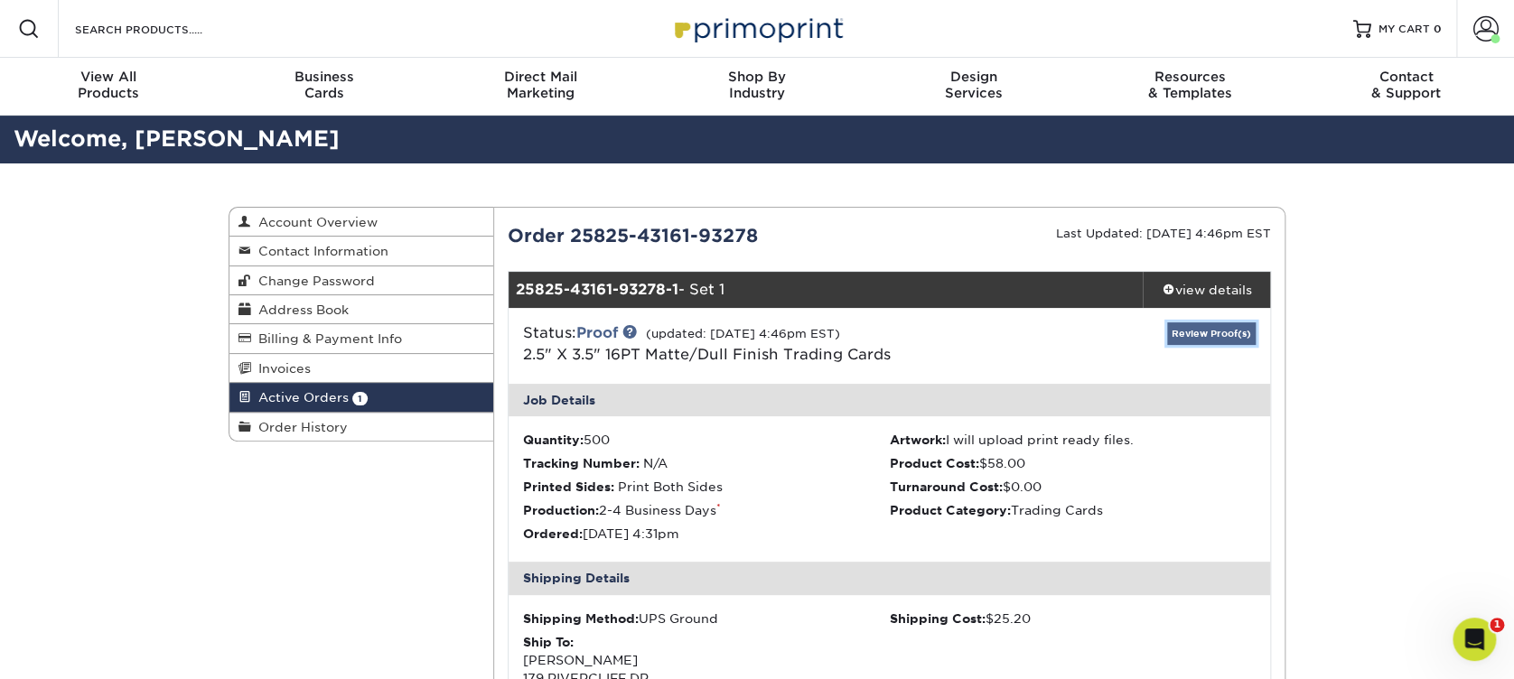
click at [1195, 338] on link "Review Proof(s)" at bounding box center [1211, 334] width 89 height 23
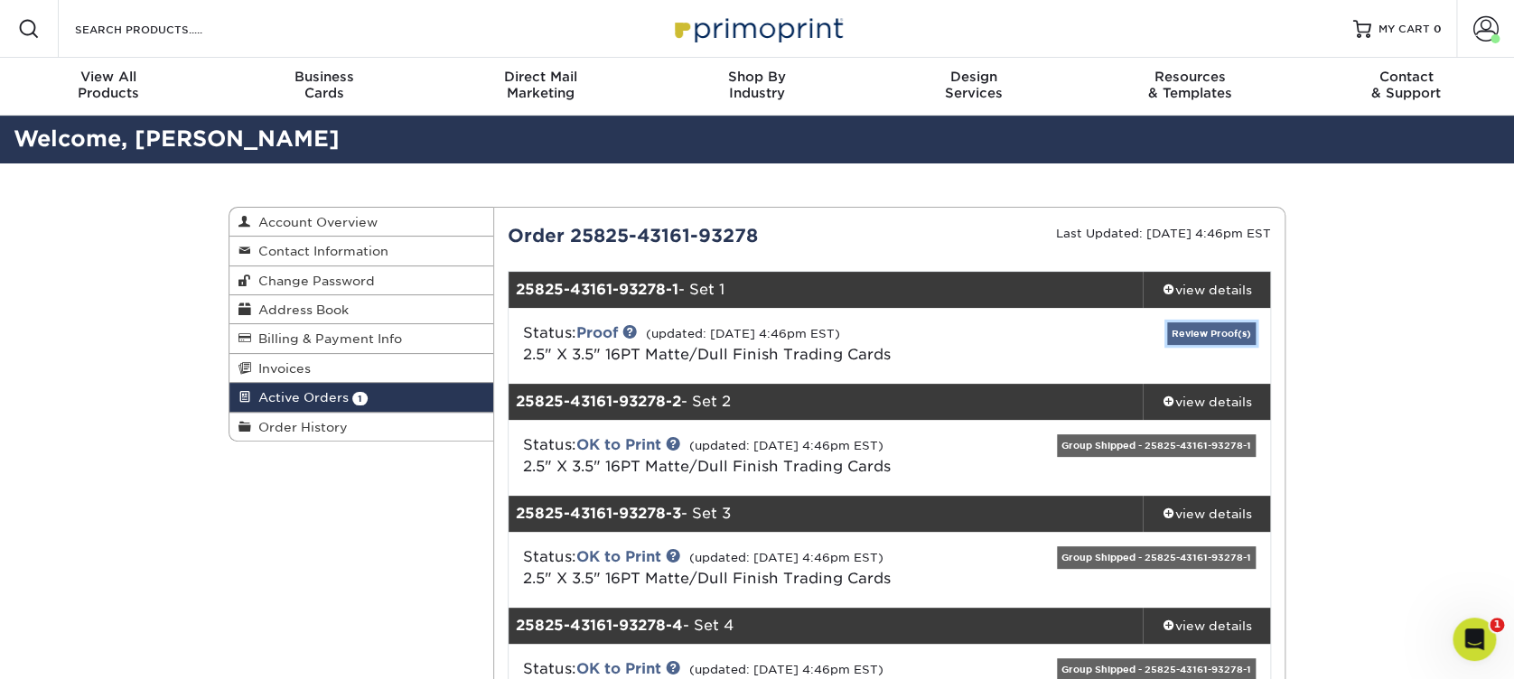
click at [1193, 335] on link "Review Proof(s)" at bounding box center [1211, 334] width 89 height 23
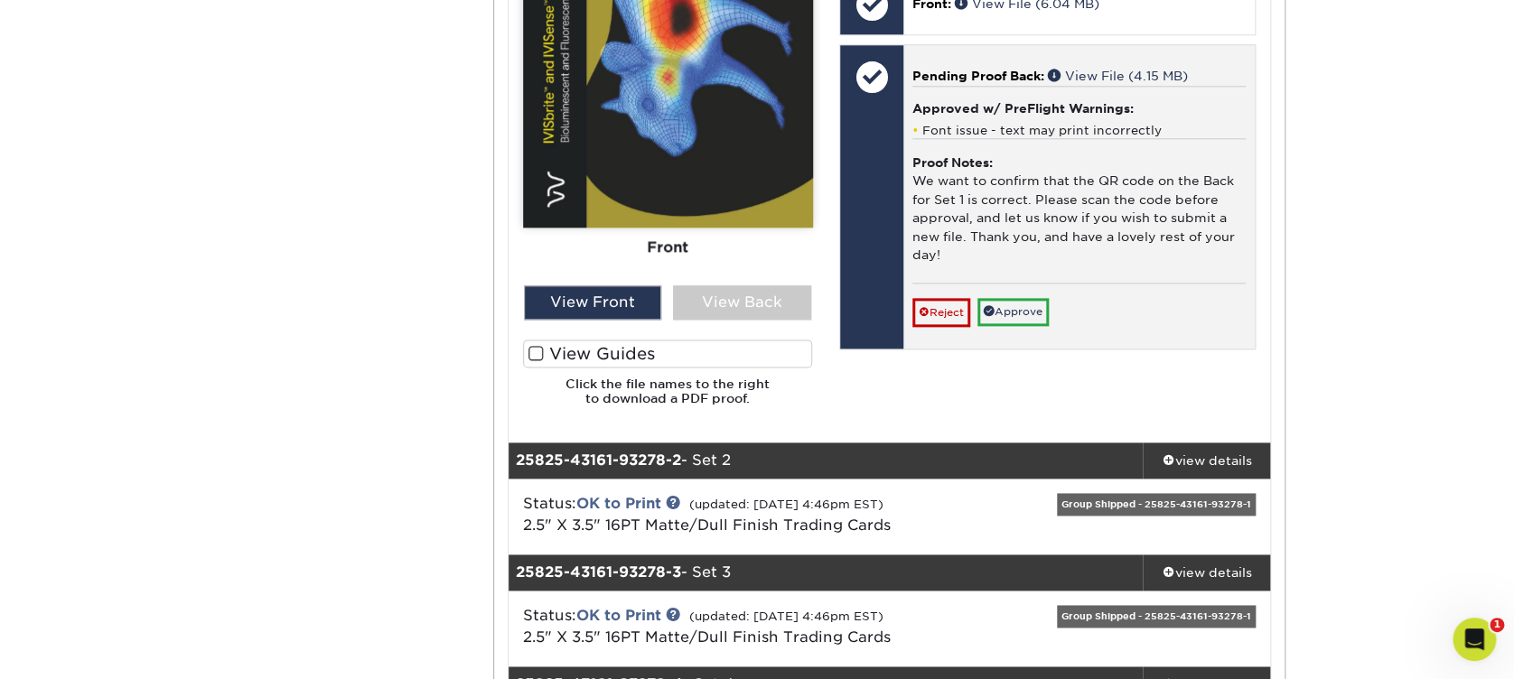
scroll to position [963, 0]
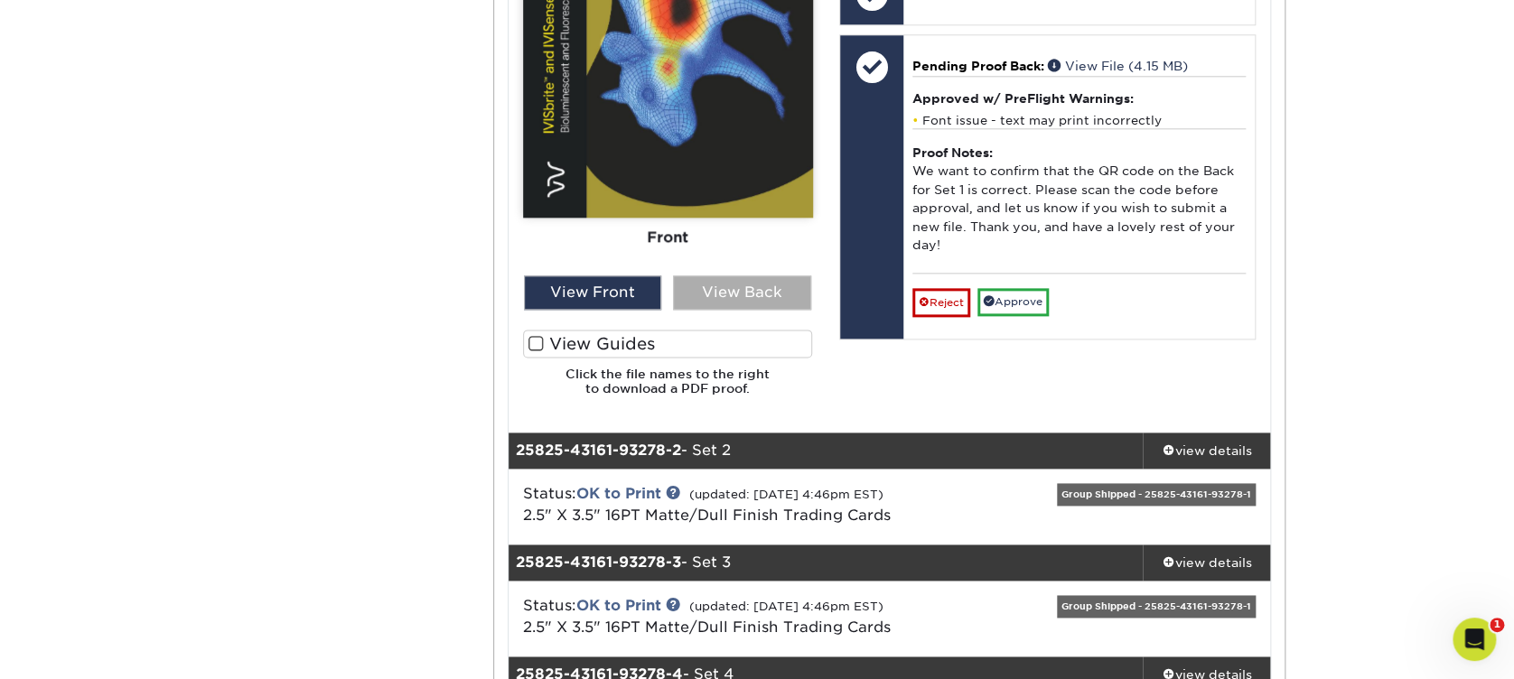
click at [737, 295] on div "View Back" at bounding box center [742, 293] width 138 height 34
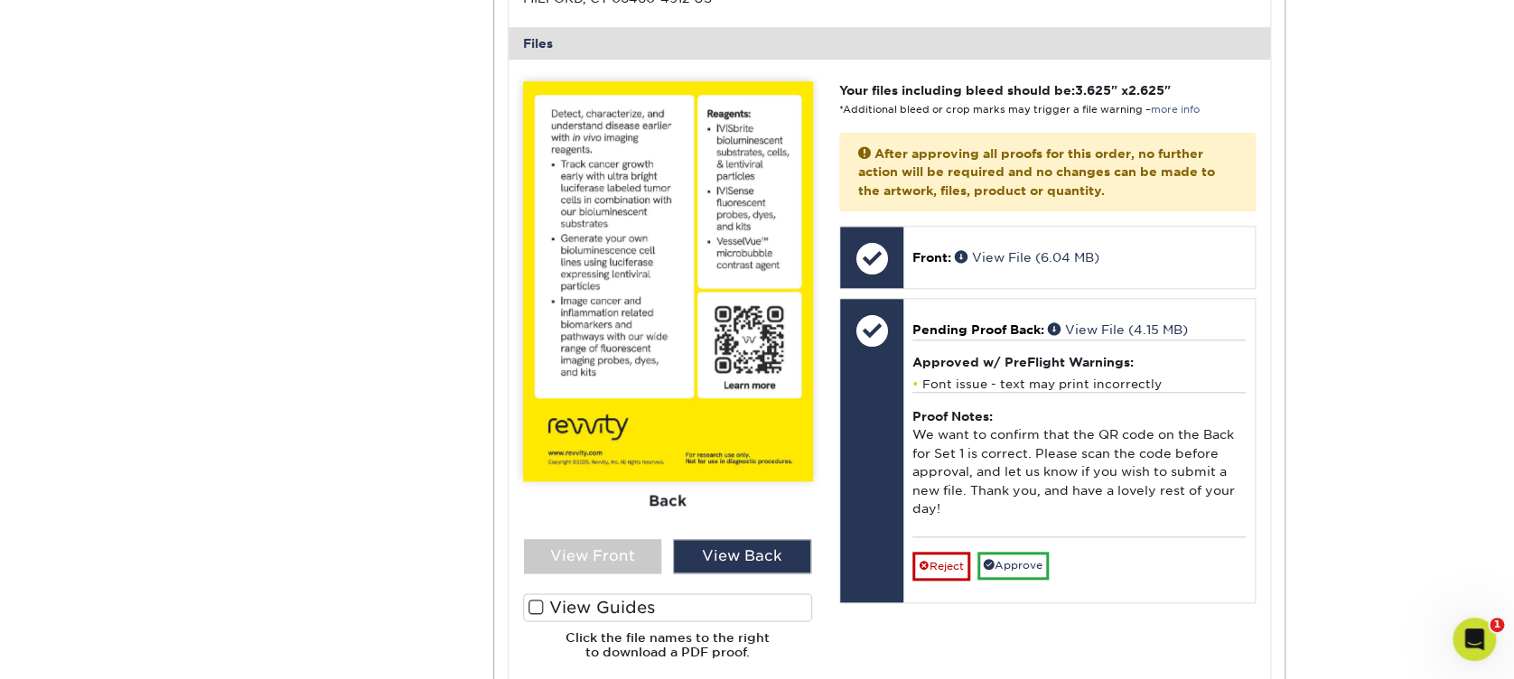
scroll to position [723, 0]
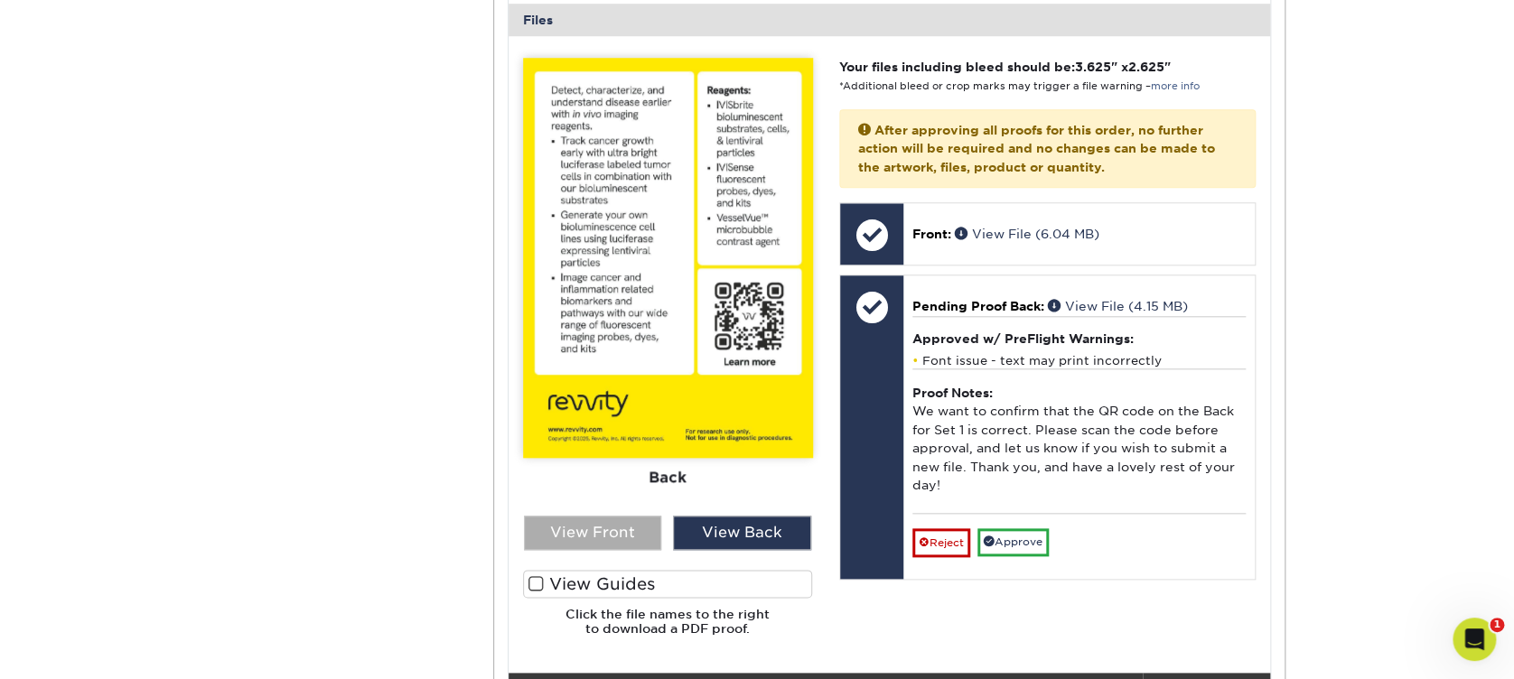
click at [609, 521] on div "View Front" at bounding box center [593, 533] width 138 height 34
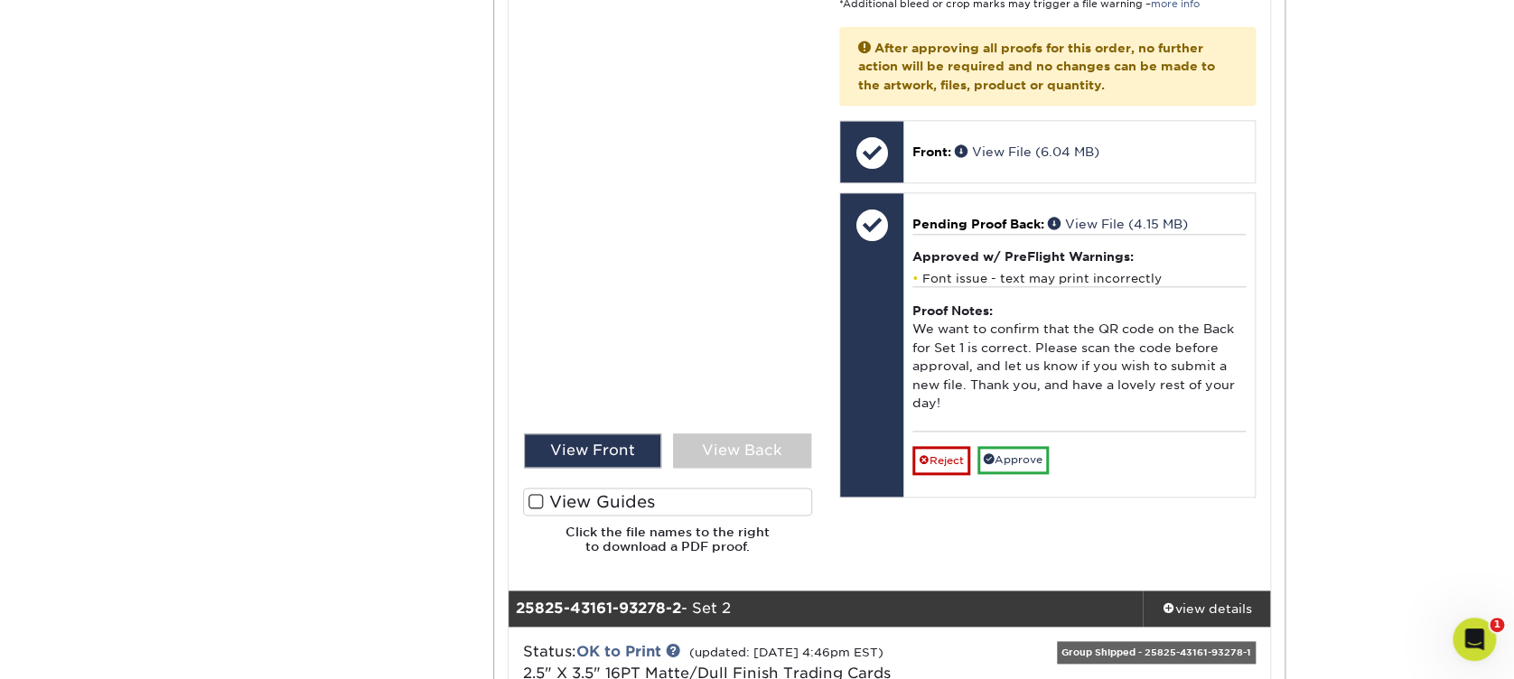
scroll to position [843, 0]
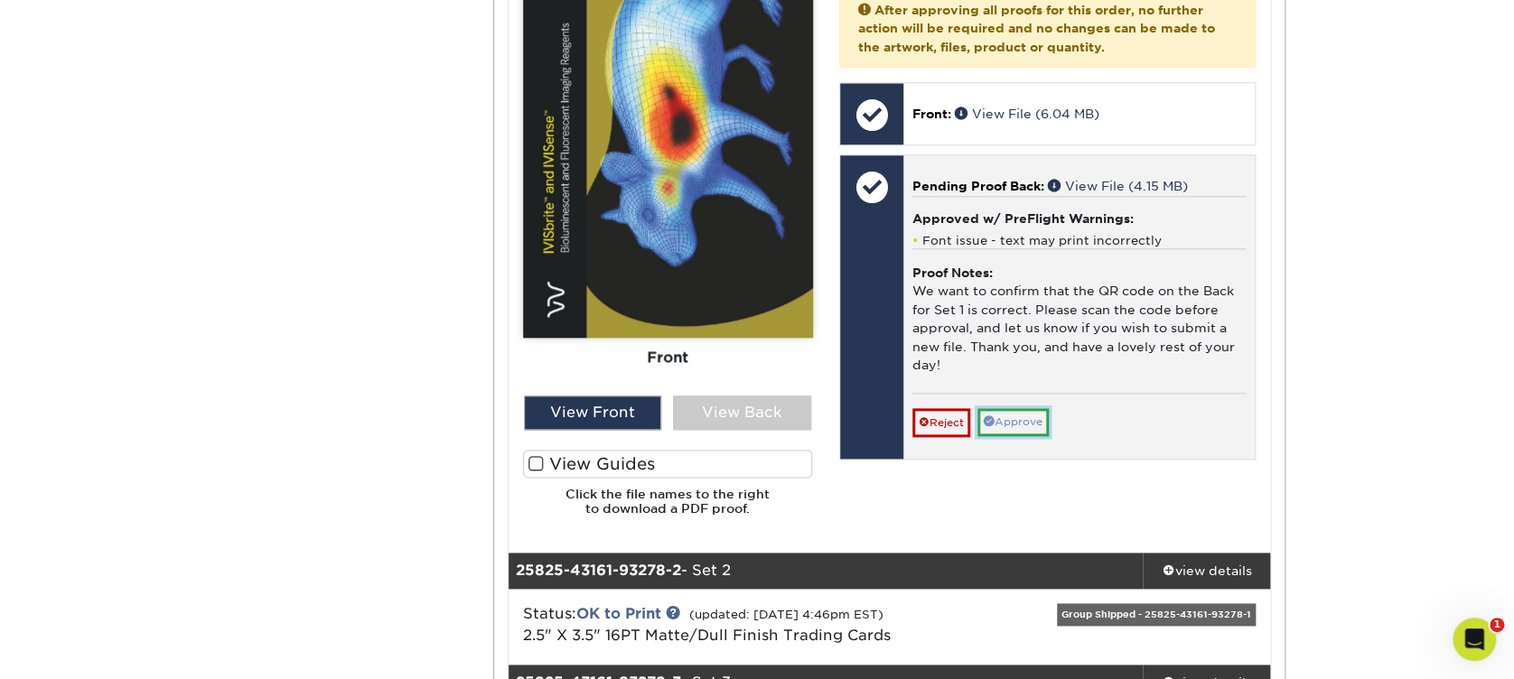
click at [1008, 411] on link "Approve" at bounding box center [1013, 422] width 71 height 28
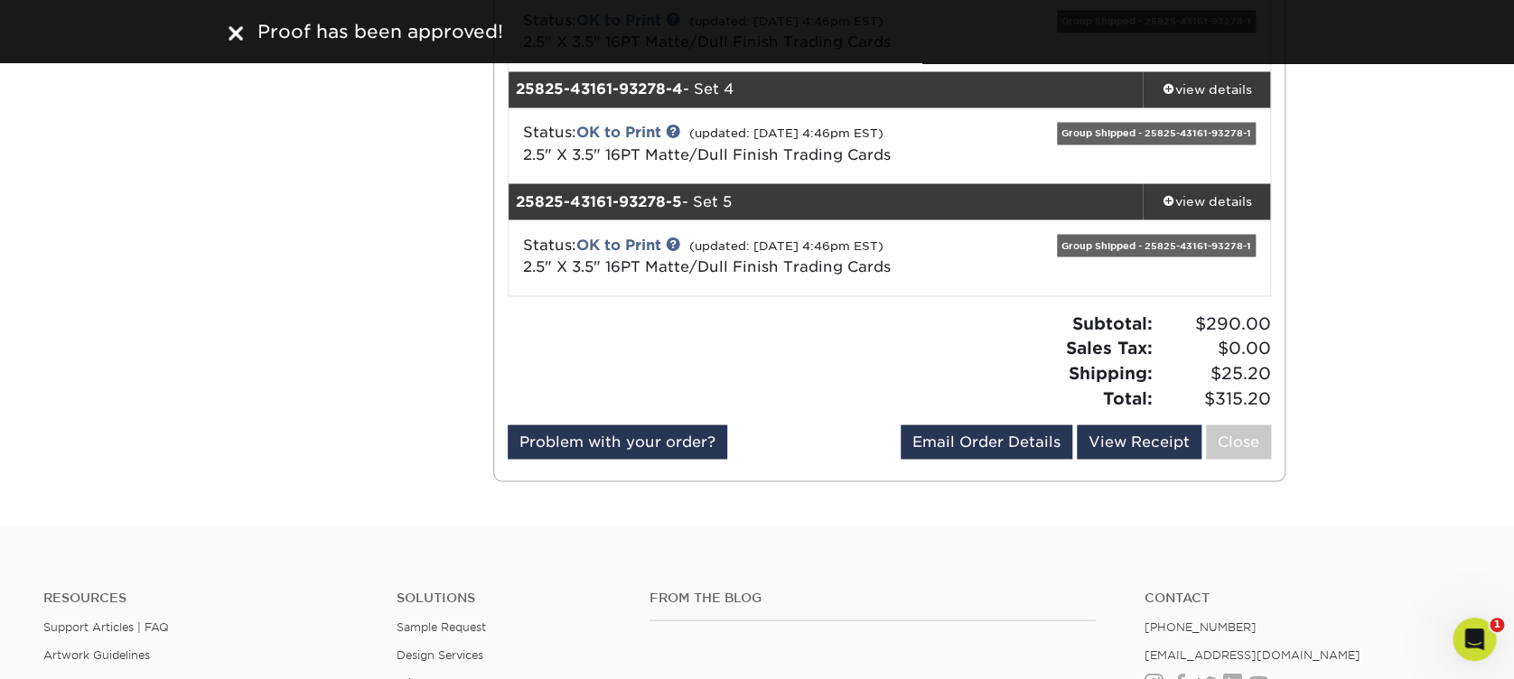
scroll to position [1566, 0]
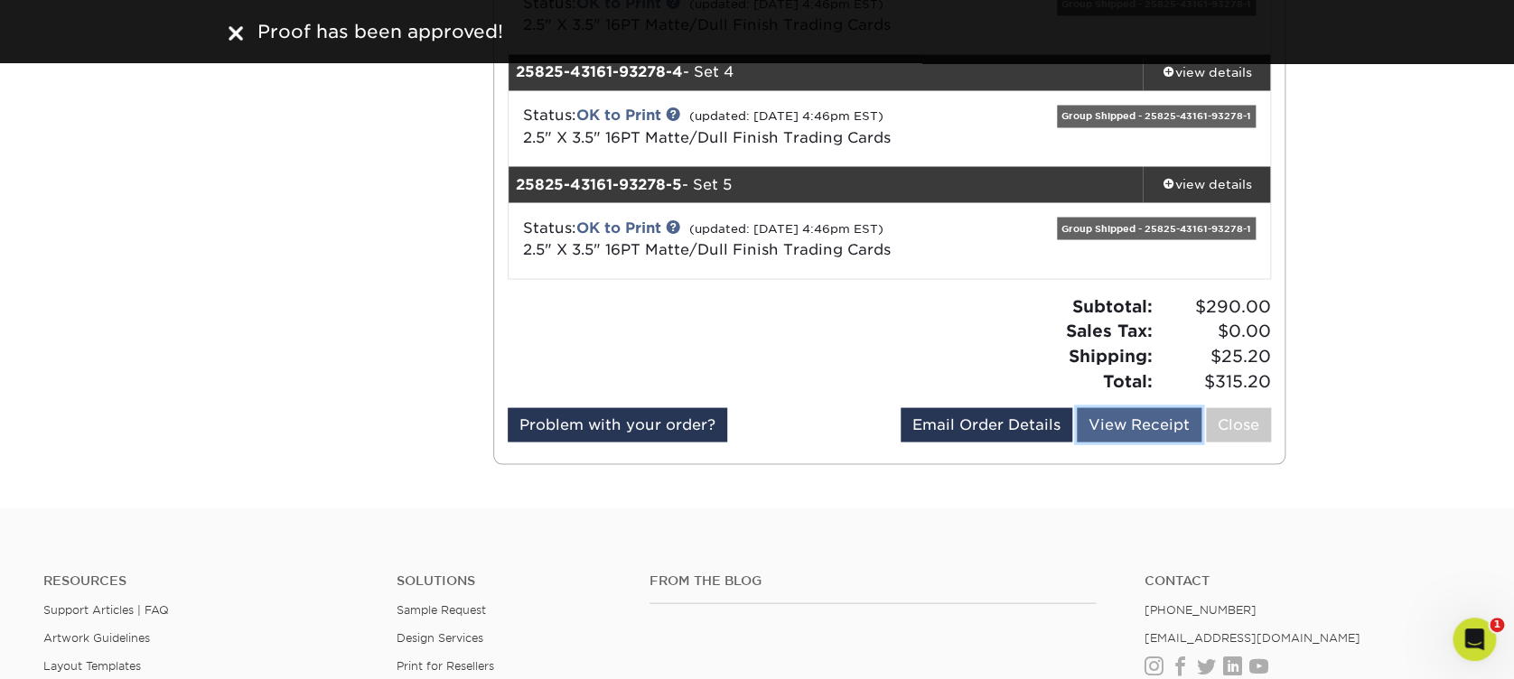
click at [1127, 431] on link "View Receipt" at bounding box center [1139, 424] width 125 height 34
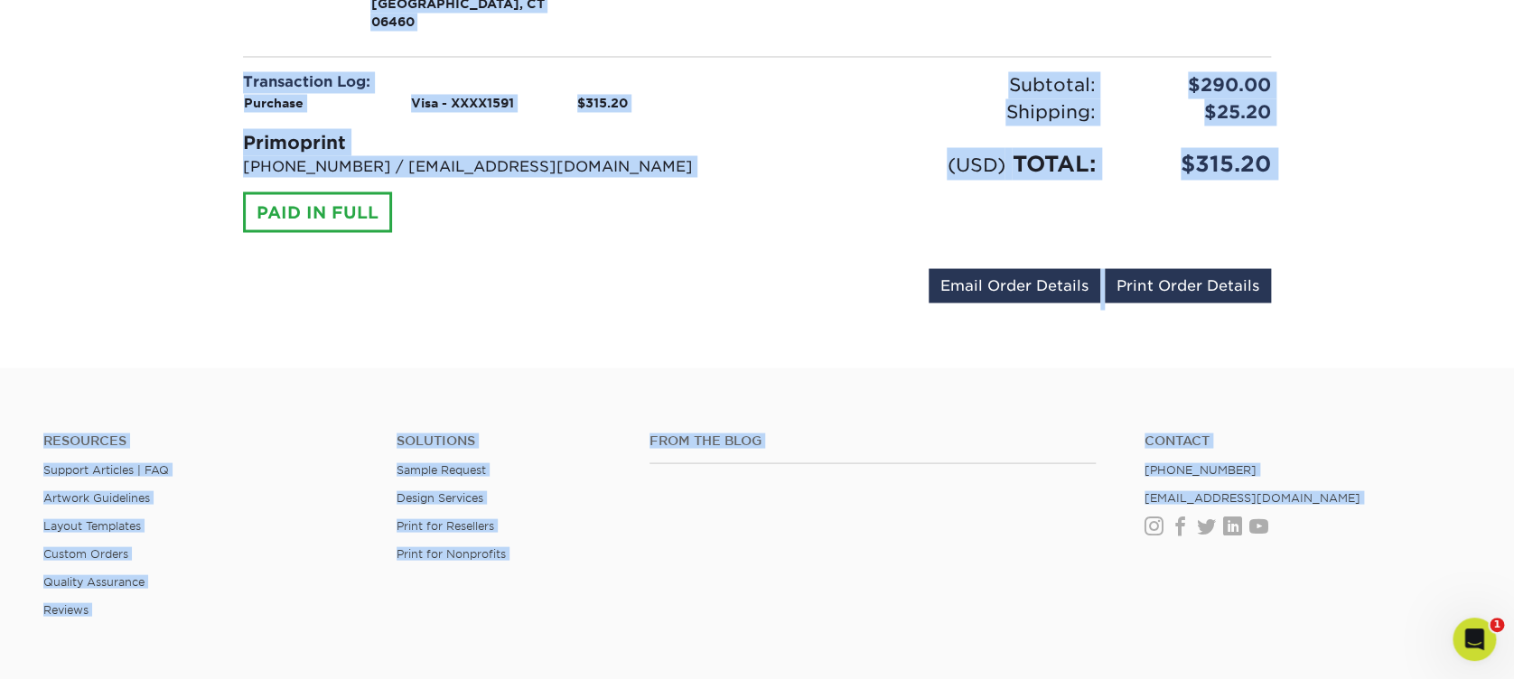
scroll to position [1705, 0]
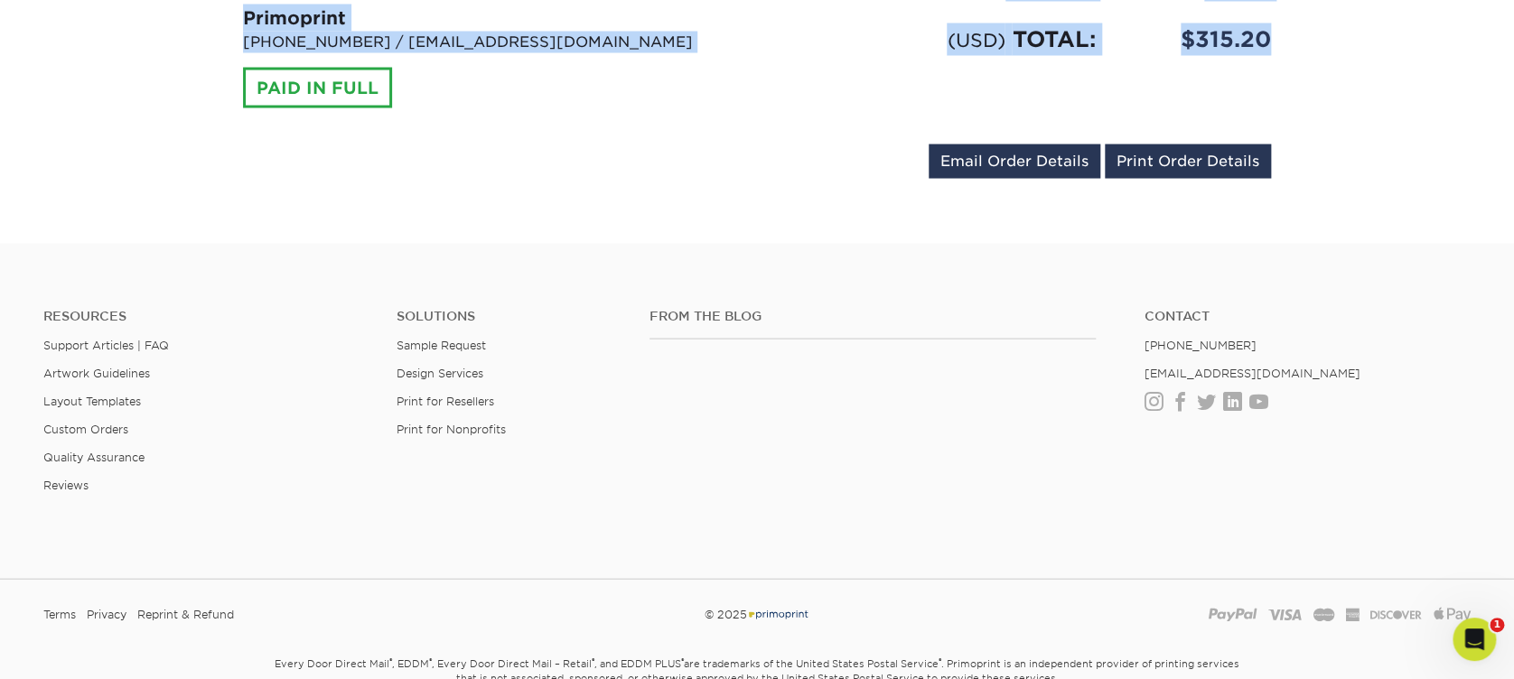
drag, startPoint x: 268, startPoint y: 14, endPoint x: 1312, endPoint y: 23, distance: 1043.6
copy div "Search Products Account Welcome, [PERSON_NAME] Account Dashboard Active Orders …"
